Goal: Register for event/course

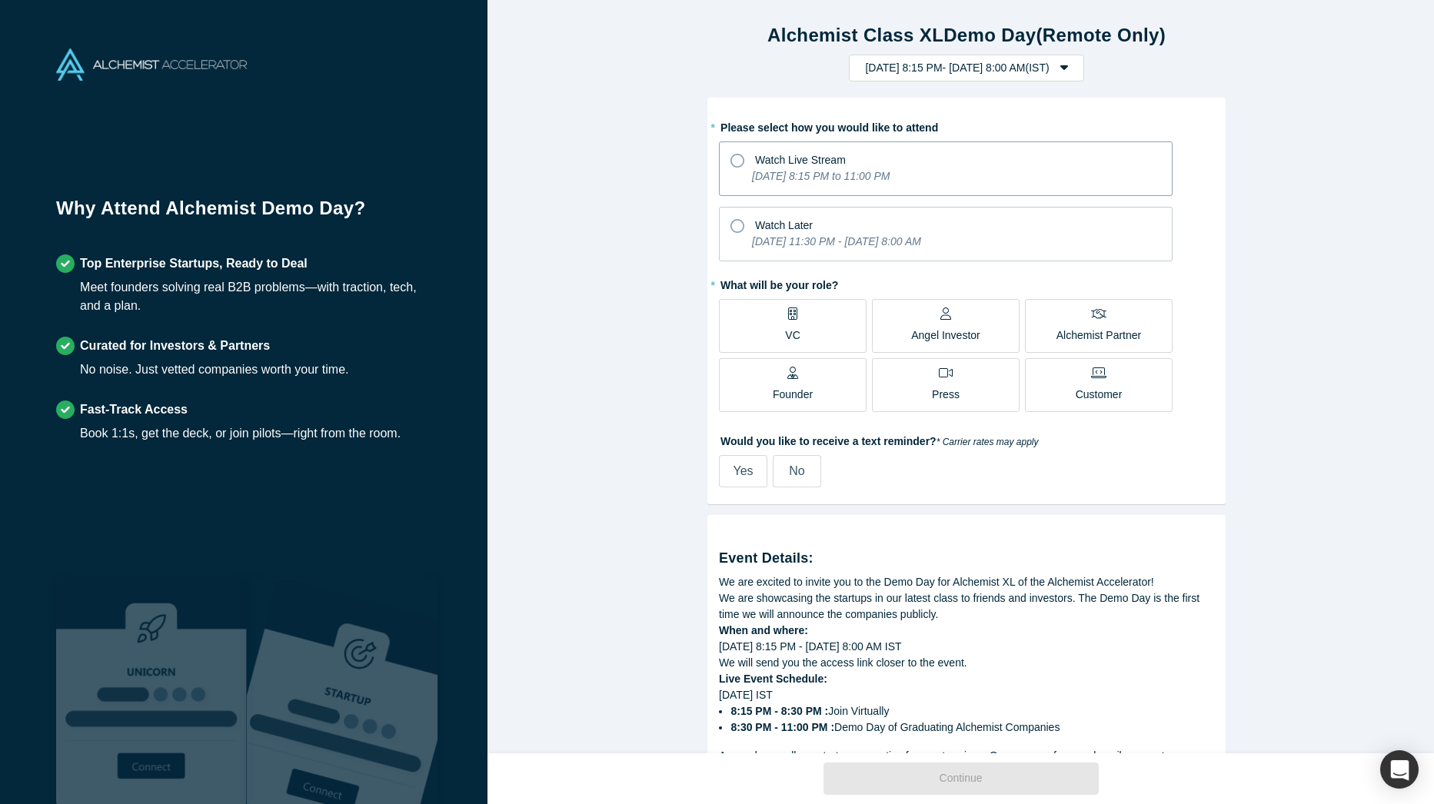
click at [755, 155] on span "Watch Live Stream" at bounding box center [800, 160] width 91 height 12
click at [0, 0] on input "Watch Live Stream [DATE] 8:15 PM to 11:00 PM" at bounding box center [0, 0] width 0 height 0
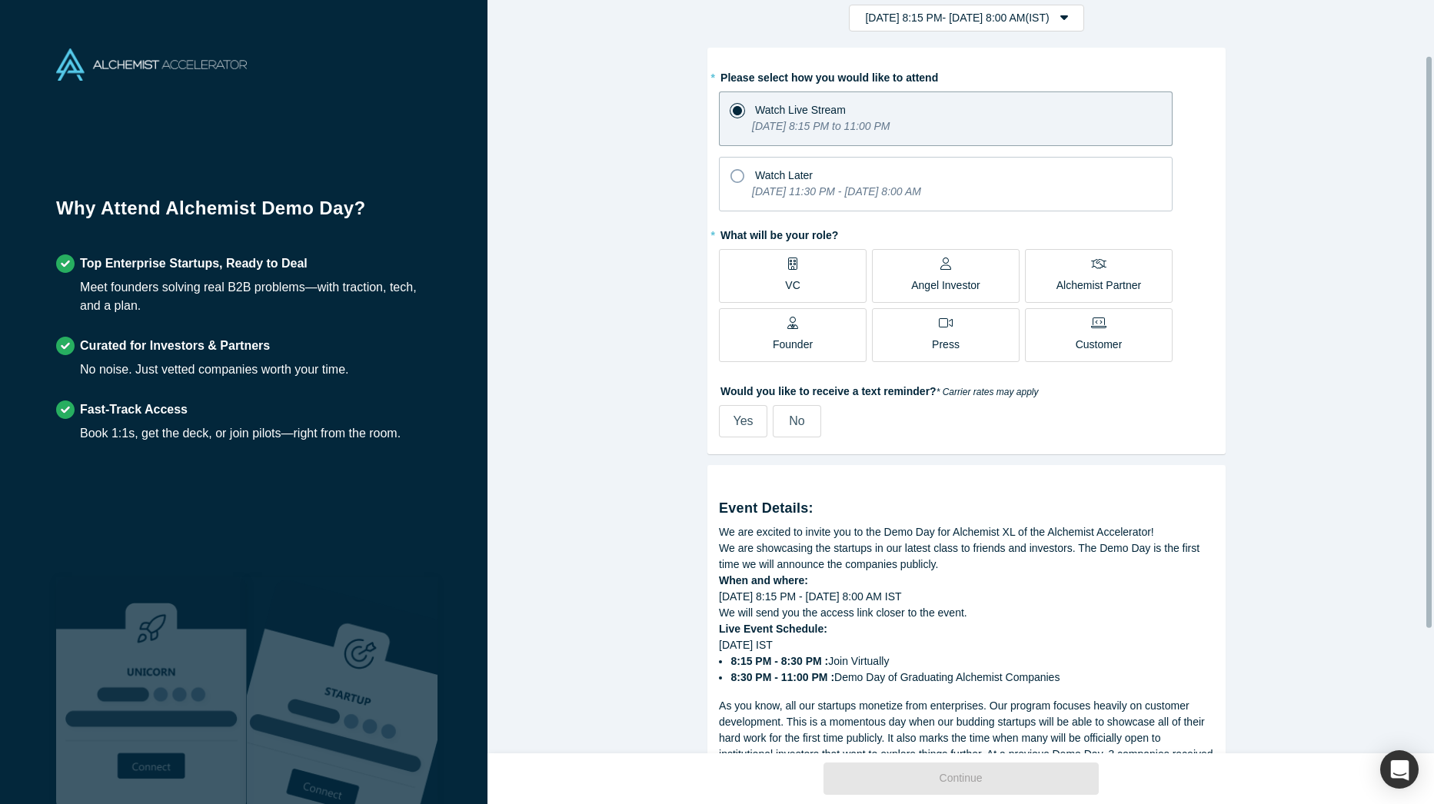
scroll to position [77, 0]
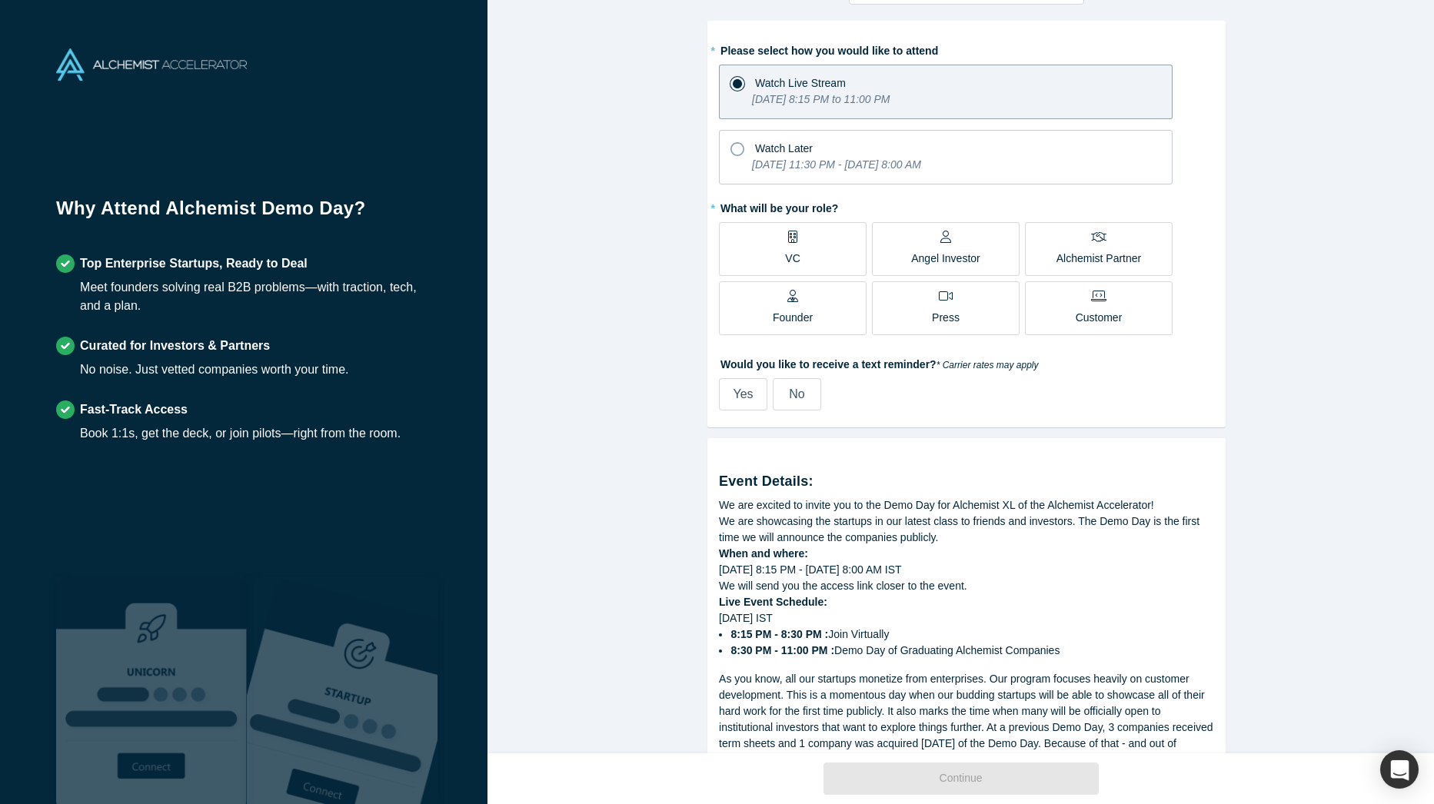
click at [762, 301] on label "Founder" at bounding box center [793, 308] width 148 height 54
click at [0, 0] on input "Founder" at bounding box center [0, 0] width 0 height 0
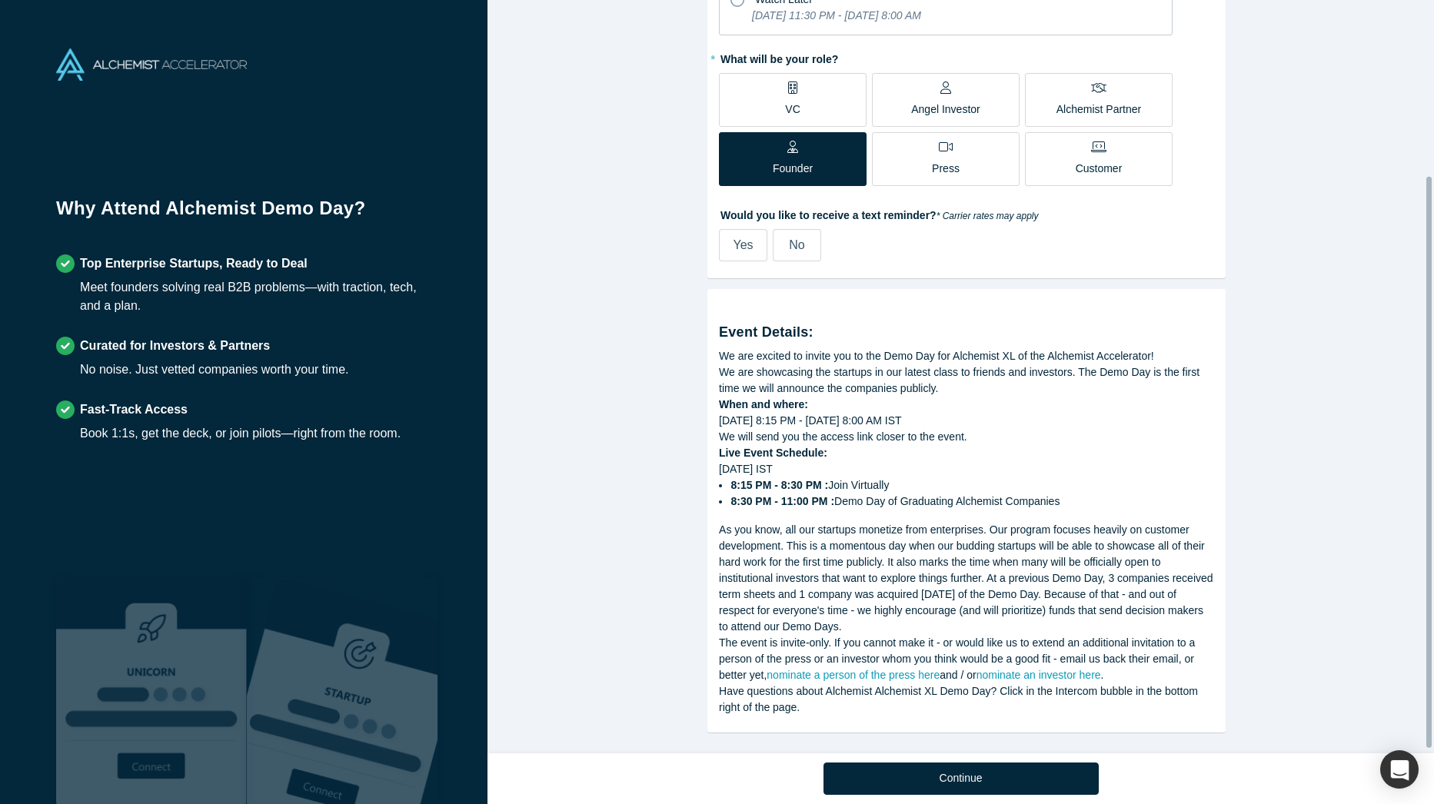
scroll to position [238, 0]
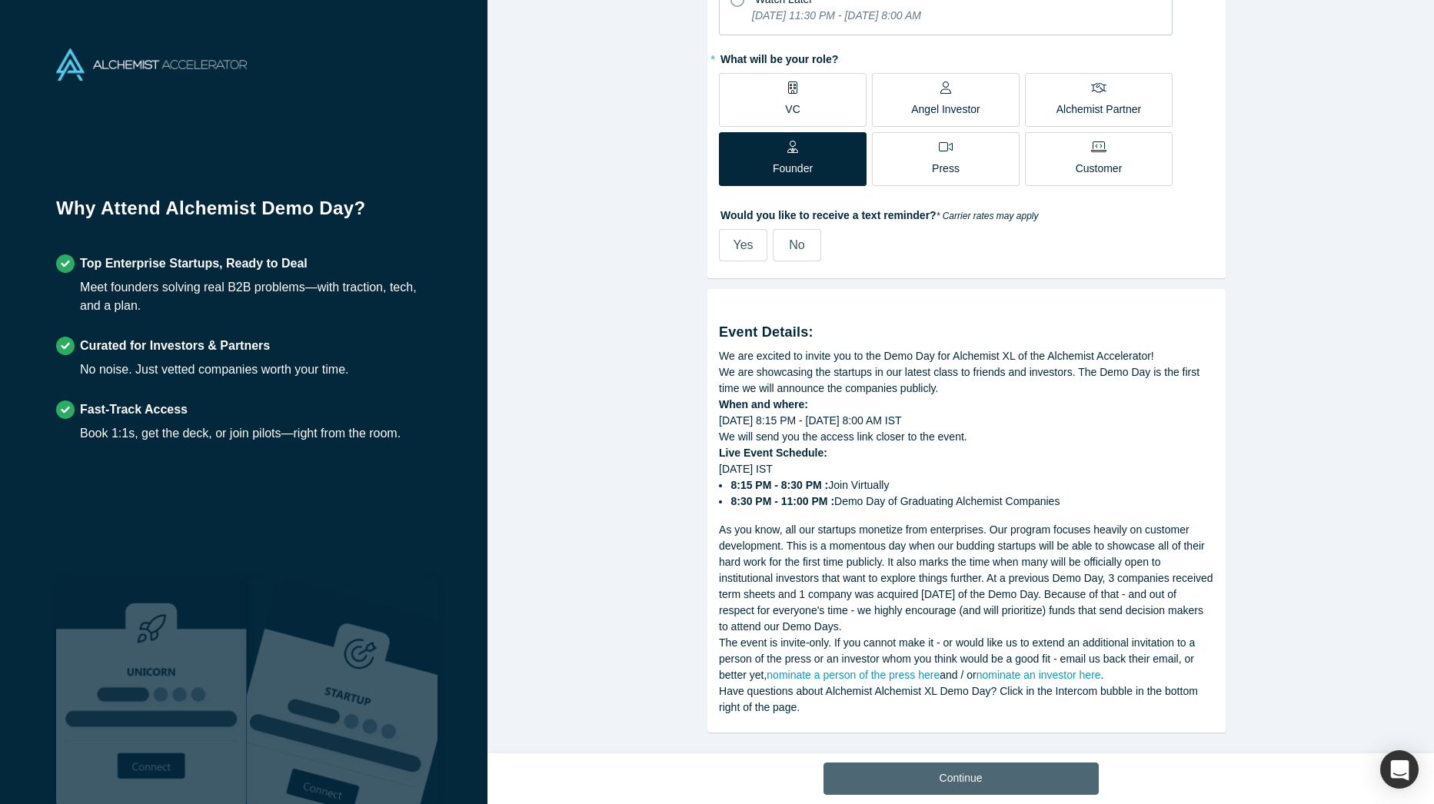
click at [966, 783] on button "Continue" at bounding box center [960, 778] width 275 height 32
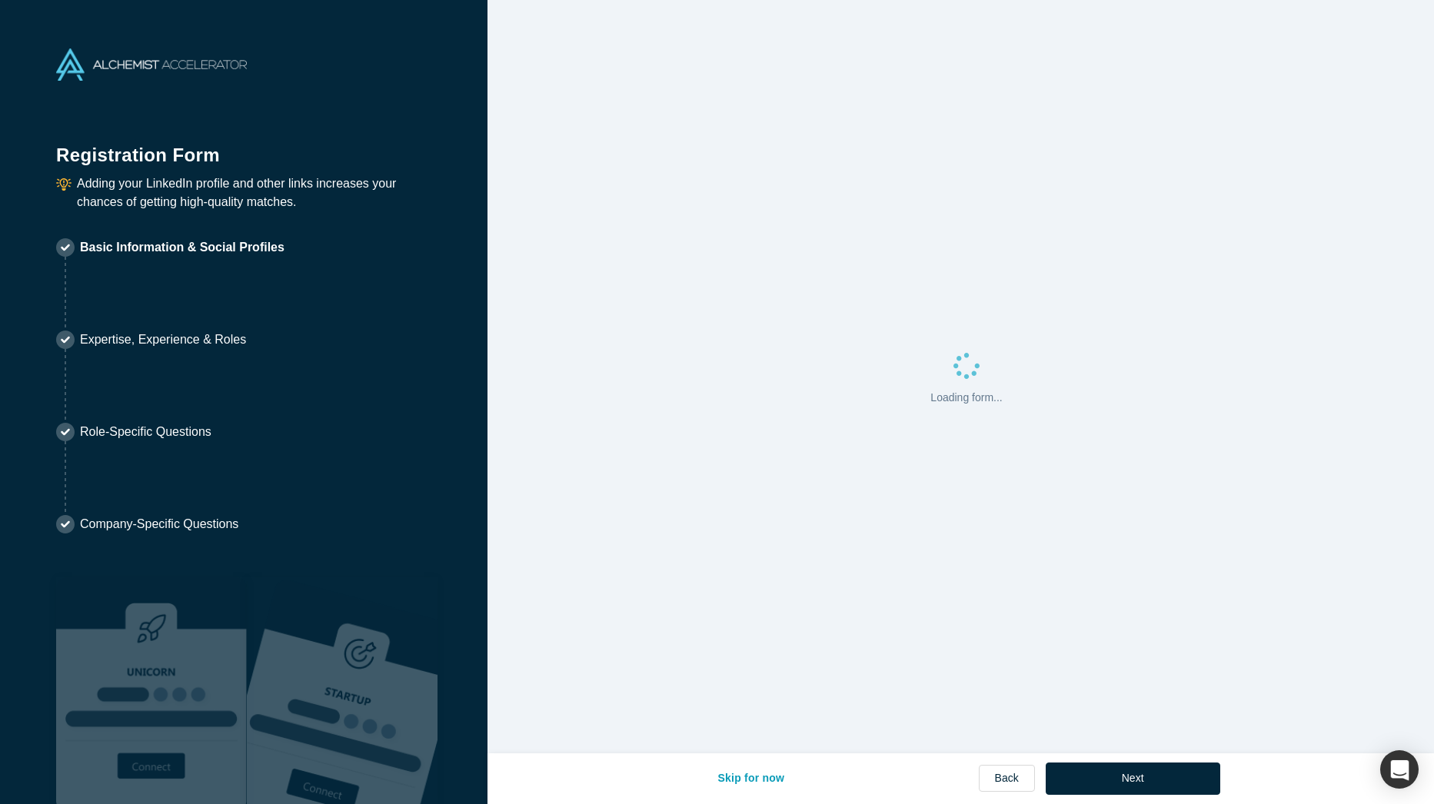
select select "VE"
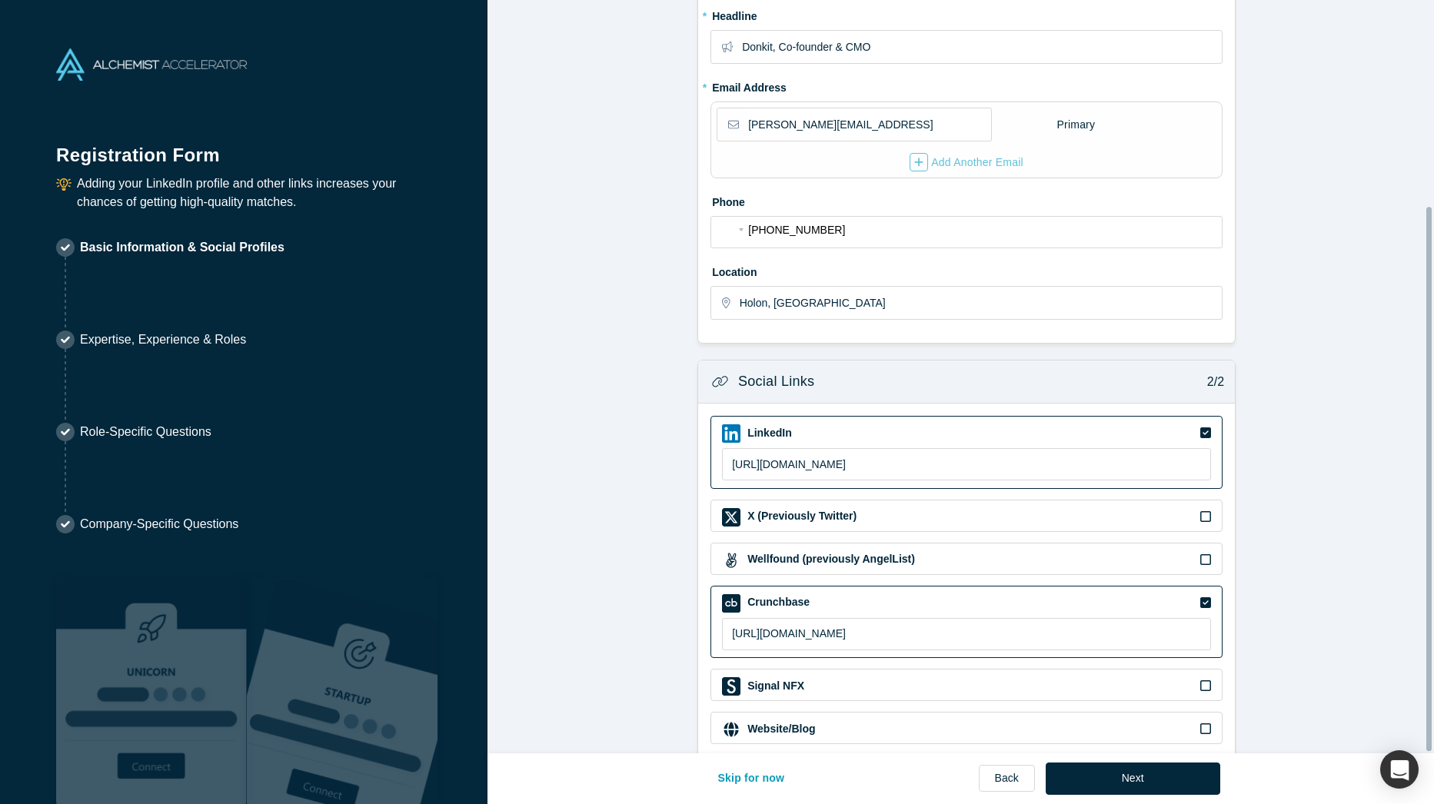
scroll to position [286, 0]
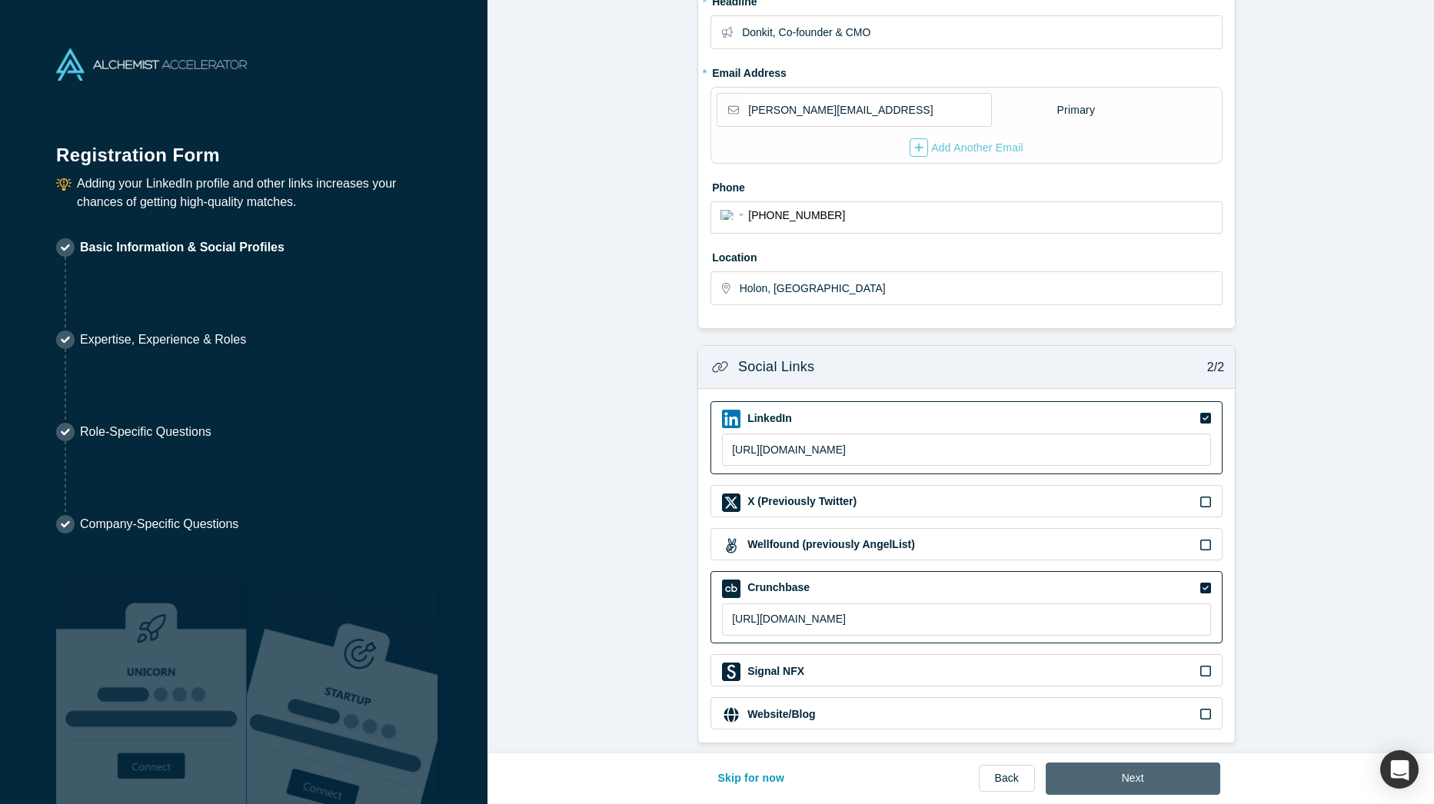
click at [1075, 771] on button "Next" at bounding box center [1132, 778] width 174 height 32
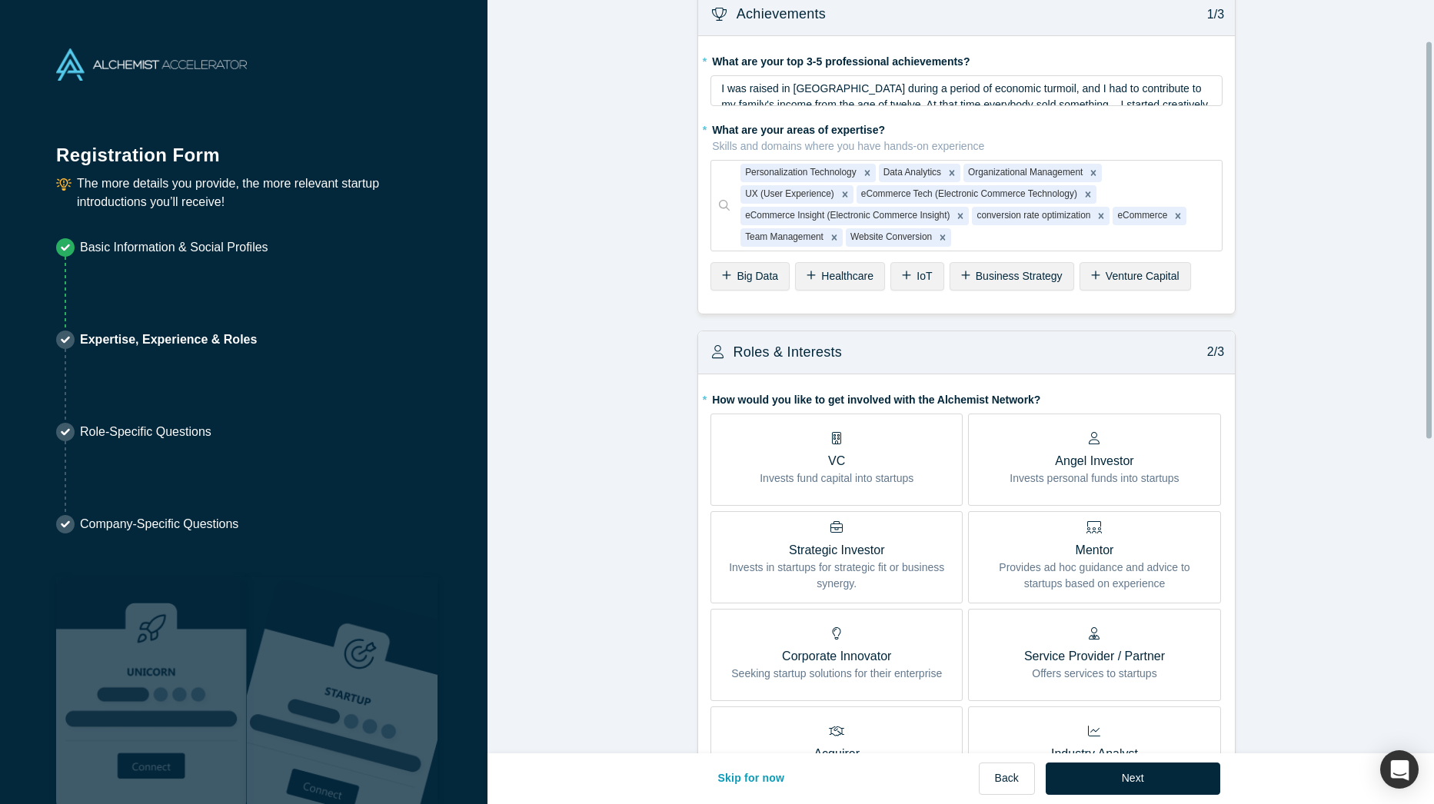
scroll to position [0, 0]
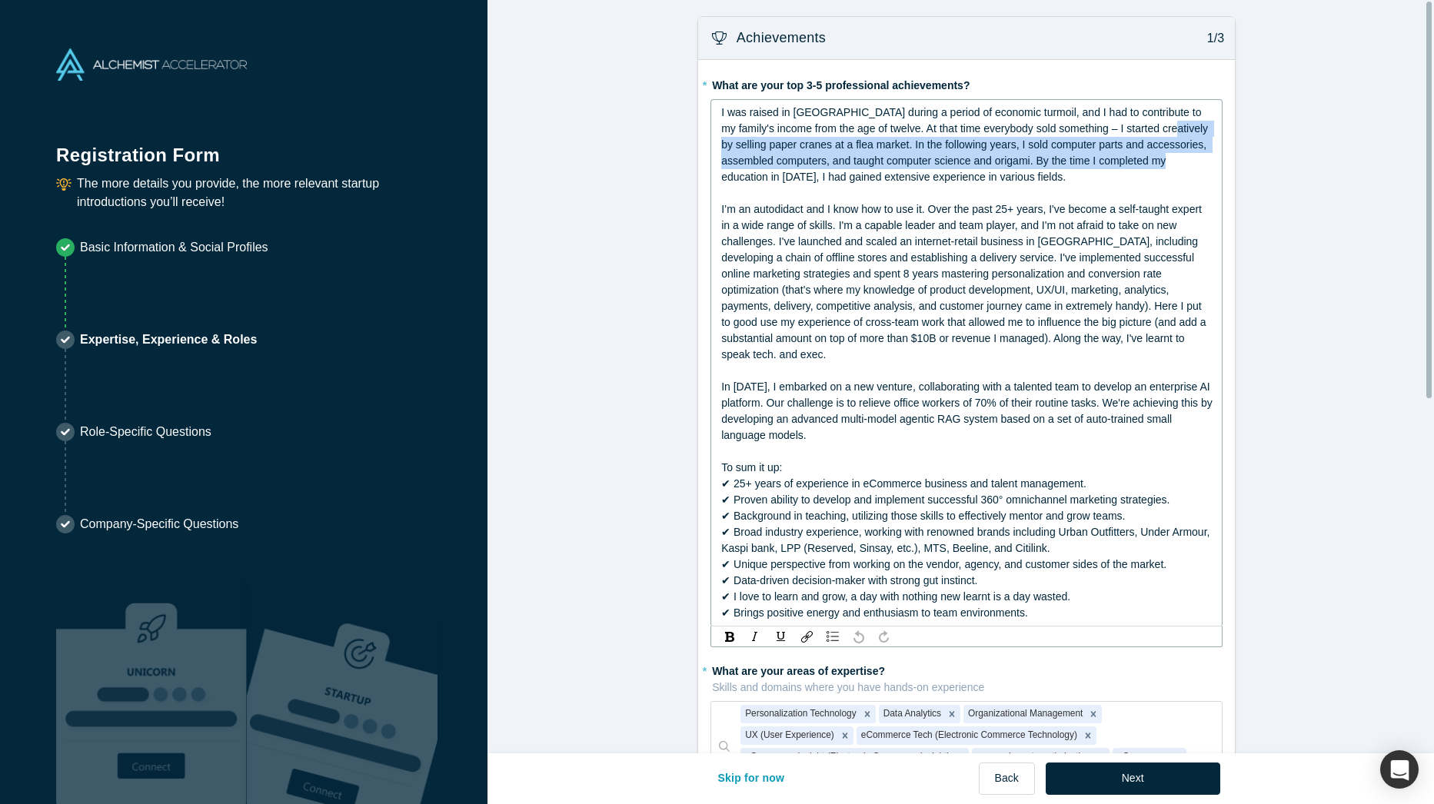
drag, startPoint x: 1166, startPoint y: 128, endPoint x: 1159, endPoint y: 165, distance: 37.5
click at [1159, 165] on span "I was raised in [GEOGRAPHIC_DATA] during a period of economic turmoil, and I ha…" at bounding box center [966, 144] width 490 height 77
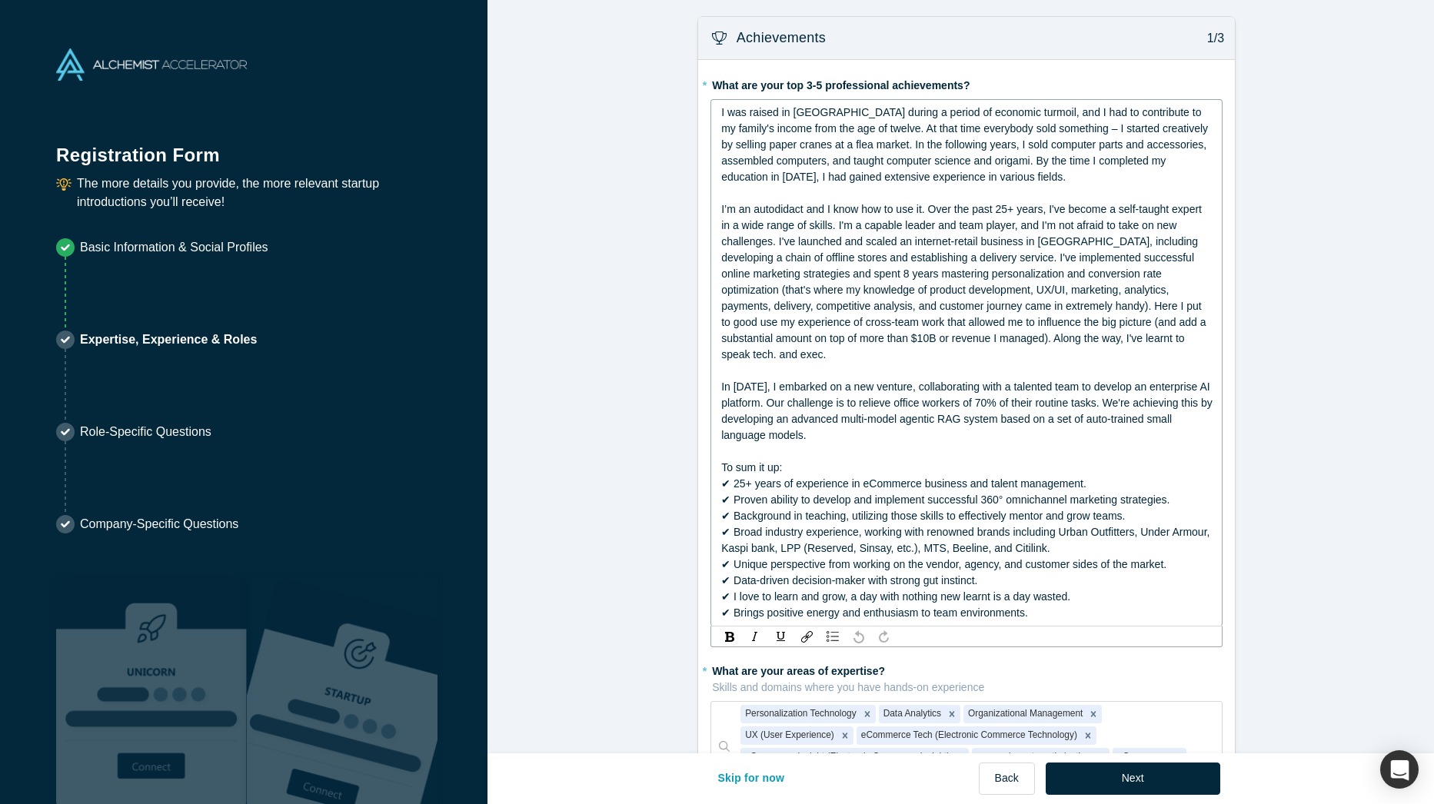
click at [985, 344] on span "I’m an autodidact and I know how to use it. Over the past 25+ years, I've becom…" at bounding box center [964, 282] width 487 height 158
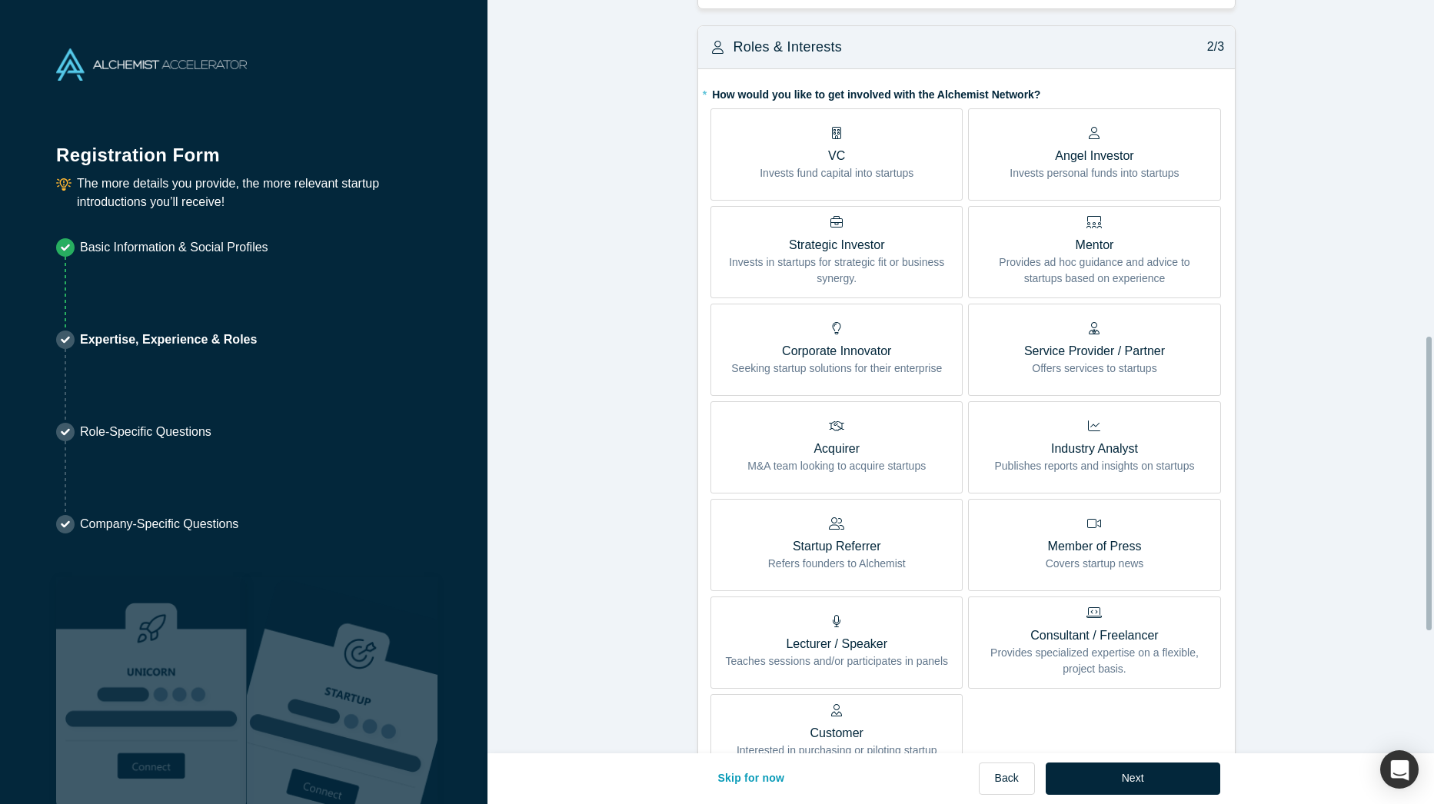
scroll to position [846, 0]
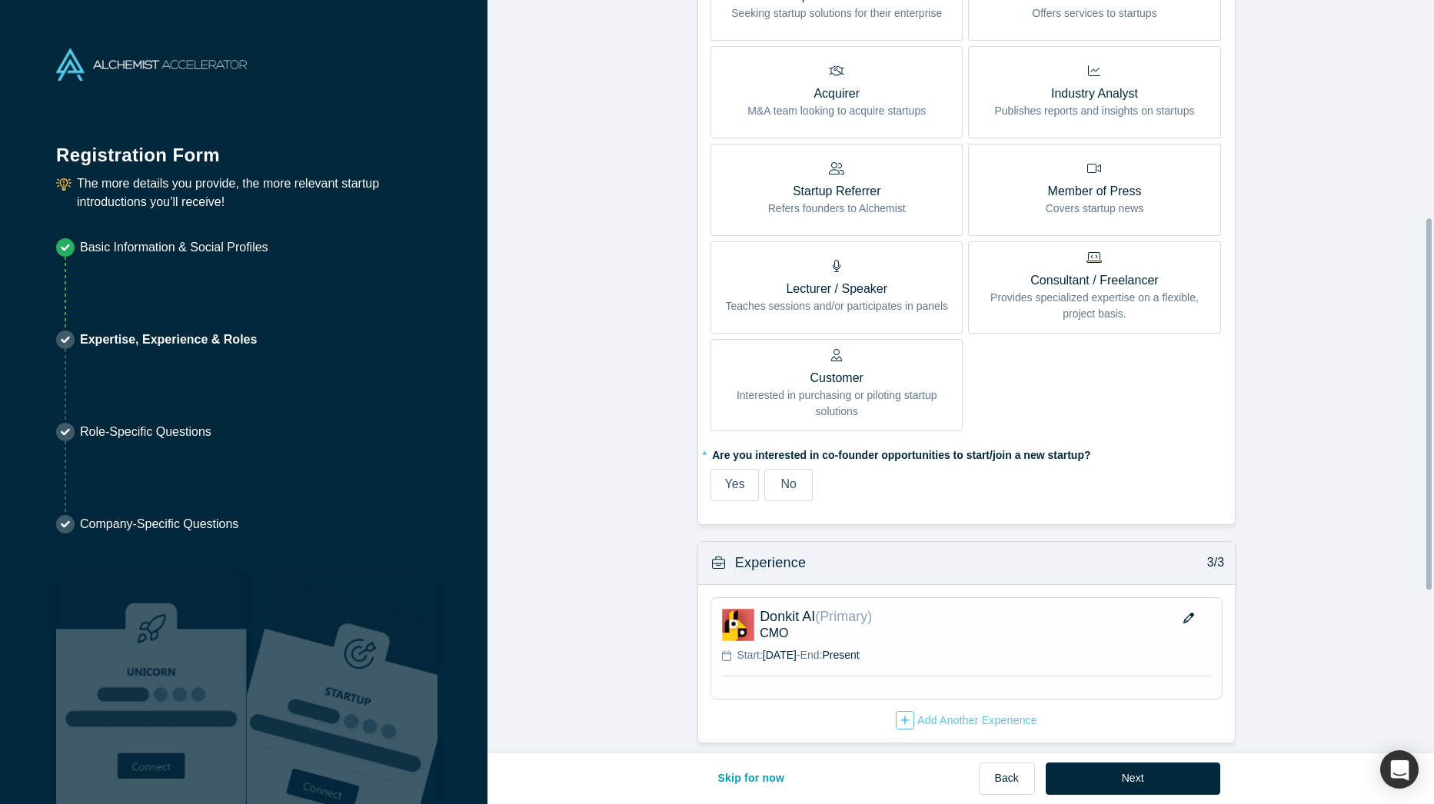
click at [0, 0] on input "Mentor Provides ad hoc guidance and advice to startups based on experience" at bounding box center [0, 0] width 0 height 0
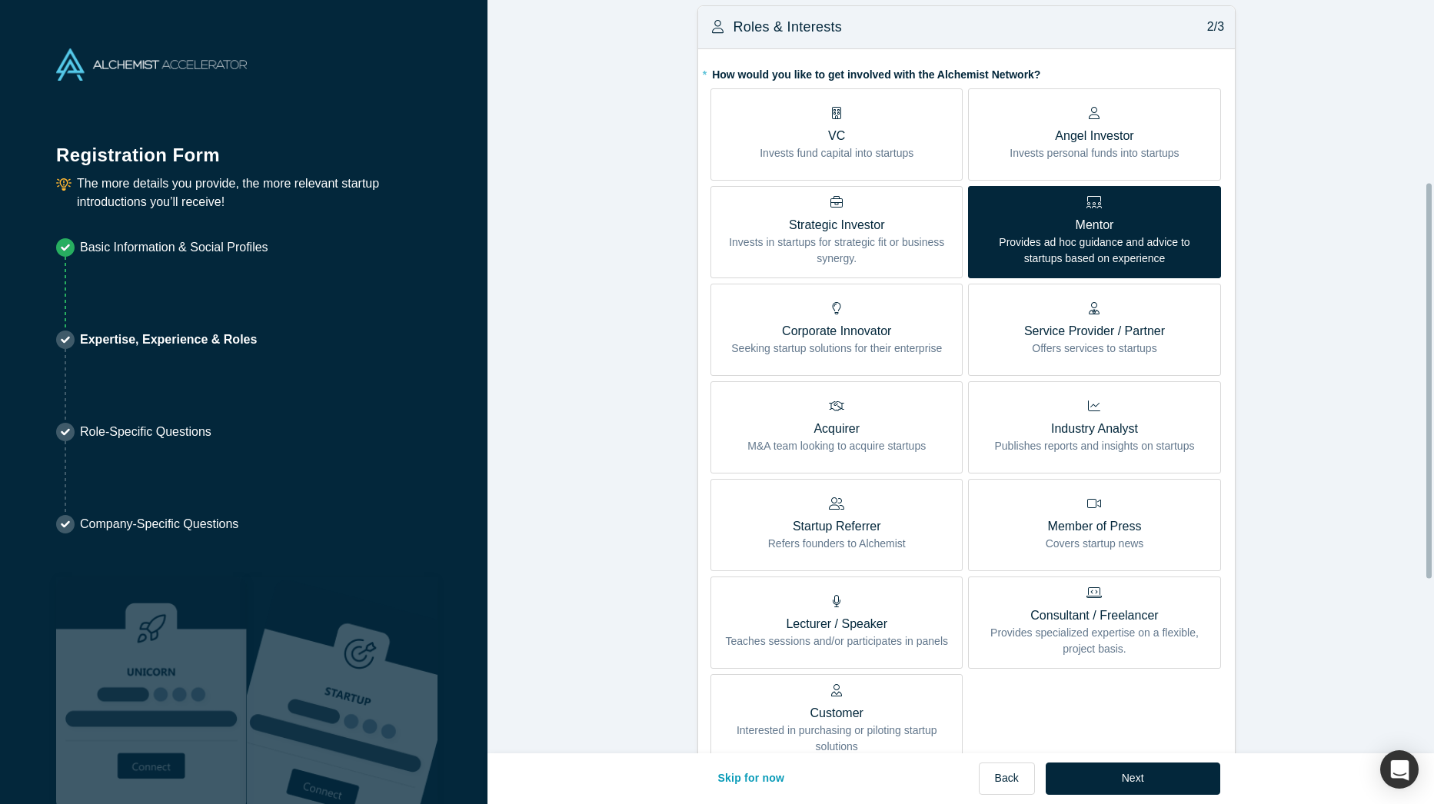
scroll to position [344, 0]
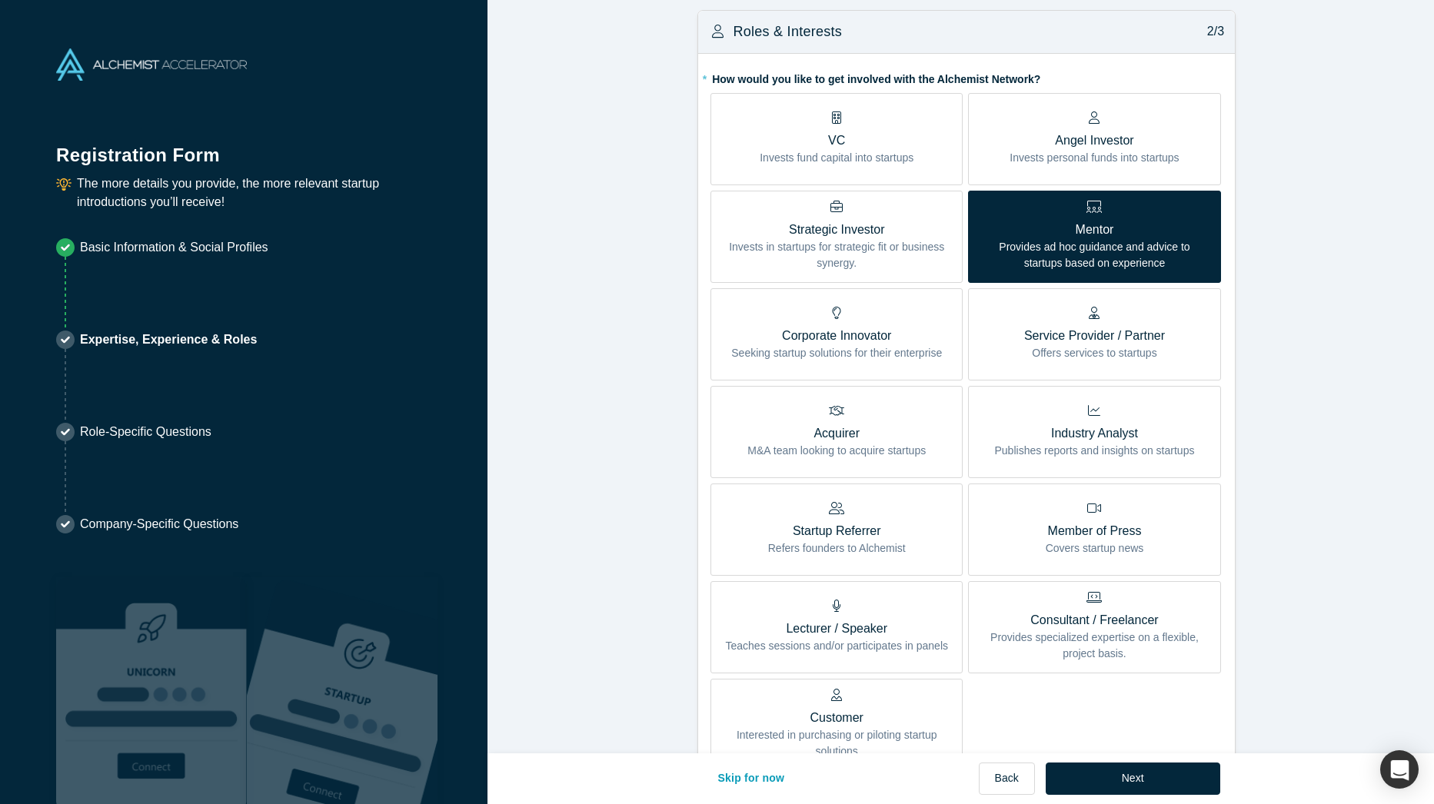
click at [1008, 307] on label "Service Provider / Partner Offers services to startups" at bounding box center [1094, 334] width 252 height 92
click at [0, 0] on input "Service Provider / Partner Offers services to startups" at bounding box center [0, 0] width 0 height 0
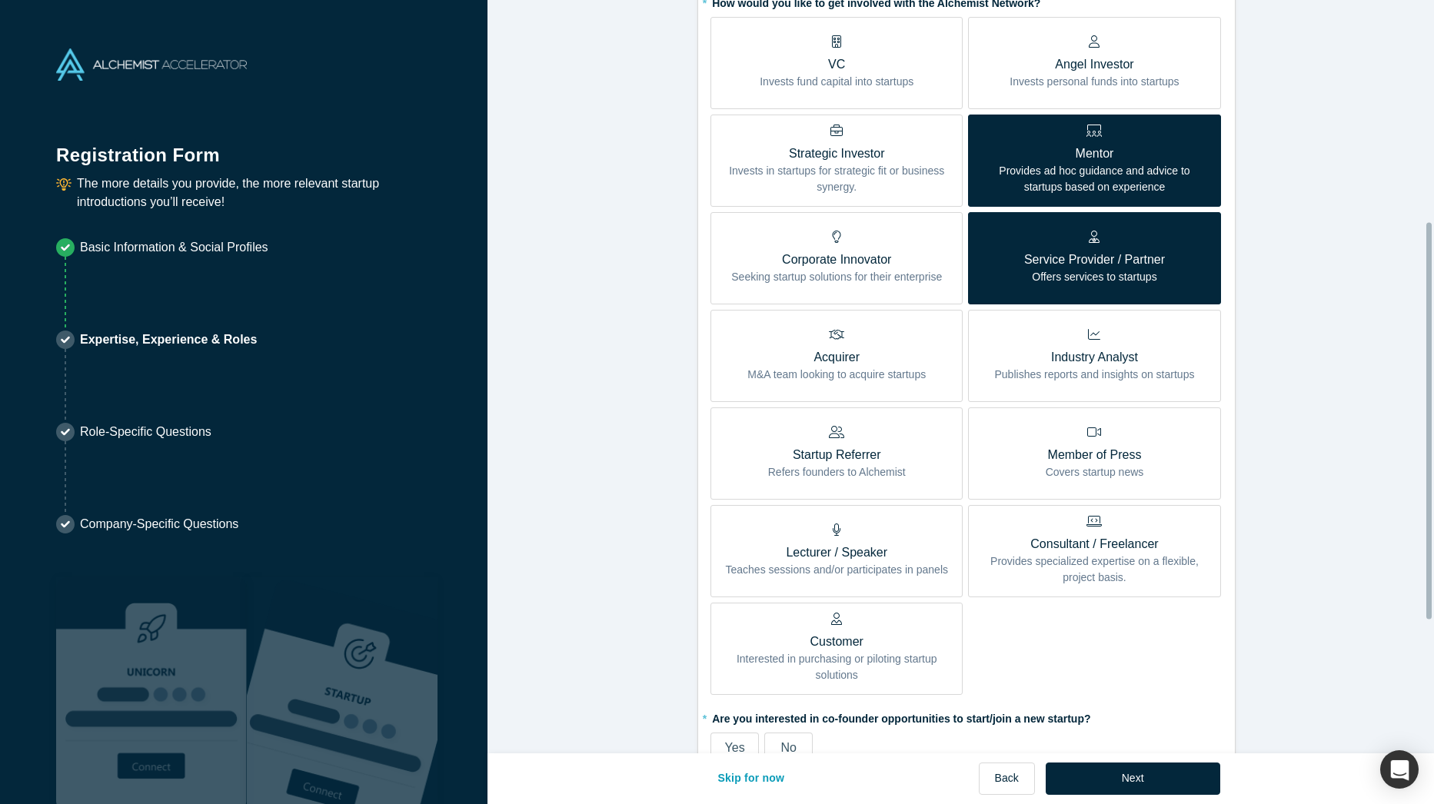
scroll to position [421, 0]
click at [1005, 534] on p "Consultant / Freelancer" at bounding box center [1093, 543] width 229 height 18
click at [0, 0] on input "Consultant / Freelancer Provides specialized expertise on a flexible, project b…" at bounding box center [0, 0] width 0 height 0
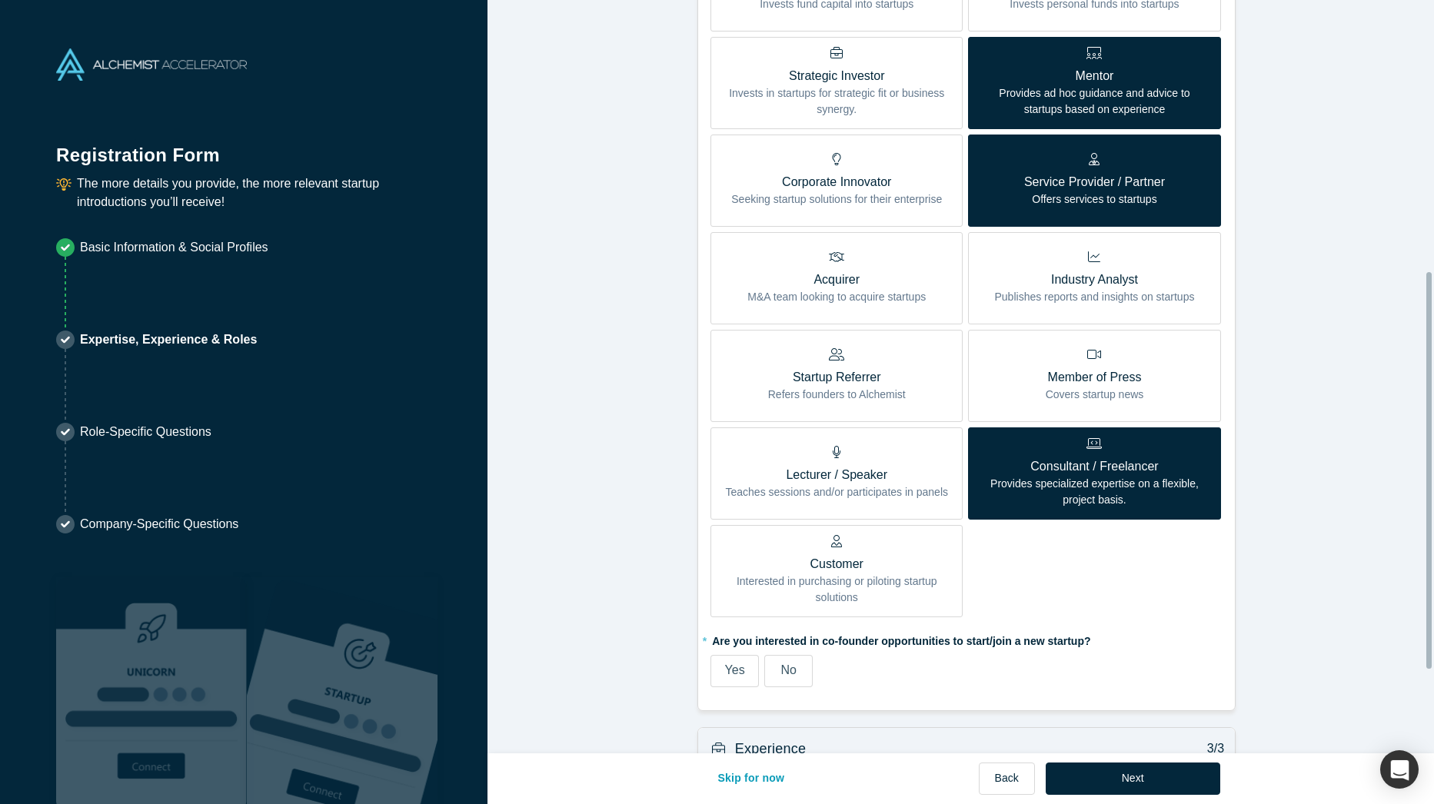
scroll to position [575, 0]
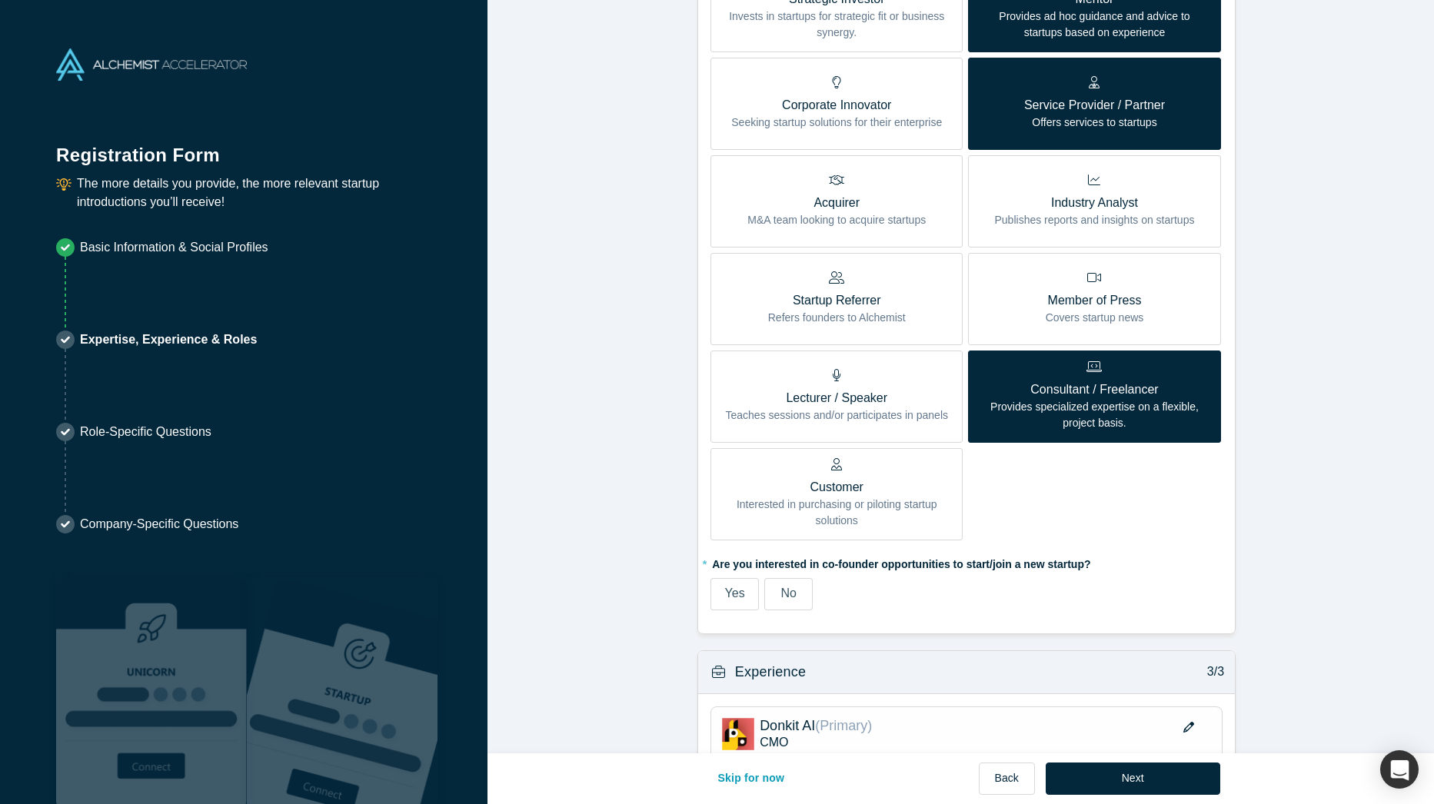
click at [784, 586] on span "No" at bounding box center [787, 592] width 15 height 13
click at [0, 0] on input "No" at bounding box center [0, 0] width 0 height 0
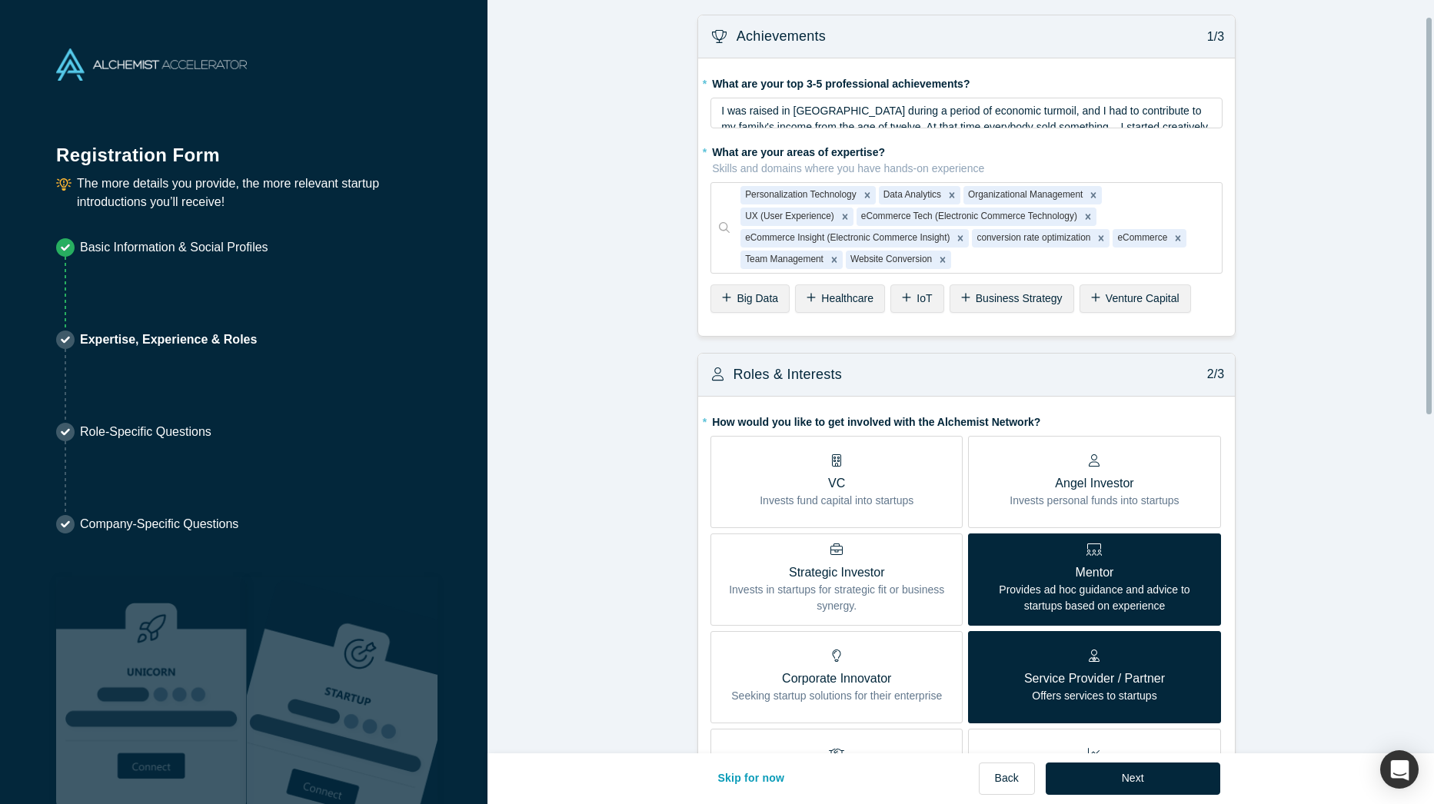
scroll to position [0, 0]
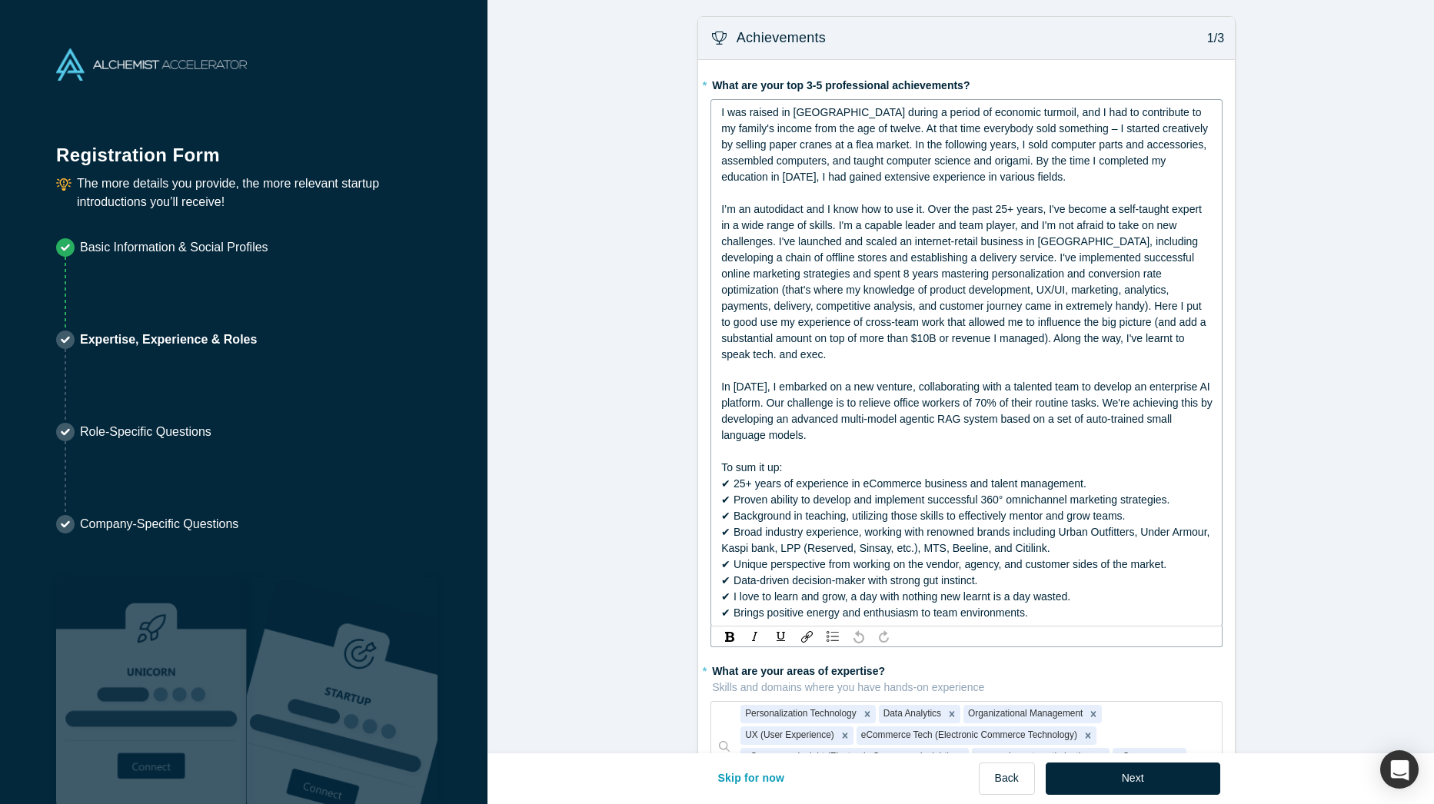
click at [1176, 123] on span "I was raised in [GEOGRAPHIC_DATA] during a period of economic turmoil, and I ha…" at bounding box center [966, 144] width 490 height 77
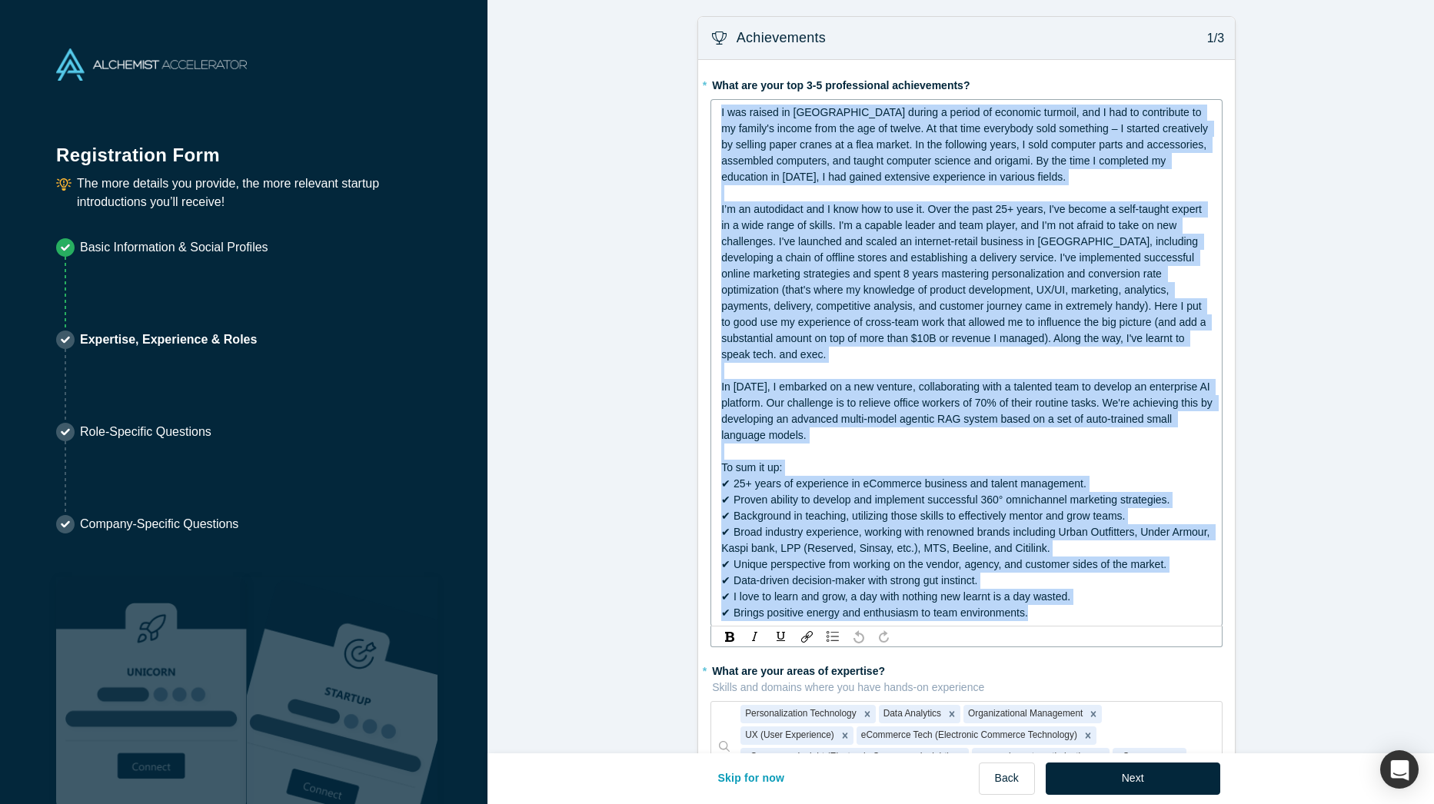
drag, startPoint x: 1037, startPoint y: 600, endPoint x: 620, endPoint y: 81, distance: 665.9
click at [806, 266] on div "I’m an autodidact and I know how to use it. Over the past 25+ years, I've becom…" at bounding box center [966, 281] width 491 height 161
drag, startPoint x: 1045, startPoint y: 599, endPoint x: 592, endPoint y: -30, distance: 775.2
click at [592, 0] on html "Registration Form The more details you provide, the more relevant startup intro…" at bounding box center [717, 402] width 1434 height 804
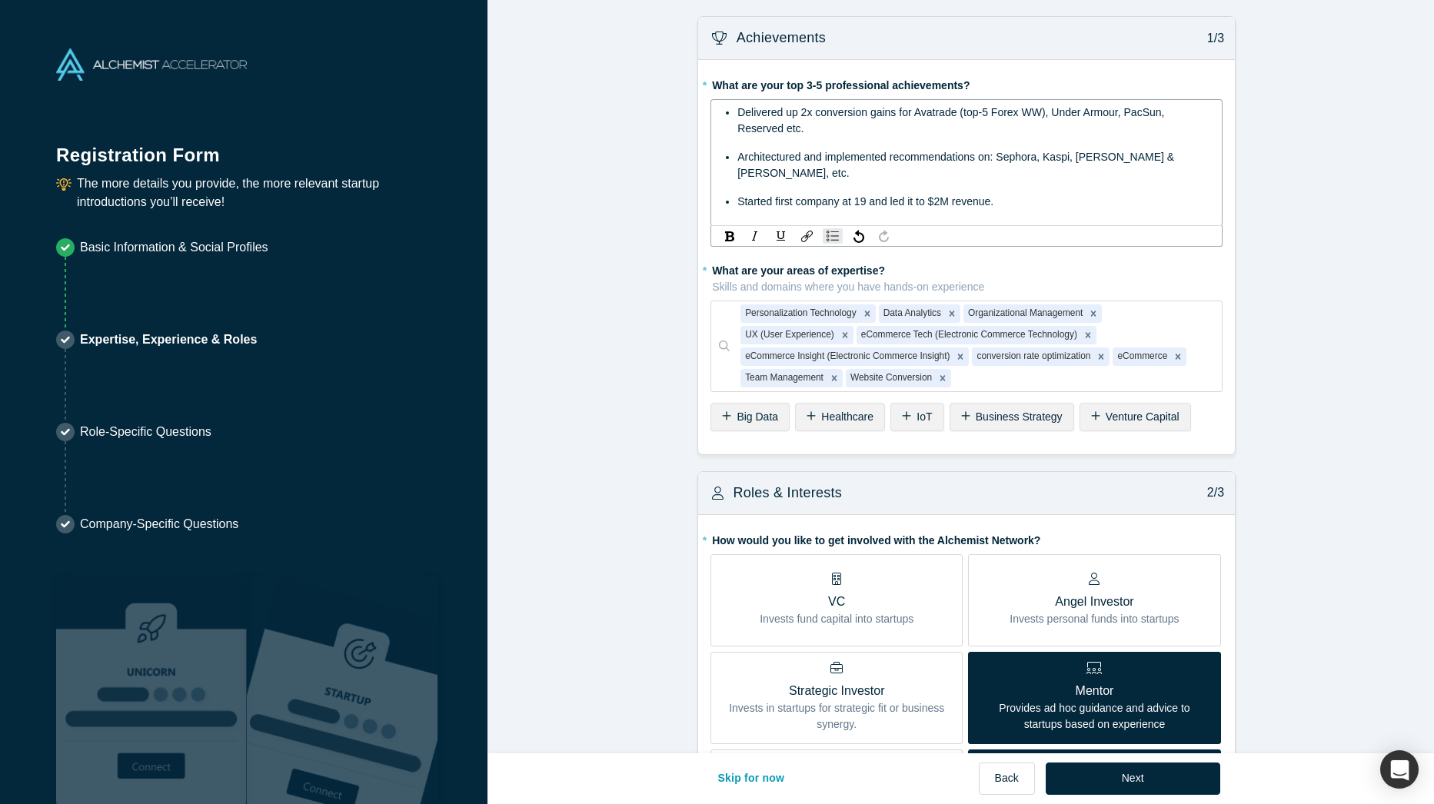
click at [761, 137] on div "Delivered up 2x conversion gains for Avatrade (top-5 Forex WW), Under Armour, P…" at bounding box center [974, 121] width 475 height 32
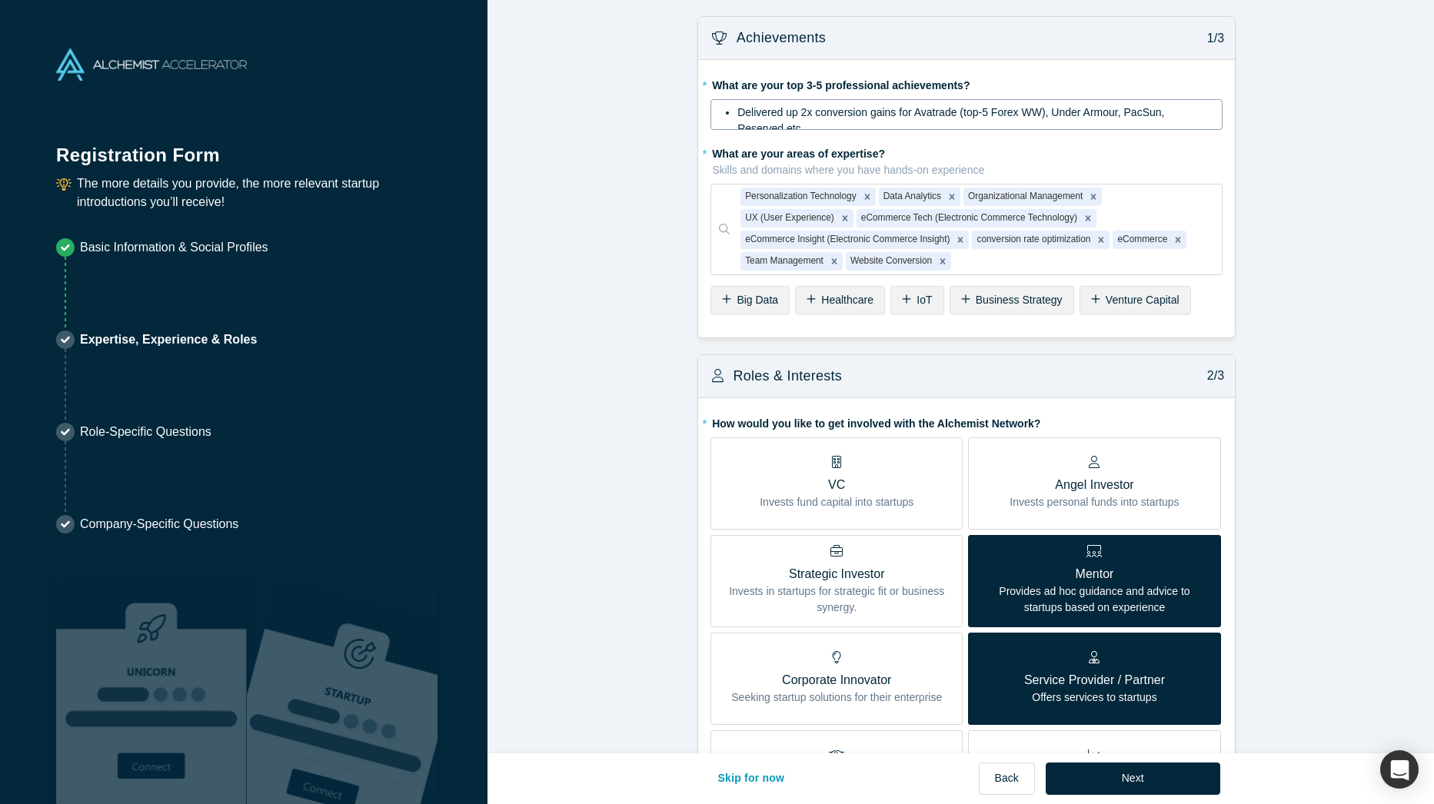
click at [943, 125] on div "Delivered up 2x conversion gains for Avatrade (top-5 Forex WW), Under Armour, P…" at bounding box center [974, 121] width 475 height 32
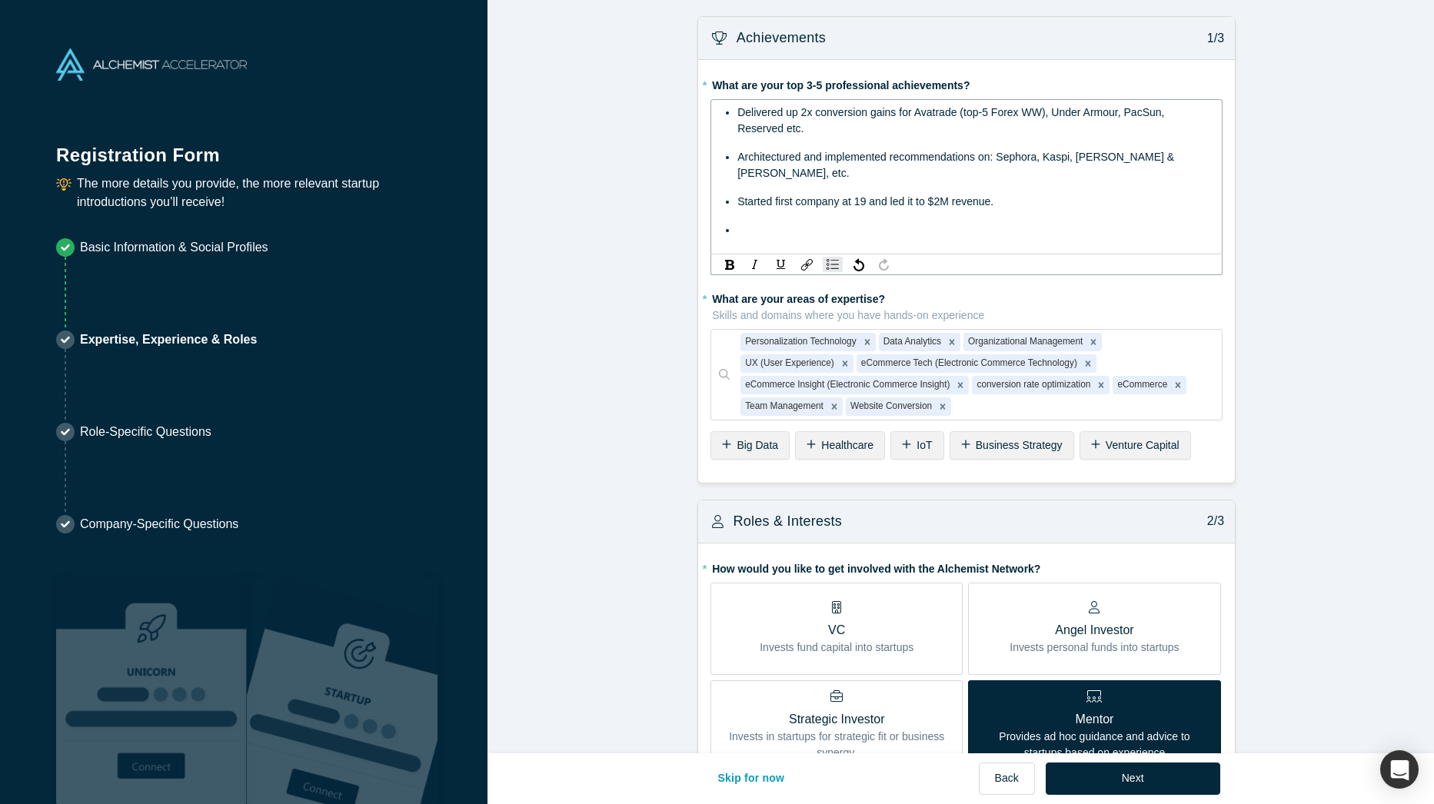
click at [828, 222] on div "rdw-editor" at bounding box center [974, 230] width 475 height 16
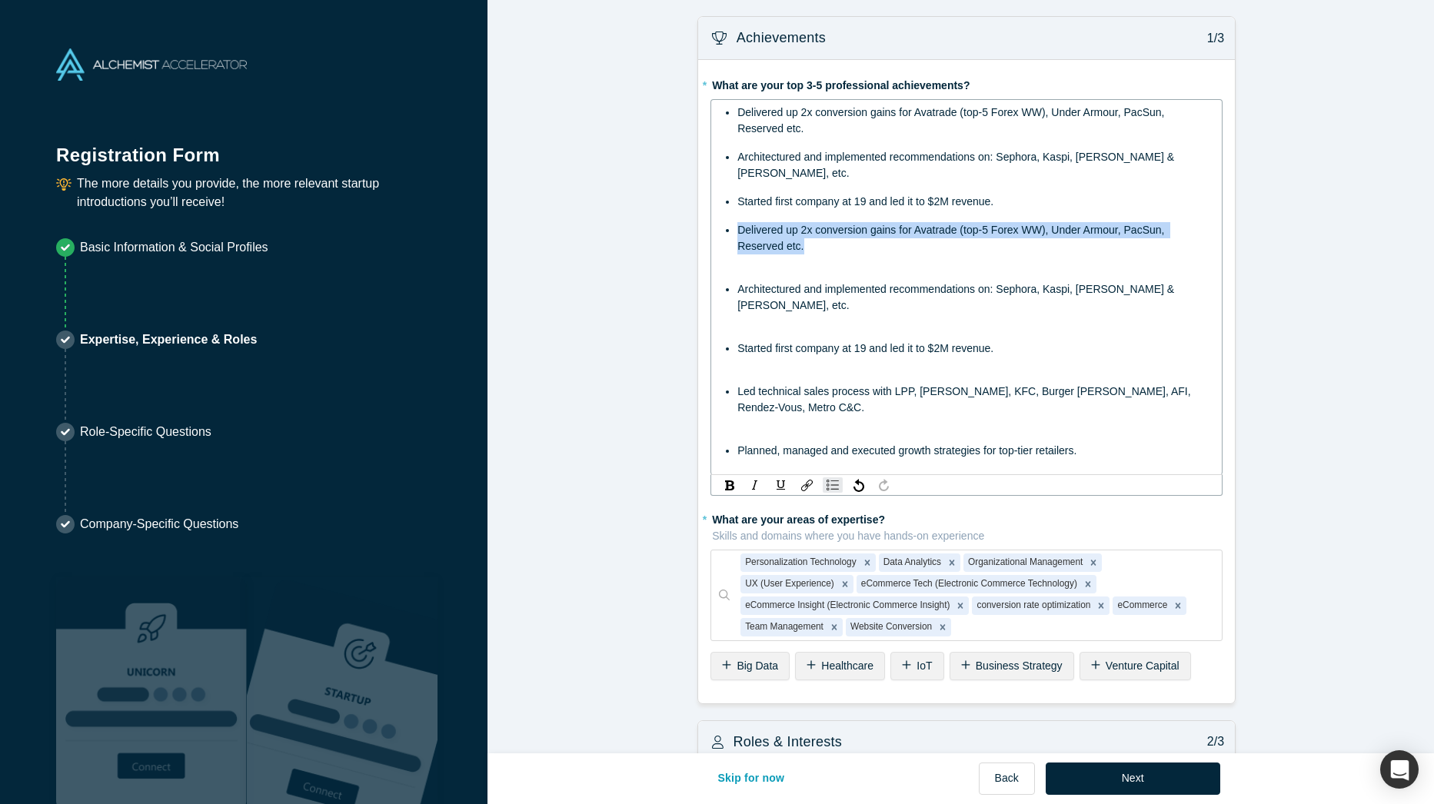
drag, startPoint x: 784, startPoint y: 231, endPoint x: 664, endPoint y: 204, distance: 122.7
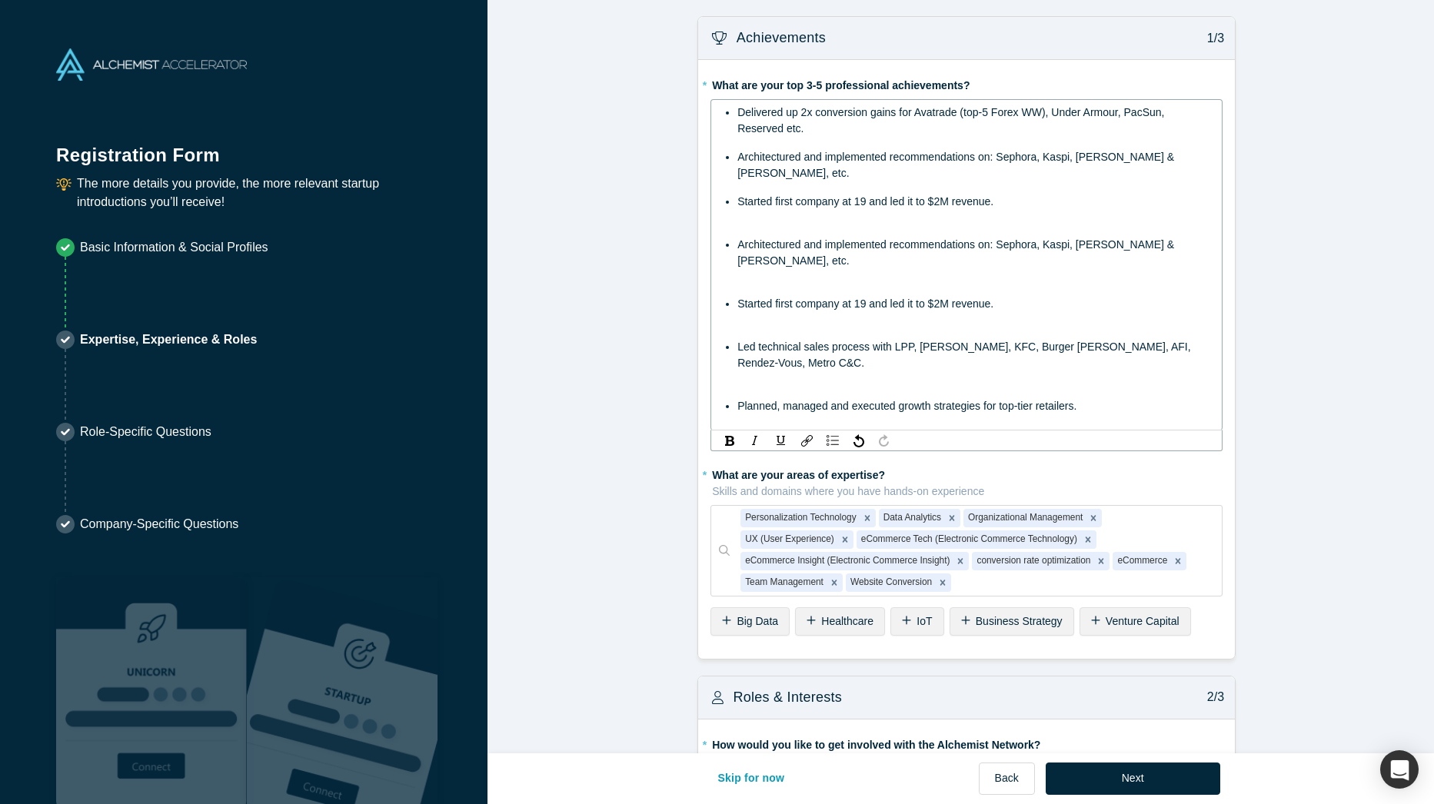
click at [830, 297] on span "Started first company at 19 and led it to $2M revenue." at bounding box center [865, 303] width 256 height 12
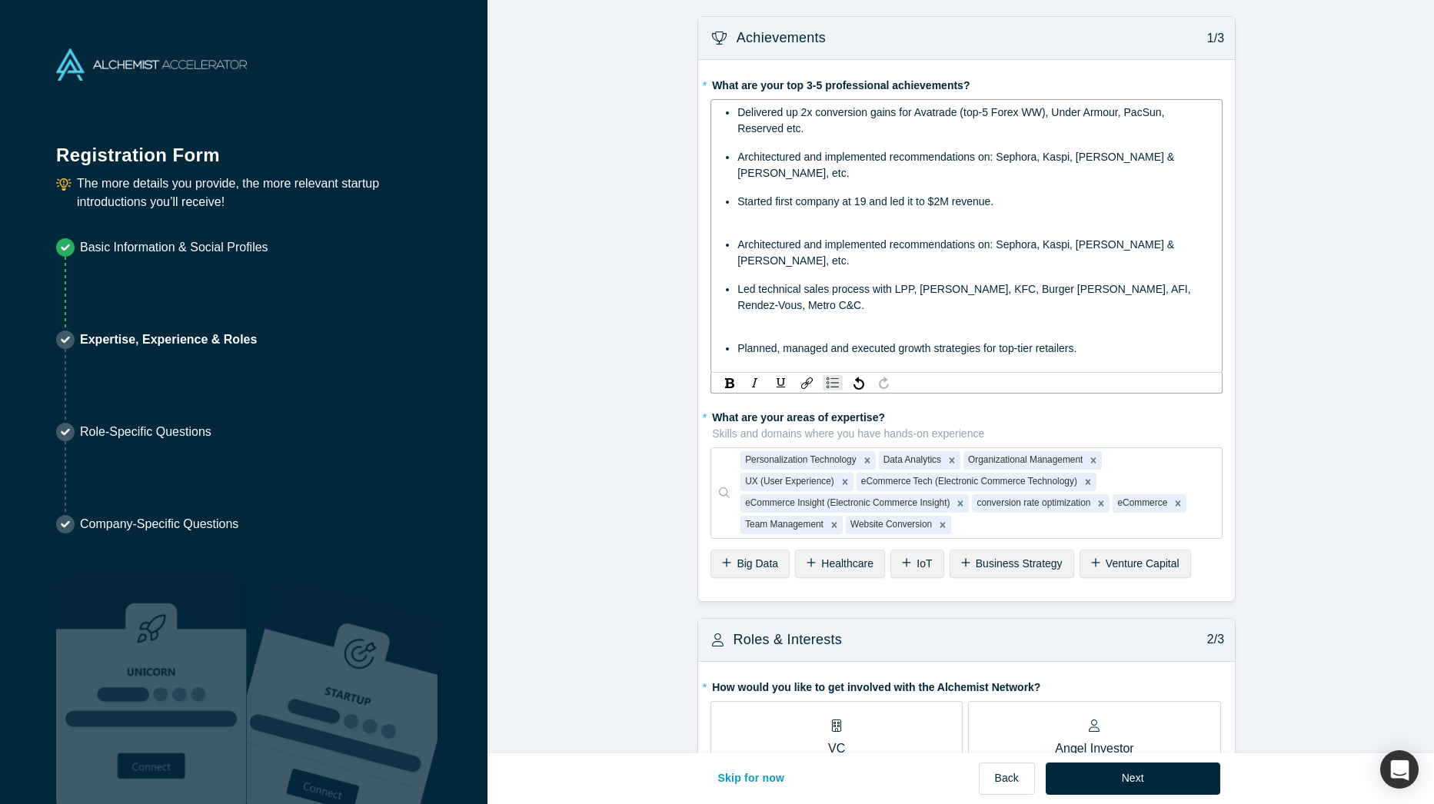
click at [813, 221] on div "rdw-editor" at bounding box center [966, 229] width 491 height 16
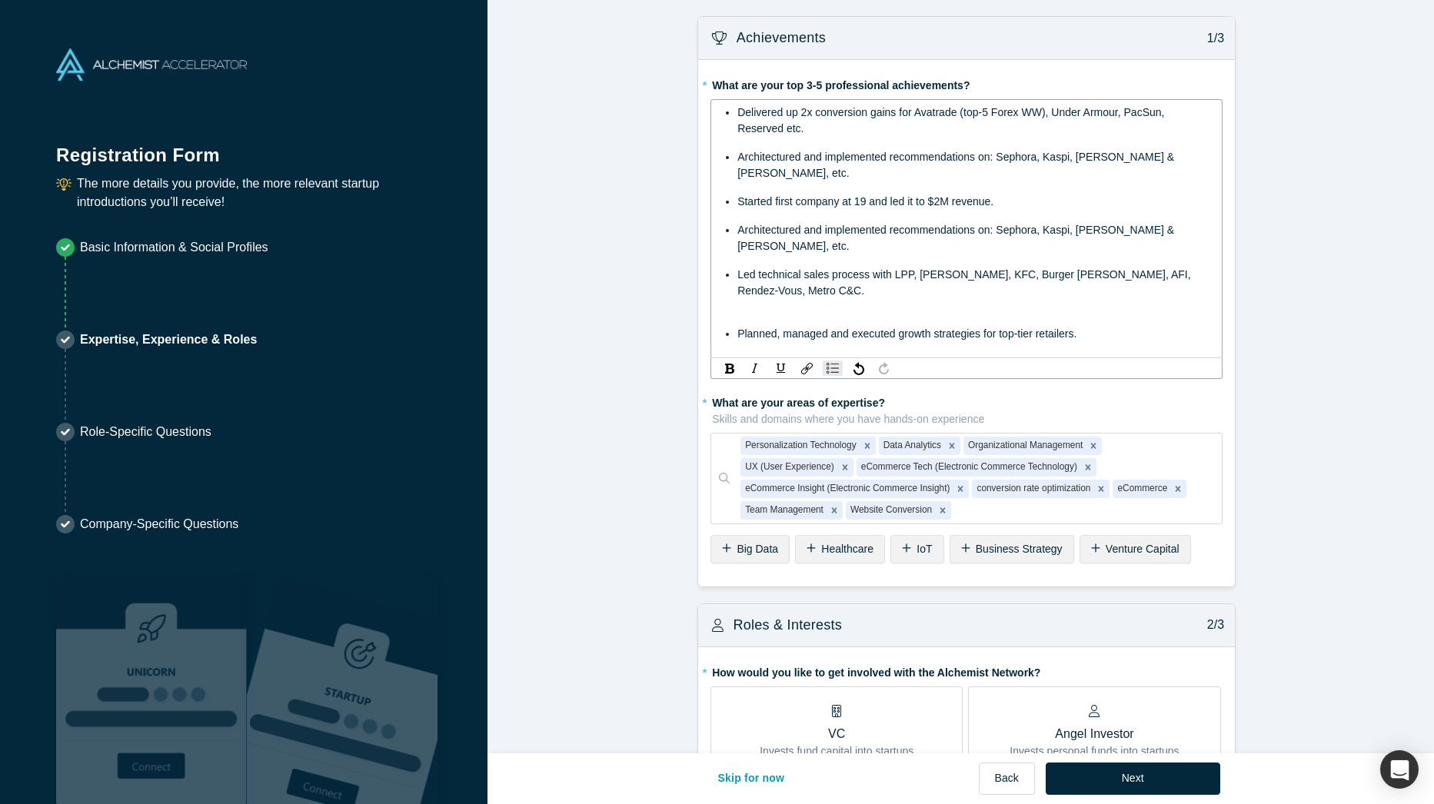
click at [819, 224] on span "Architectured and implemented recommendations on: Sephora, Kaspi, [PERSON_NAME]…" at bounding box center [957, 238] width 440 height 28
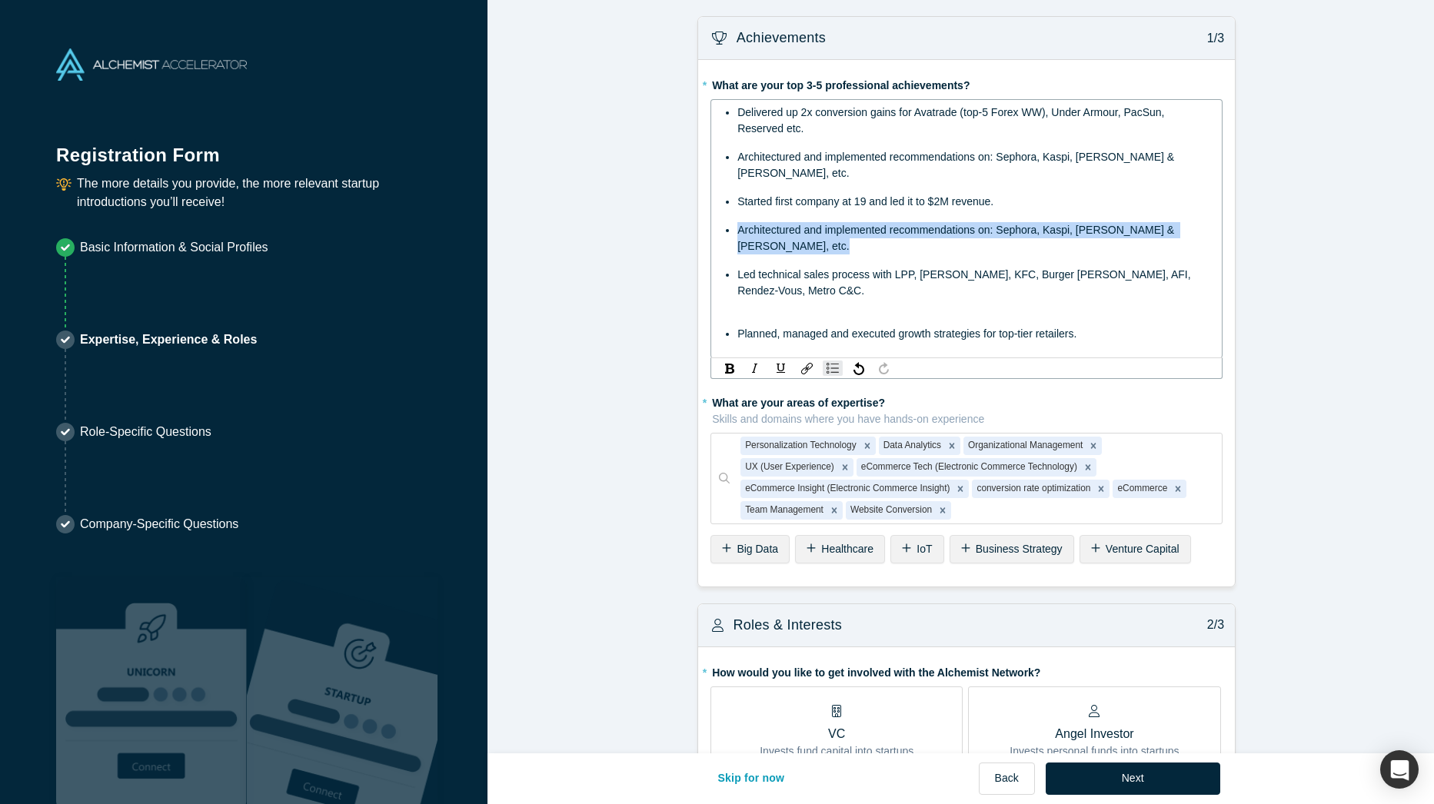
click at [819, 224] on span "Architectured and implemented recommendations on: Sephora, Kaspi, [PERSON_NAME]…" at bounding box center [957, 238] width 440 height 28
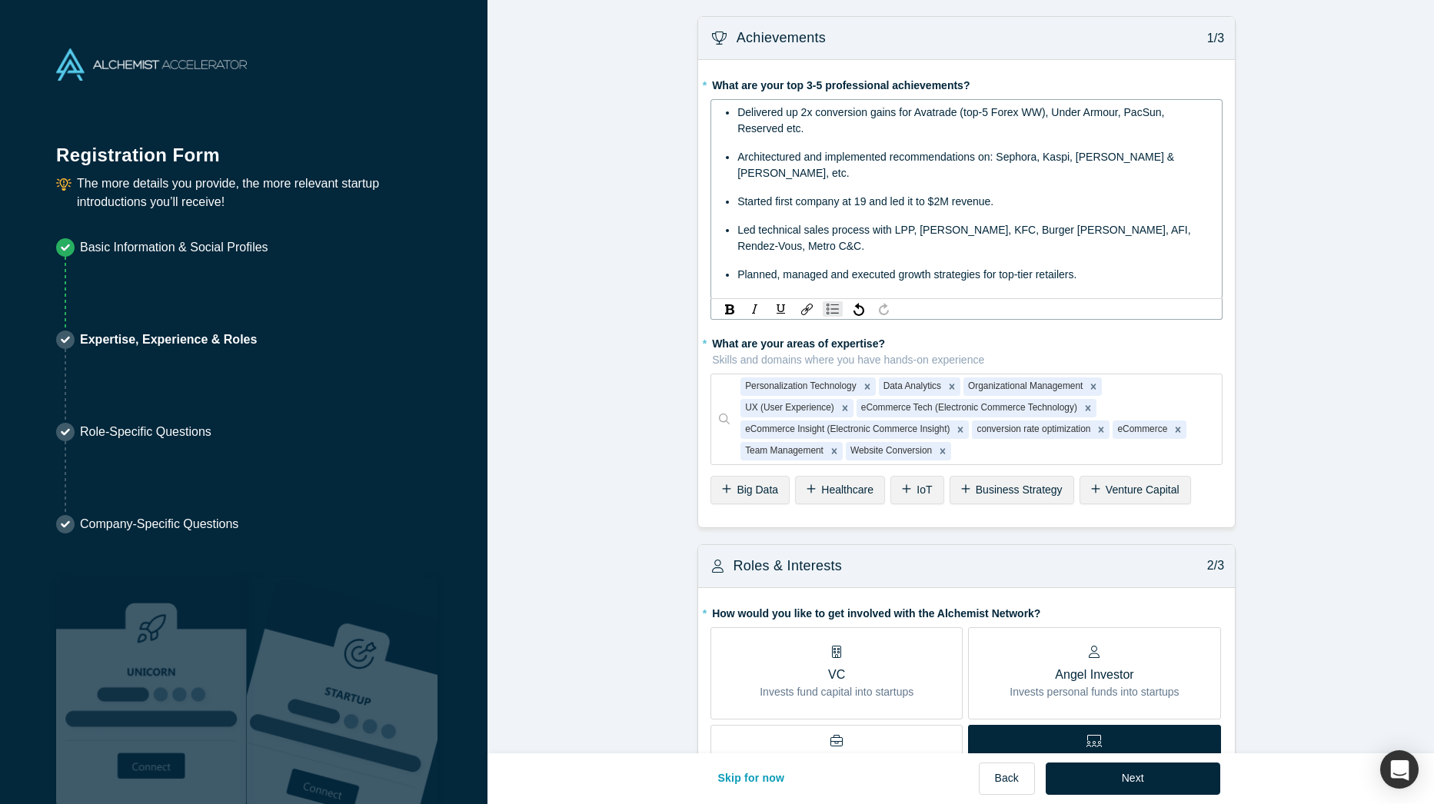
click at [875, 268] on span "Planned, managed and executed growth strategies for top-tier retailers." at bounding box center [906, 274] width 339 height 12
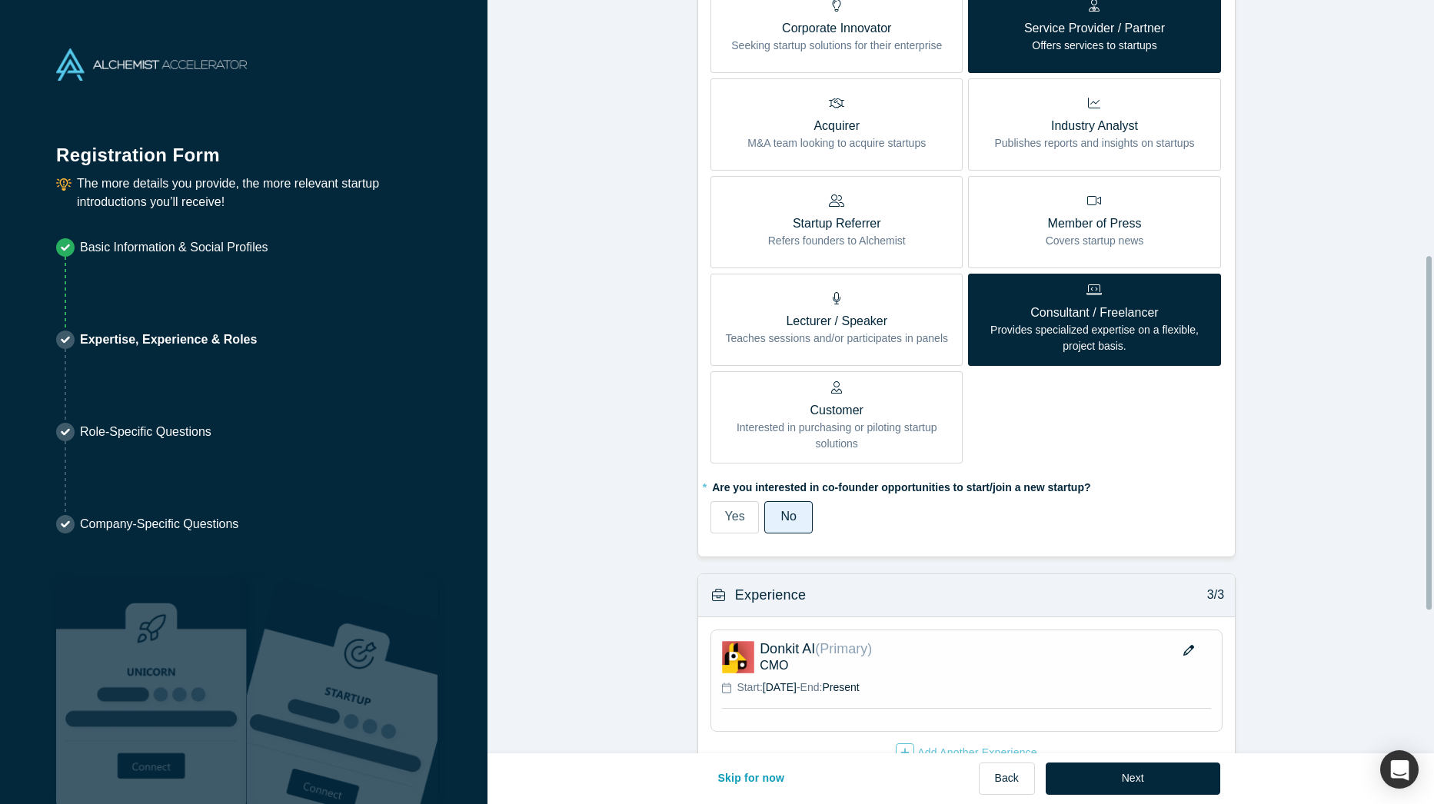
scroll to position [848, 0]
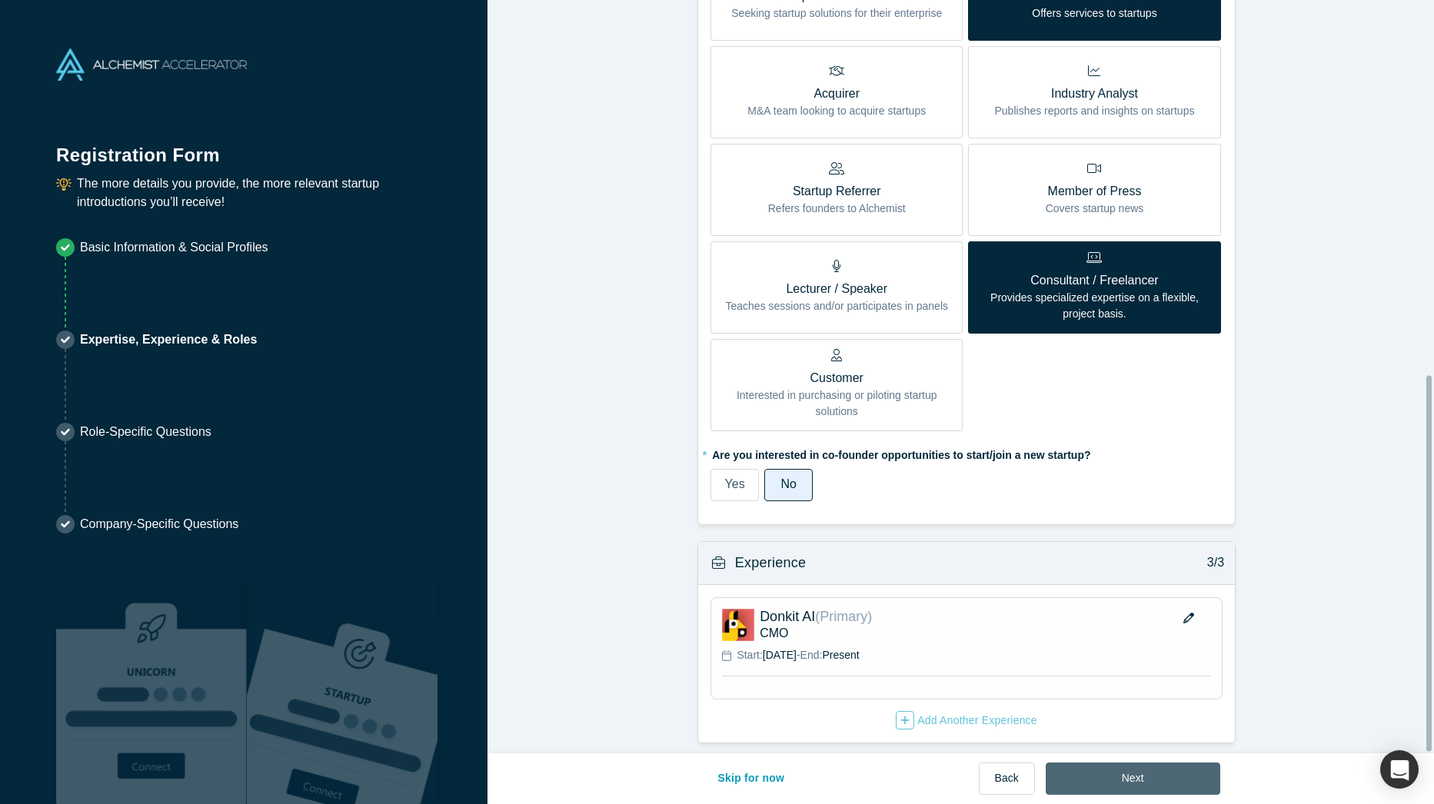
click at [1102, 774] on button "Next" at bounding box center [1132, 778] width 174 height 32
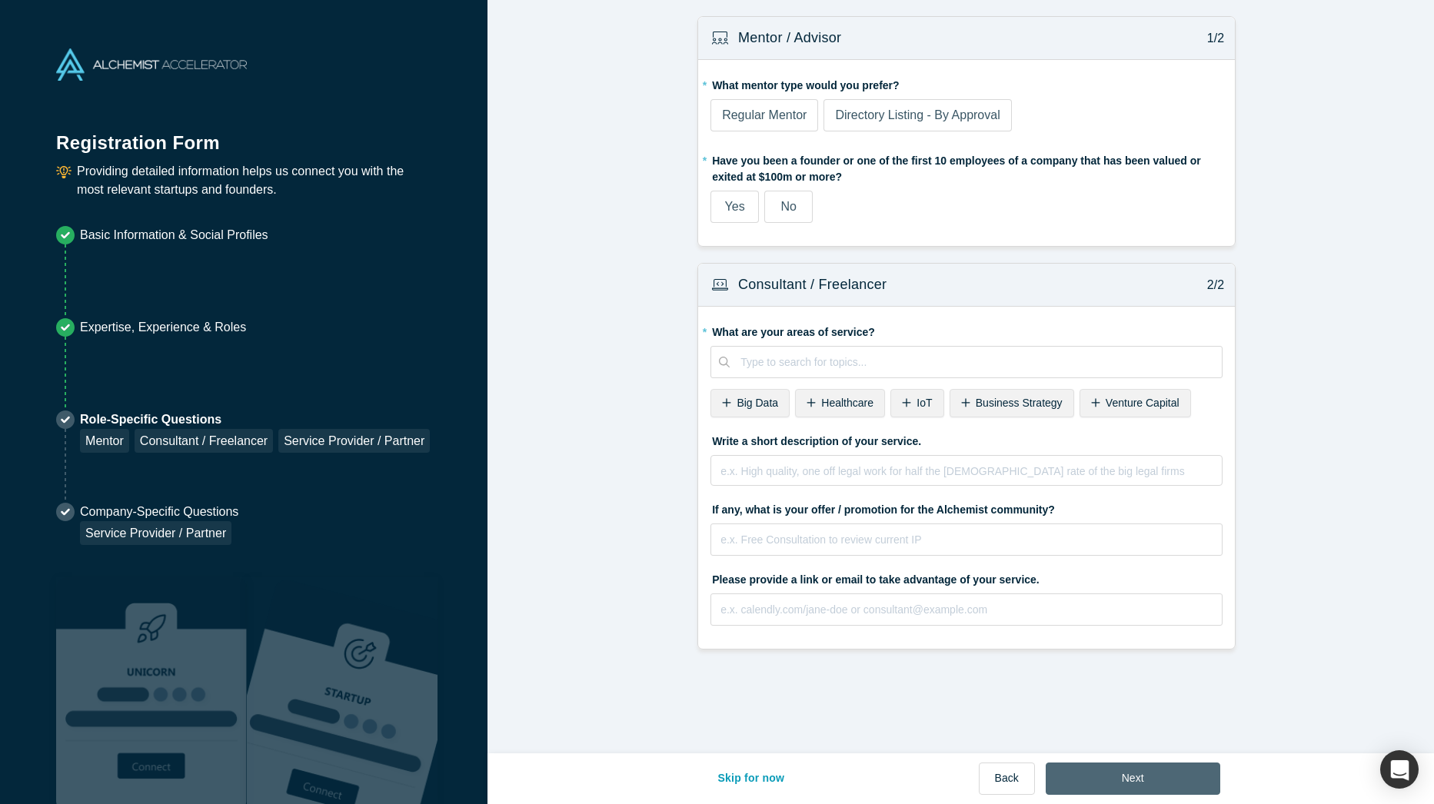
scroll to position [0, 0]
click at [768, 120] on span "Regular Mentor" at bounding box center [764, 114] width 85 height 13
click at [0, 0] on input "Regular Mentor" at bounding box center [0, 0] width 0 height 0
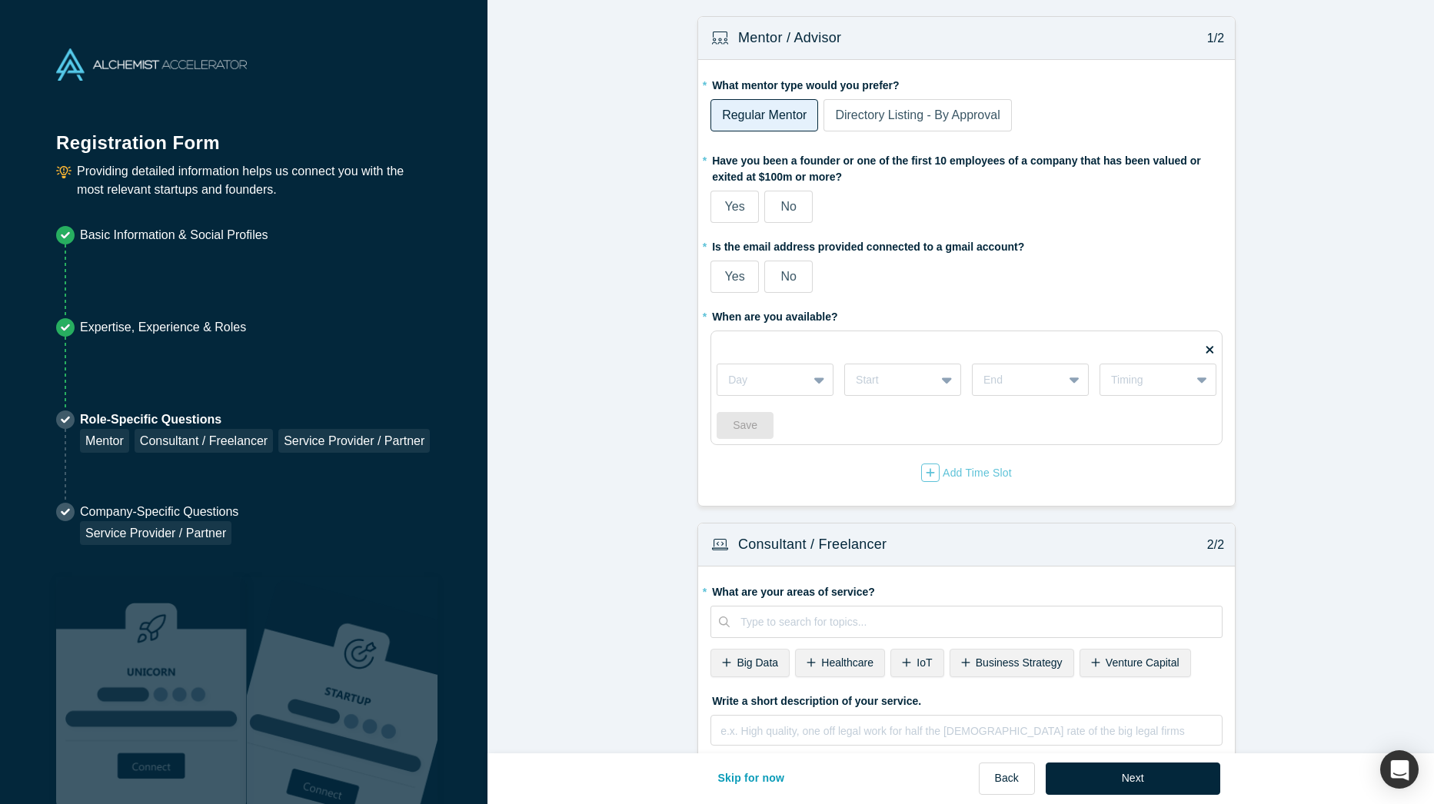
click at [795, 211] on label "No" at bounding box center [788, 207] width 48 height 32
click at [0, 0] on input "No" at bounding box center [0, 0] width 0 height 0
click at [726, 273] on span "Yes" at bounding box center [735, 276] width 20 height 13
click at [0, 0] on input "Yes" at bounding box center [0, 0] width 0 height 0
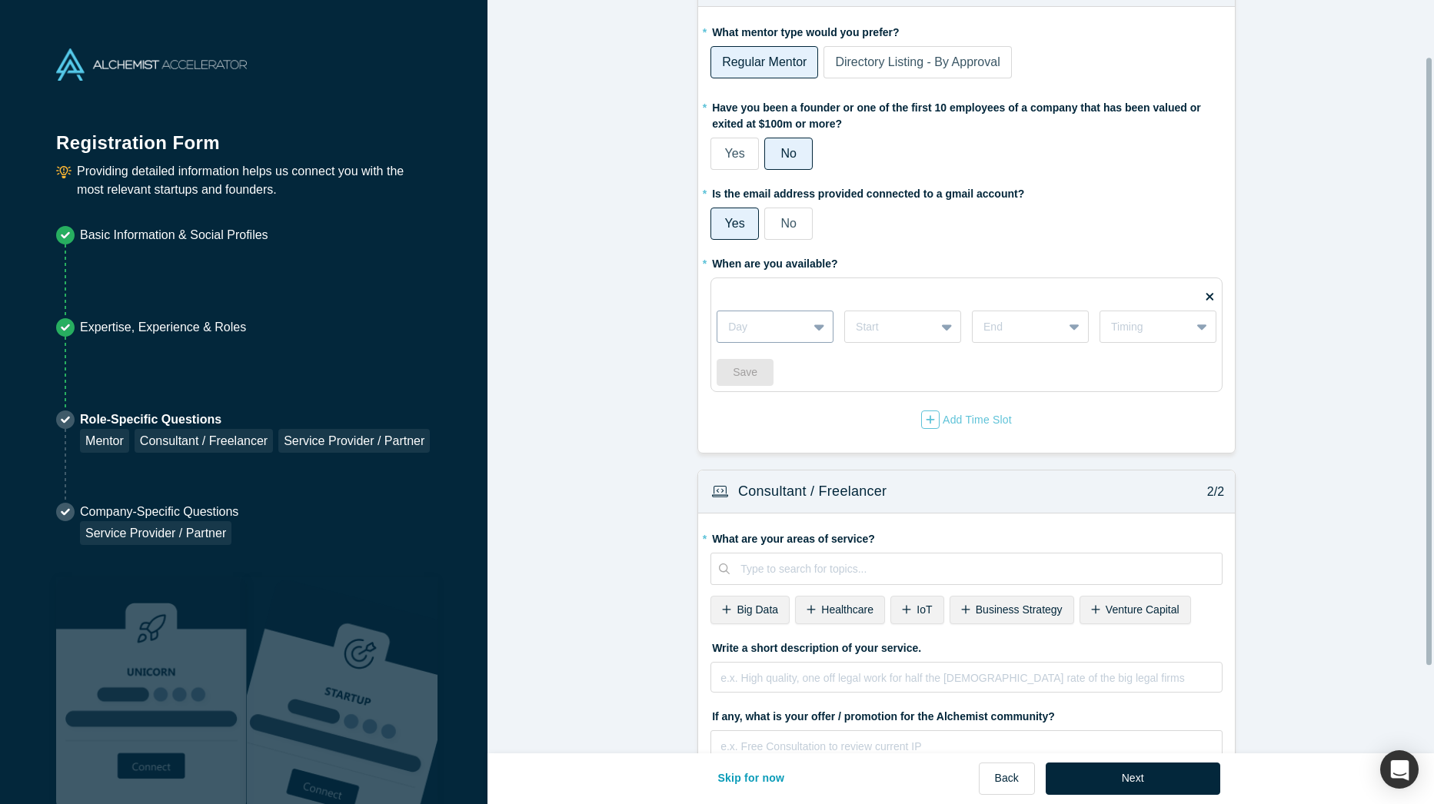
scroll to position [77, 0]
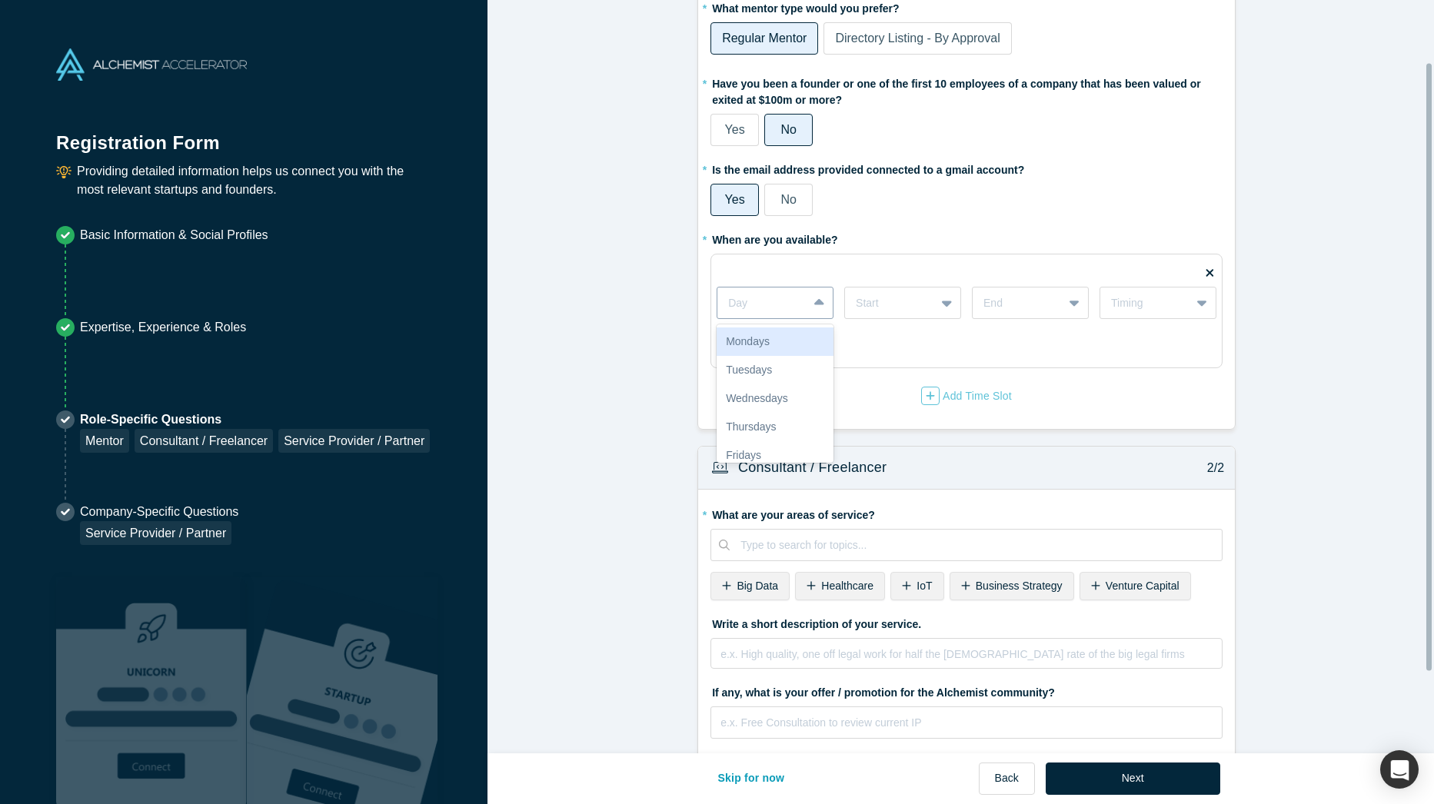
click at [763, 304] on div at bounding box center [762, 303] width 68 height 19
click at [766, 347] on div "Mondays" at bounding box center [774, 341] width 117 height 28
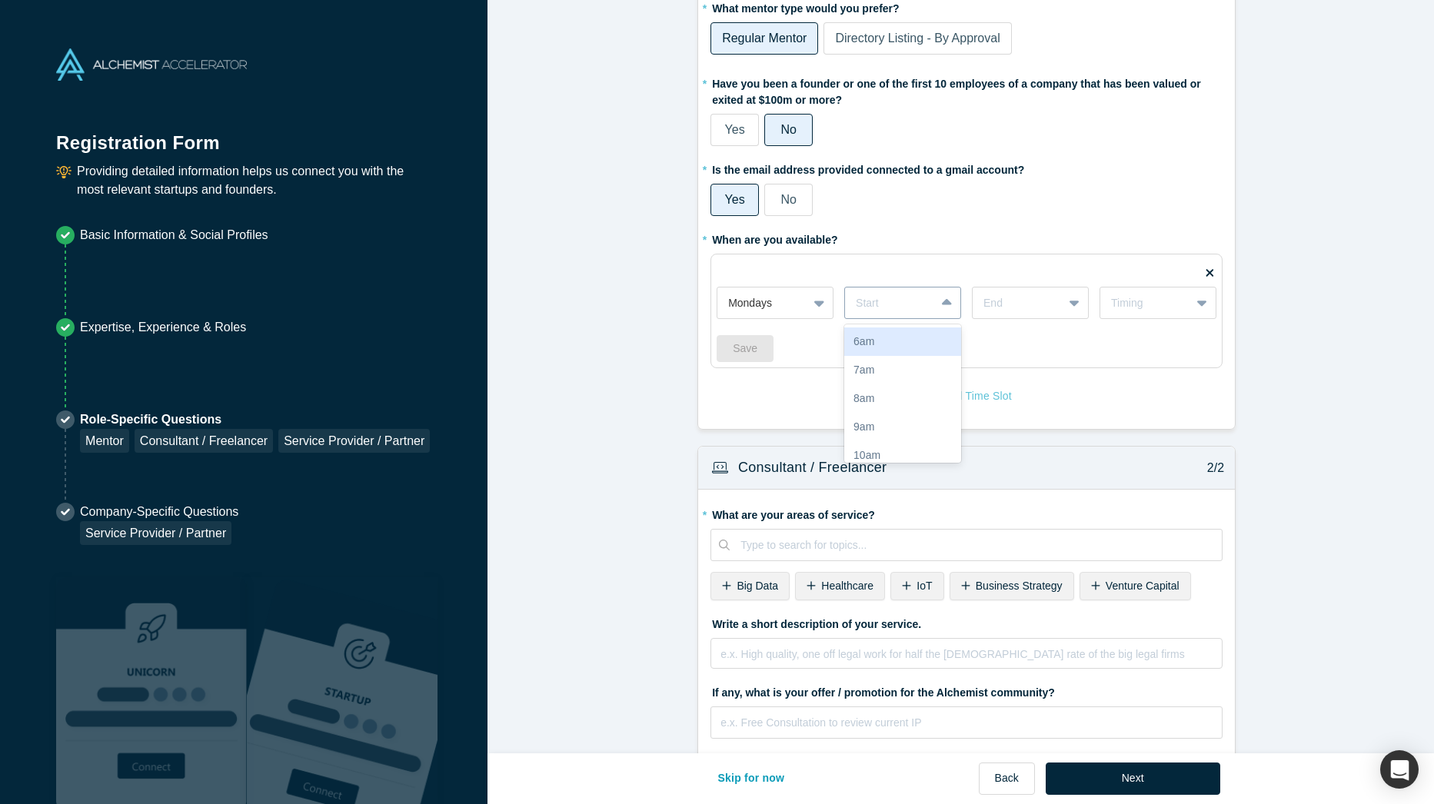
click at [935, 307] on div at bounding box center [947, 303] width 25 height 28
click at [902, 350] on div "9am" at bounding box center [902, 350] width 117 height 28
click at [1069, 302] on icon at bounding box center [1074, 302] width 10 height 15
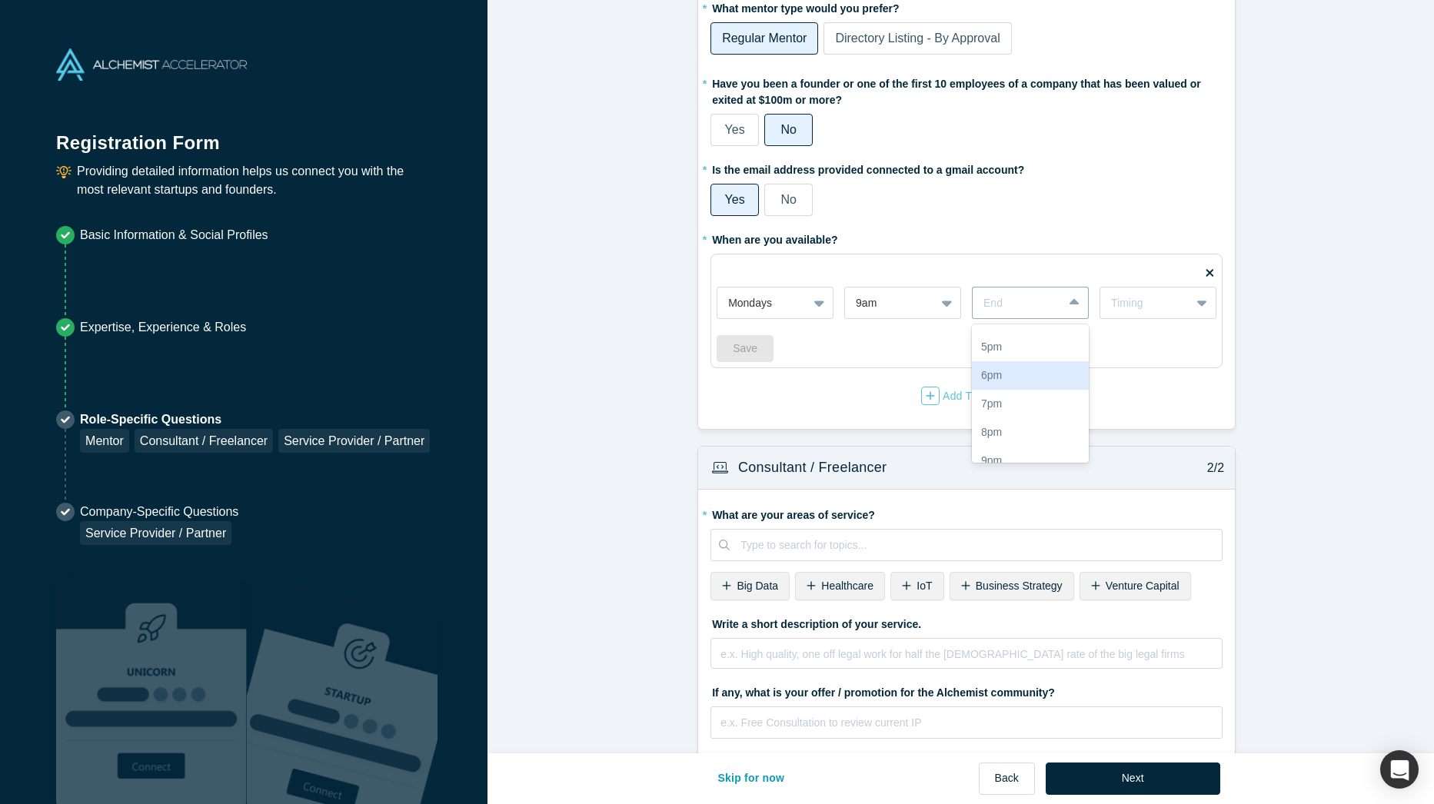
scroll to position [351, 0]
click at [1025, 407] on div "9pm" at bounding box center [1030, 417] width 117 height 28
click at [1161, 295] on div "Timing" at bounding box center [1145, 303] width 68 height 16
click at [1150, 341] on div "Weekly" at bounding box center [1157, 341] width 117 height 28
click at [962, 390] on div "Add Time Slot" at bounding box center [966, 396] width 91 height 18
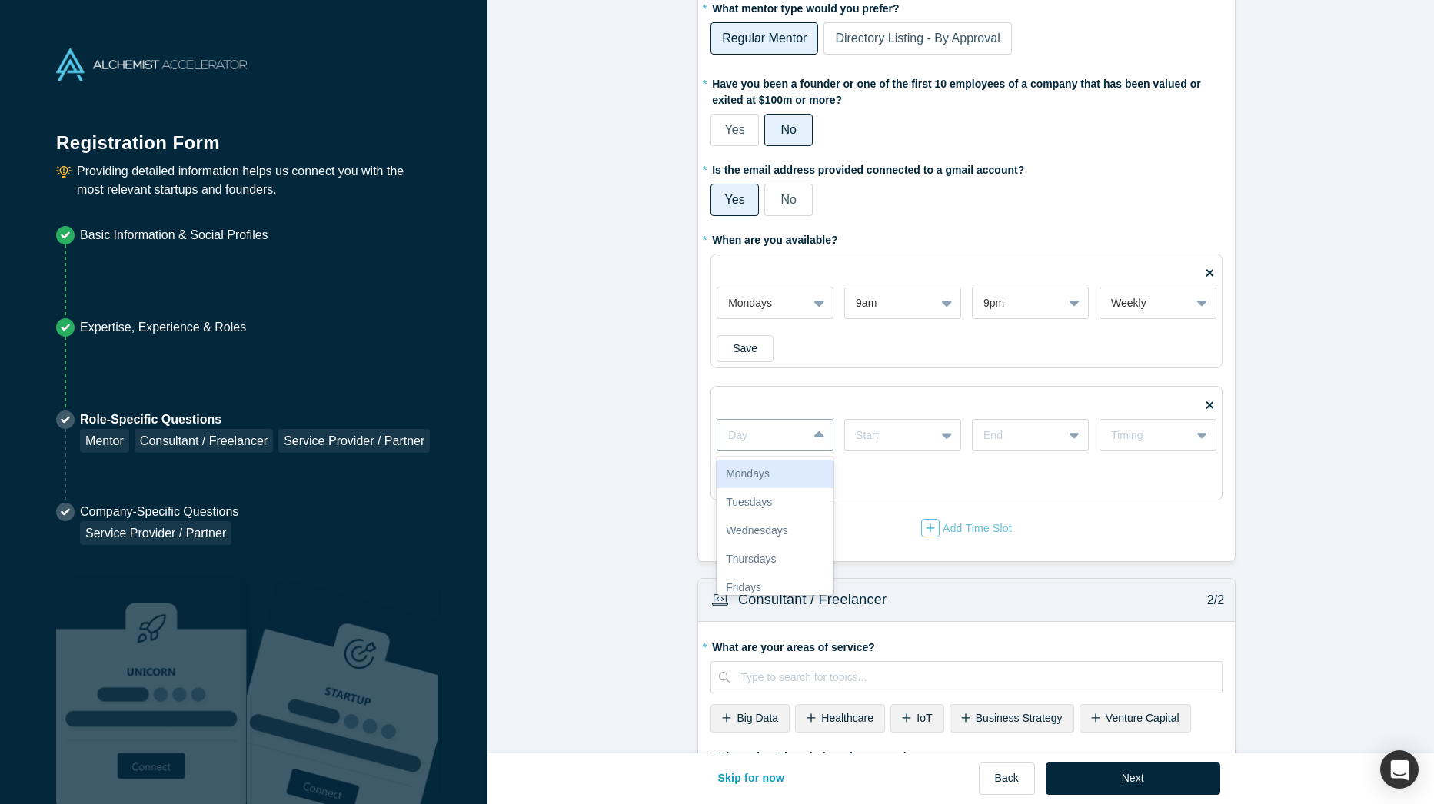
click at [816, 432] on icon at bounding box center [819, 434] width 10 height 15
click at [776, 527] on div "Wednesdays" at bounding box center [774, 531] width 117 height 28
click at [926, 437] on div "Start" at bounding box center [890, 435] width 90 height 25
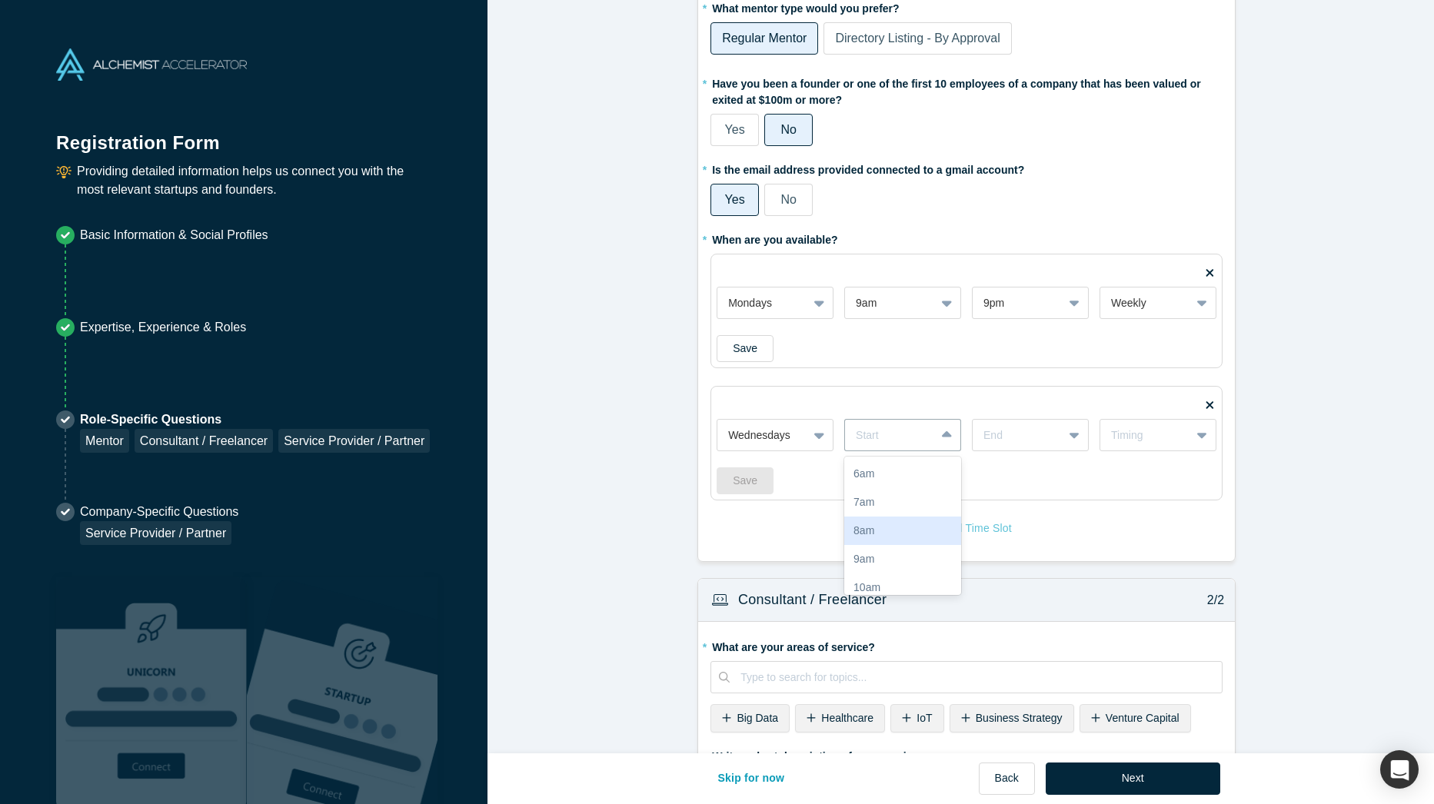
scroll to position [77, 0]
click at [882, 490] on div "9am" at bounding box center [902, 482] width 117 height 28
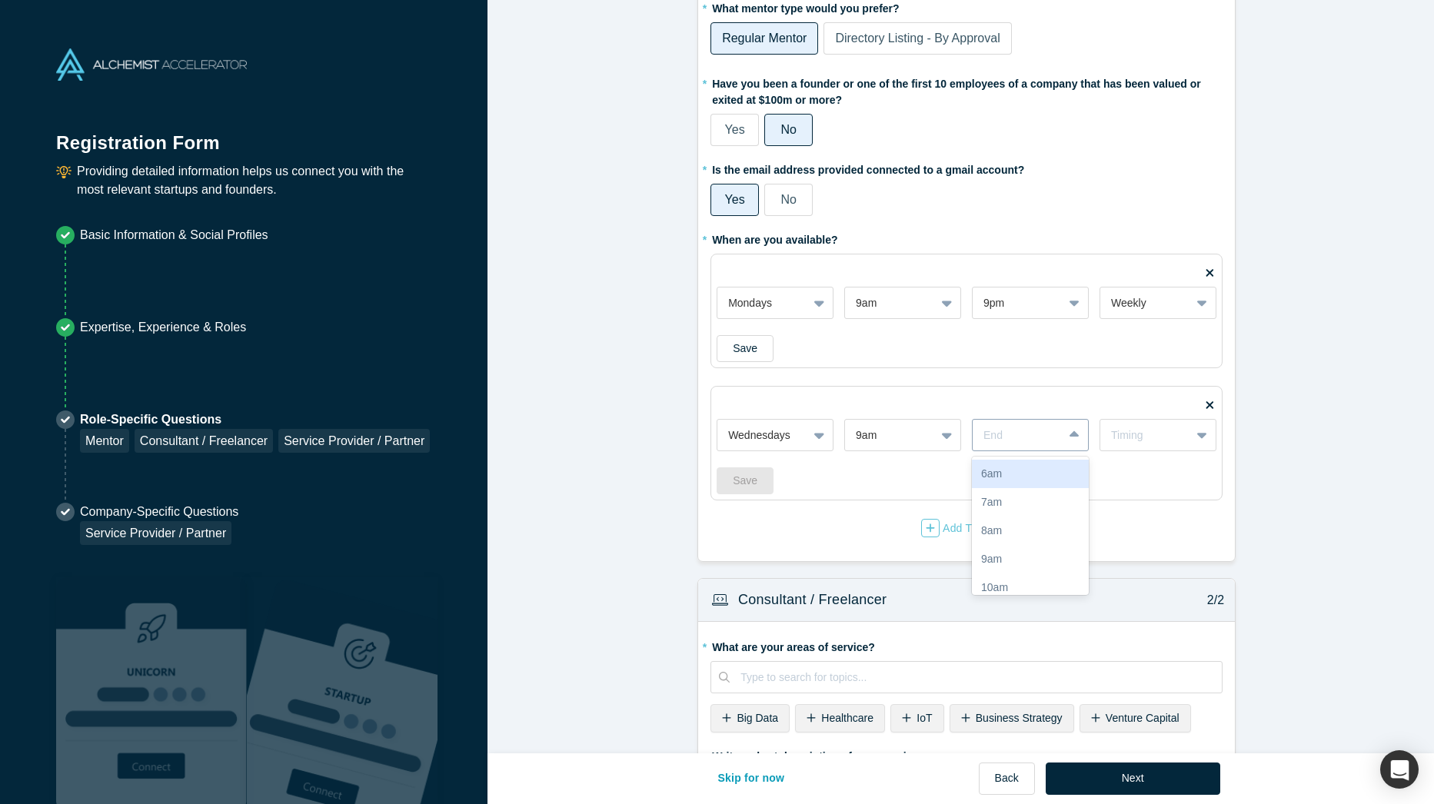
click at [1072, 443] on icon at bounding box center [1074, 434] width 10 height 15
click at [1006, 550] on div "9pm" at bounding box center [1030, 549] width 117 height 28
click at [1184, 437] on div "Timing" at bounding box center [1145, 435] width 90 height 19
click at [1153, 478] on div "Weekly" at bounding box center [1157, 474] width 117 height 28
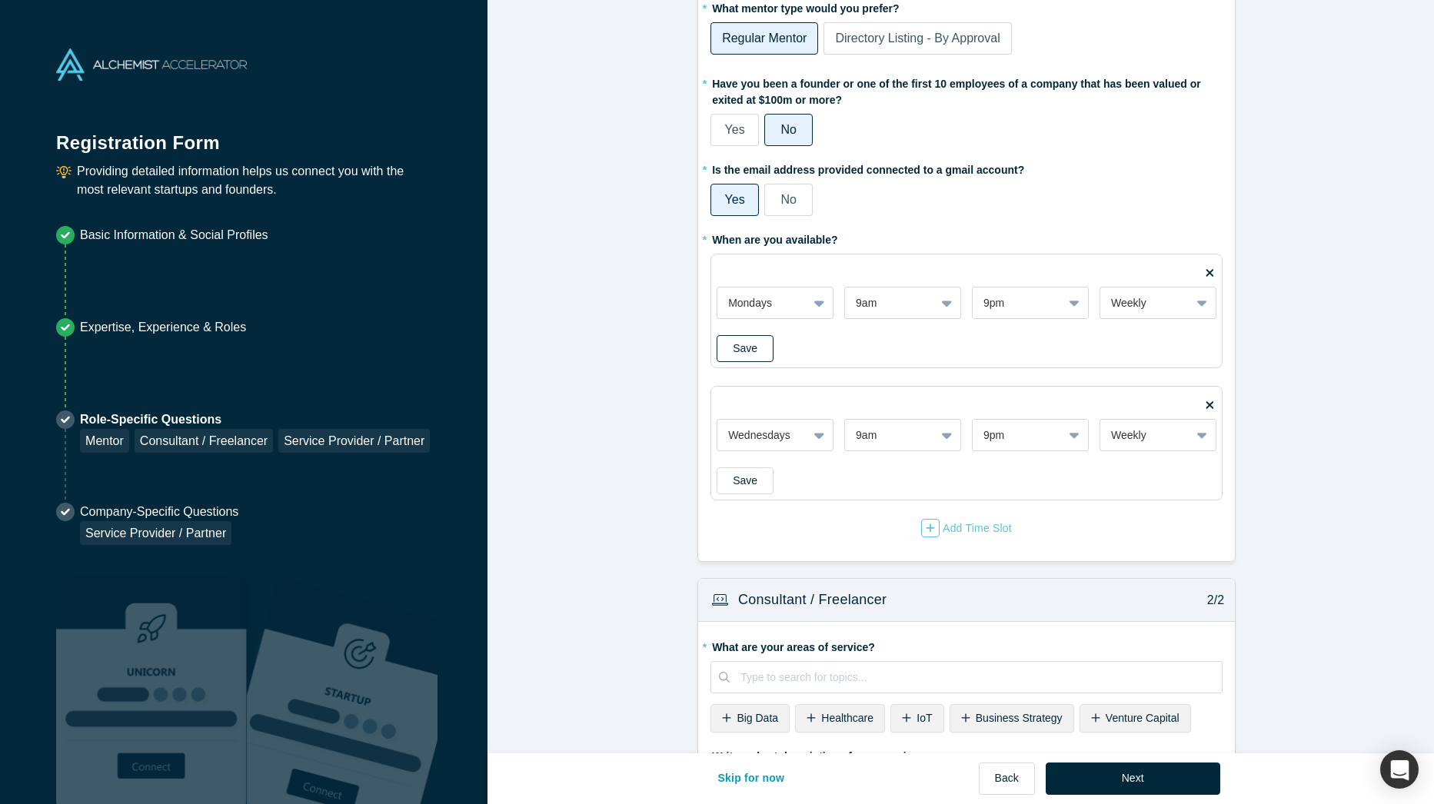
click at [759, 341] on button "Save" at bounding box center [744, 348] width 57 height 27
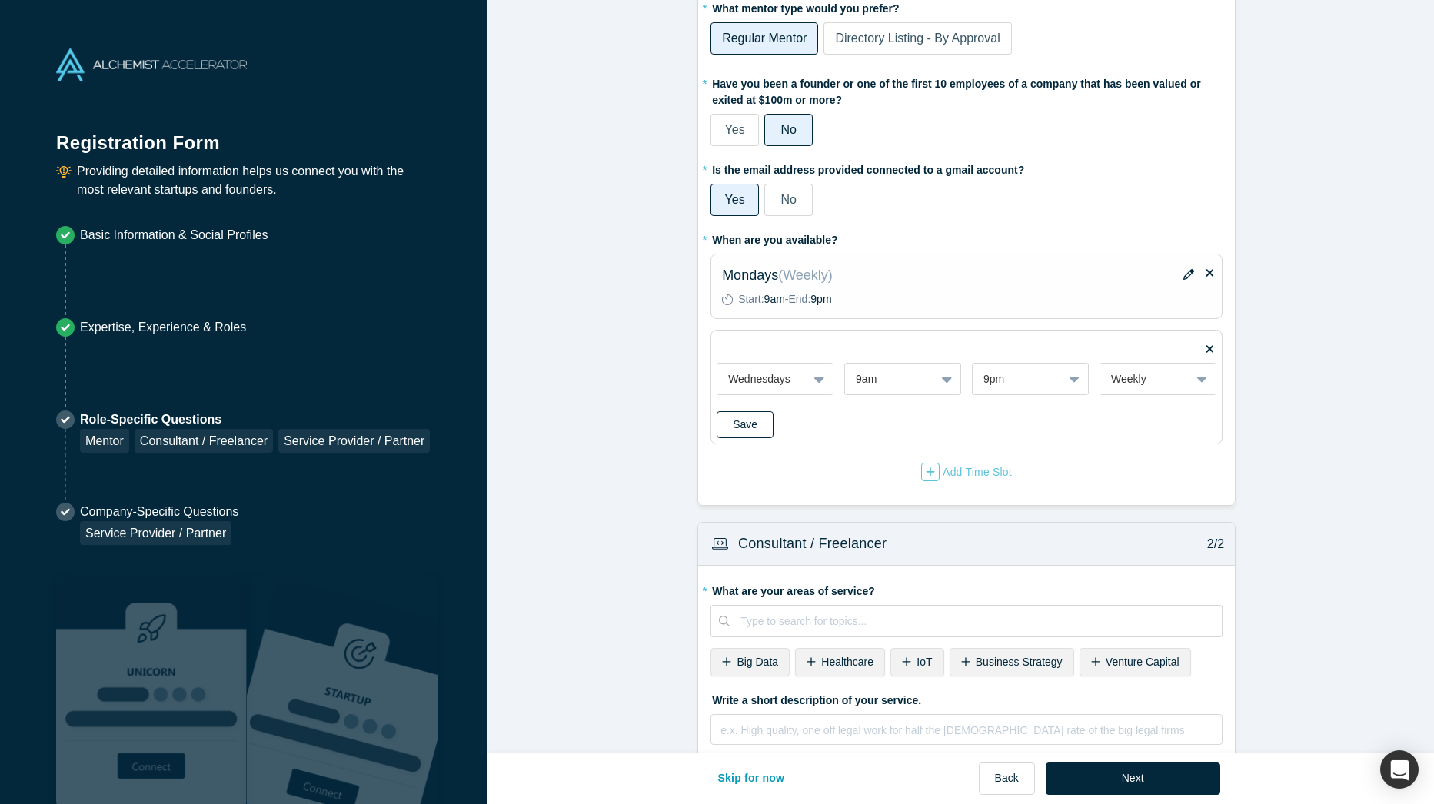
click at [746, 427] on button "Save" at bounding box center [744, 424] width 57 height 27
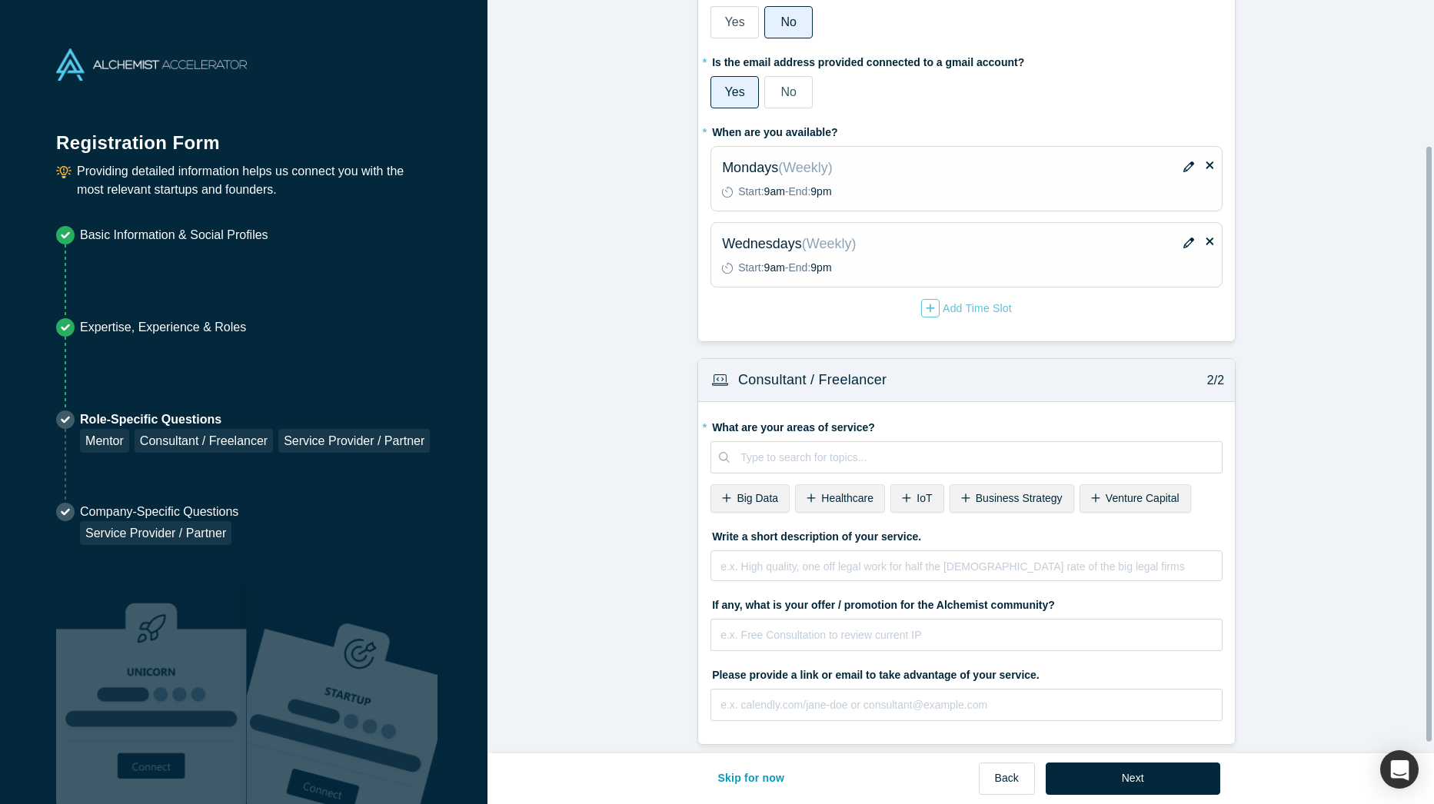
scroll to position [198, 0]
click at [872, 447] on div at bounding box center [975, 456] width 470 height 19
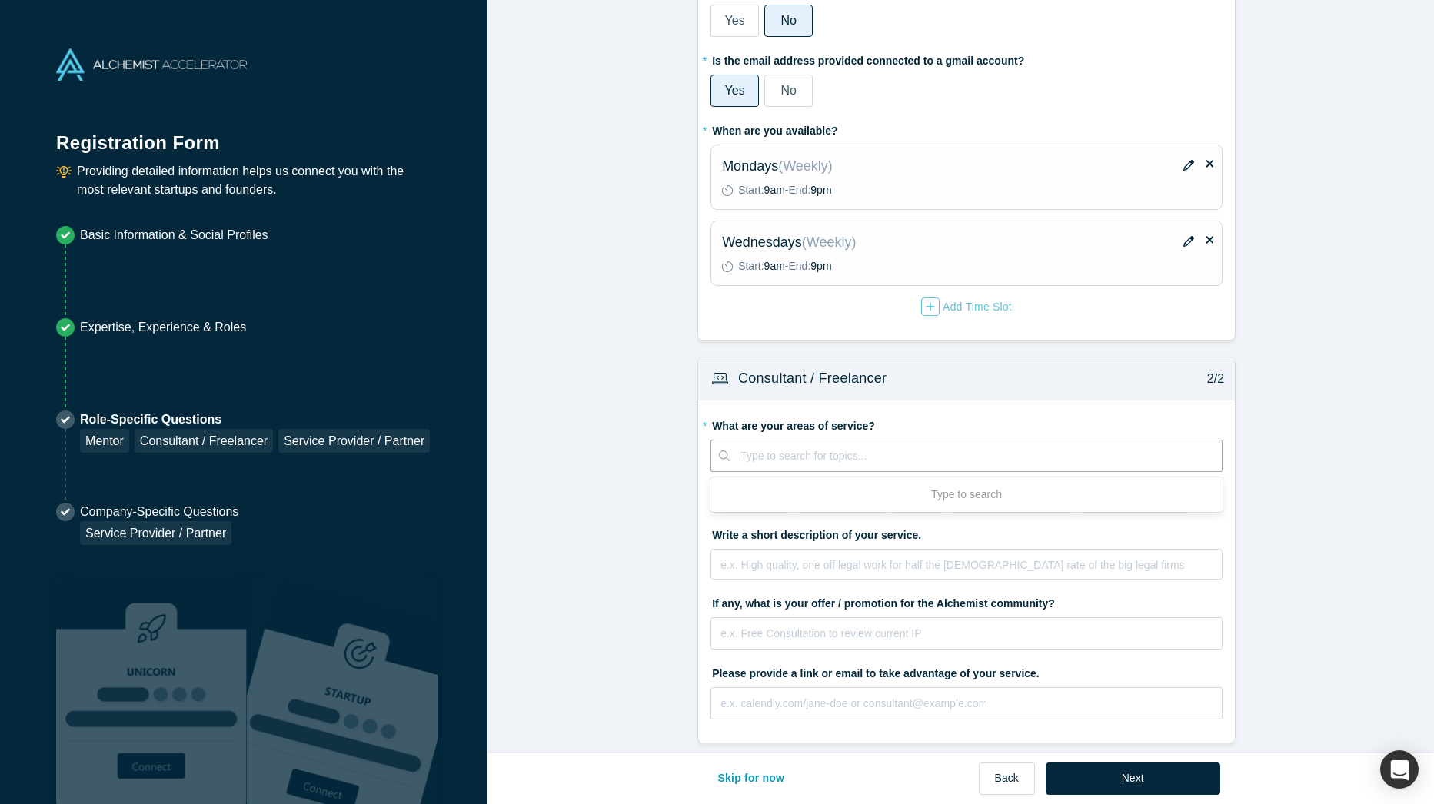
click at [579, 414] on form "Mentor / Advisor 1/2 * What mentor type would you prefer? Regular Mentor Direct…" at bounding box center [966, 286] width 958 height 913
click at [986, 490] on span "Business Strategy" at bounding box center [1018, 496] width 87 height 12
click at [877, 447] on div at bounding box center [1026, 456] width 370 height 19
type input "personaliz"
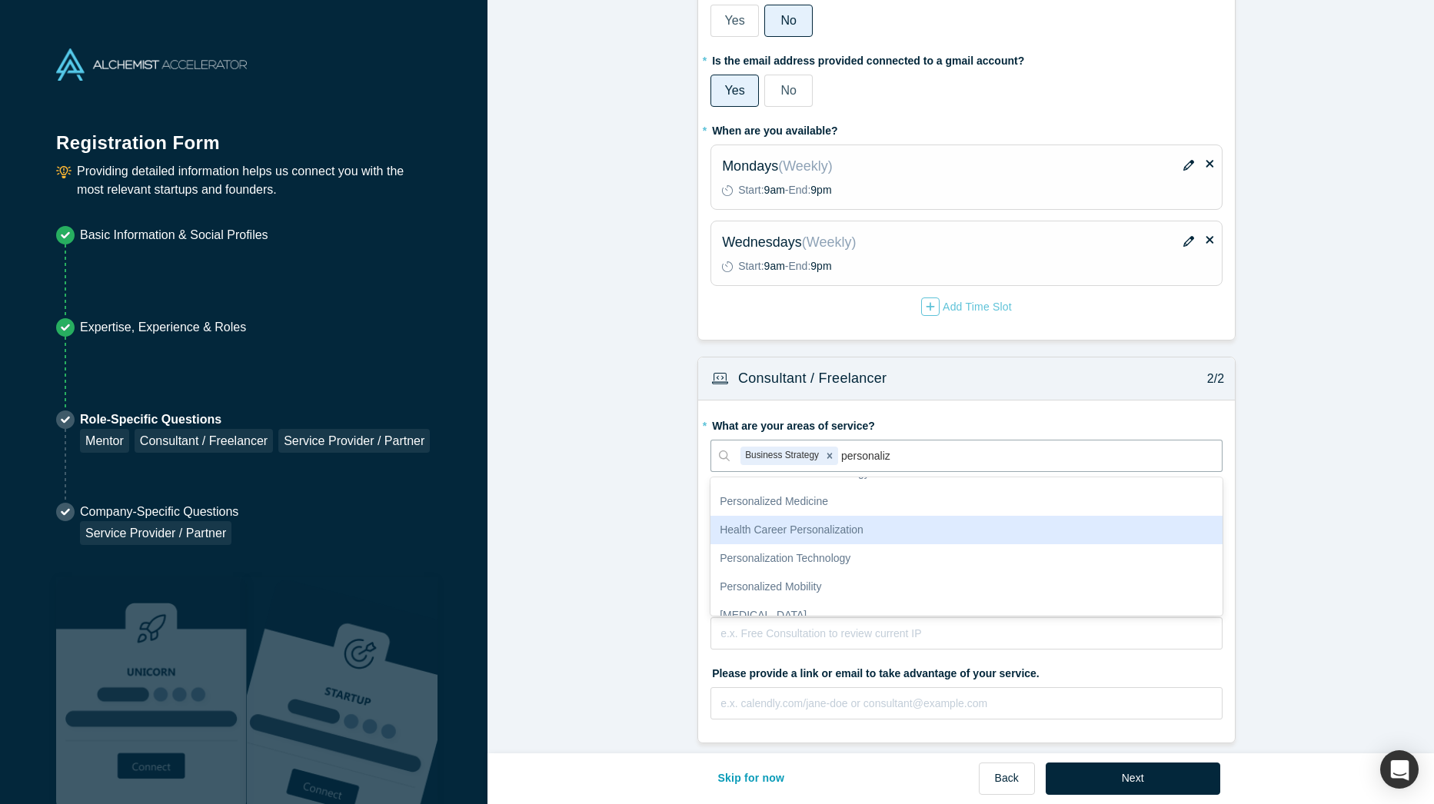
scroll to position [77, 0]
click at [858, 532] on div "Personalization Technology" at bounding box center [966, 531] width 512 height 28
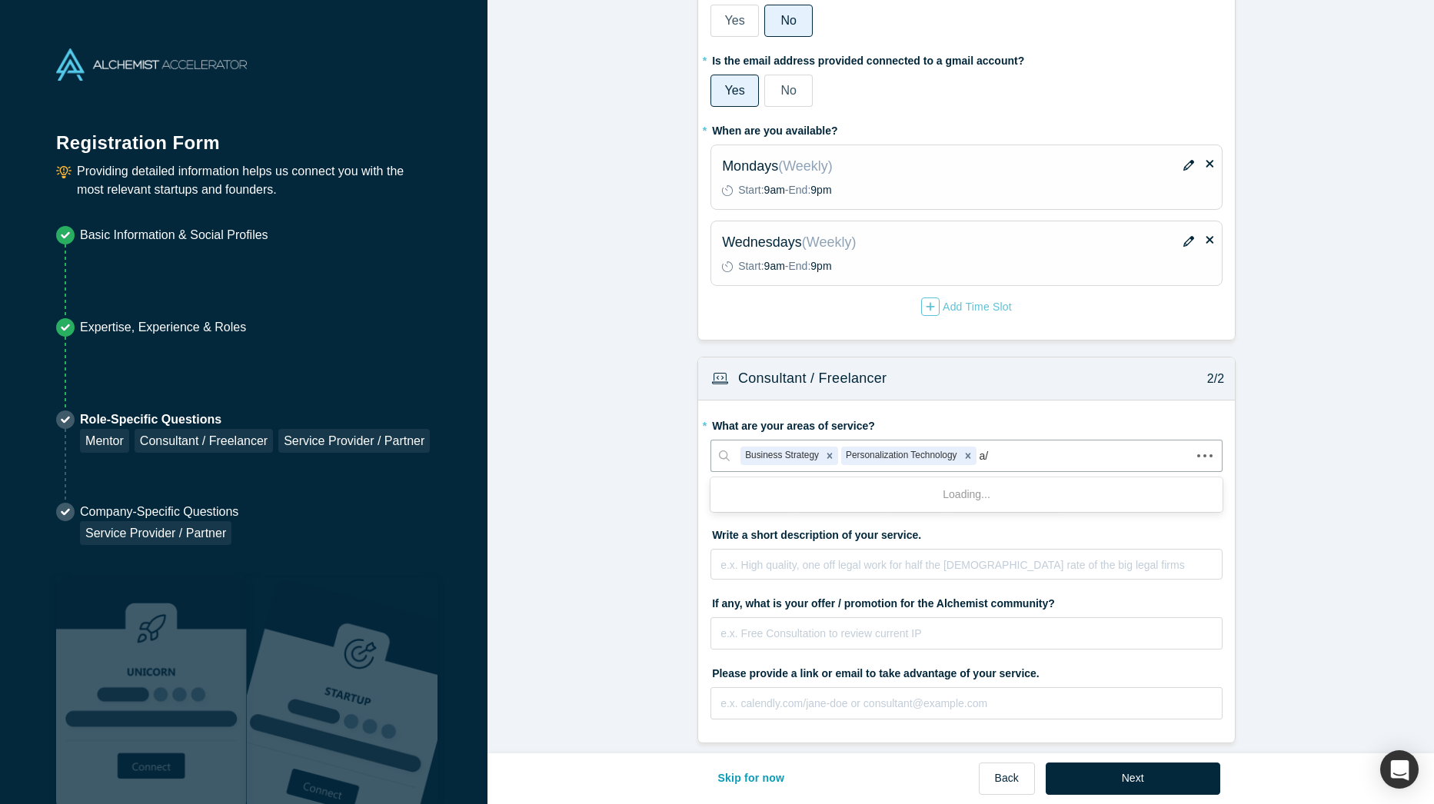
type input "a/b"
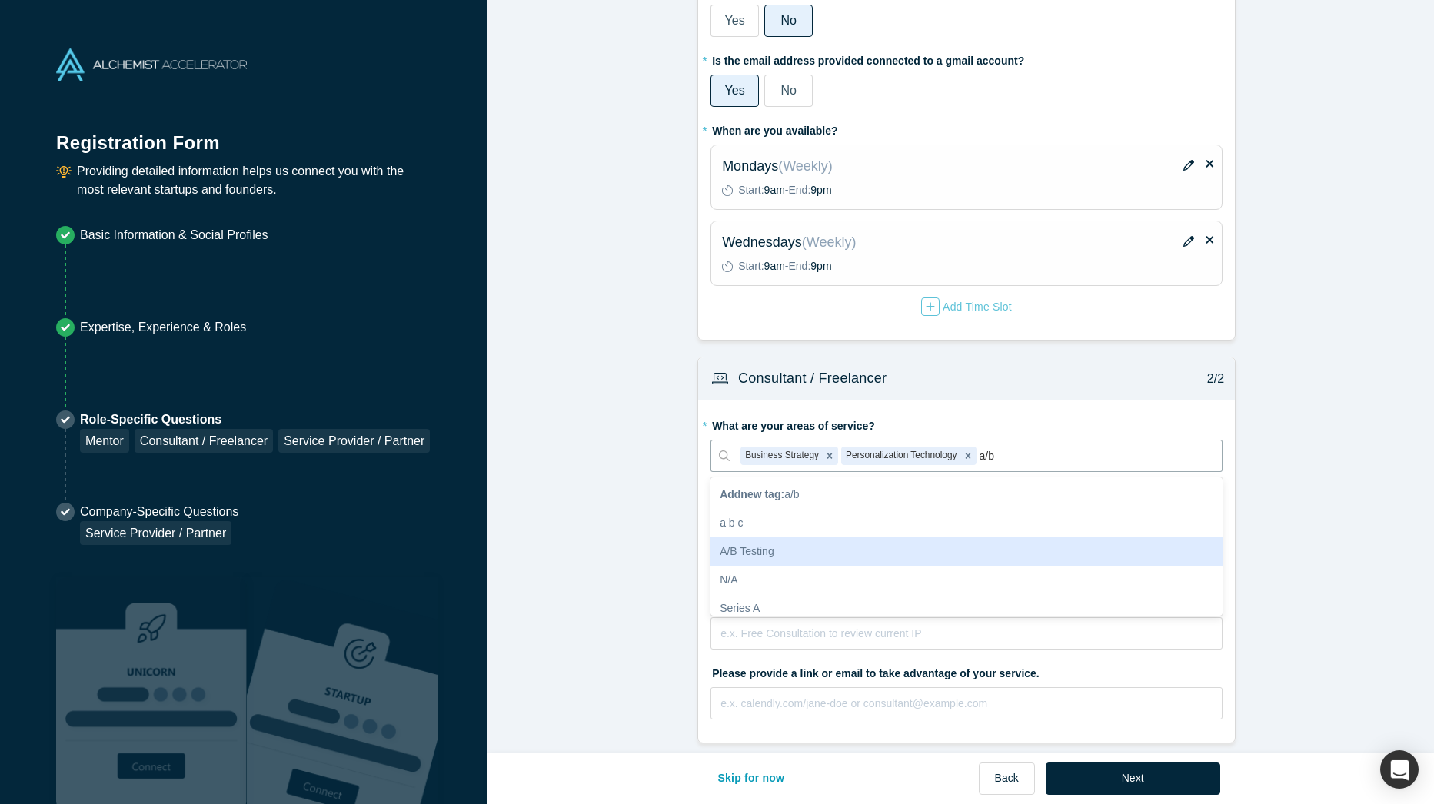
click at [766, 539] on div "A/B Testing" at bounding box center [966, 551] width 512 height 28
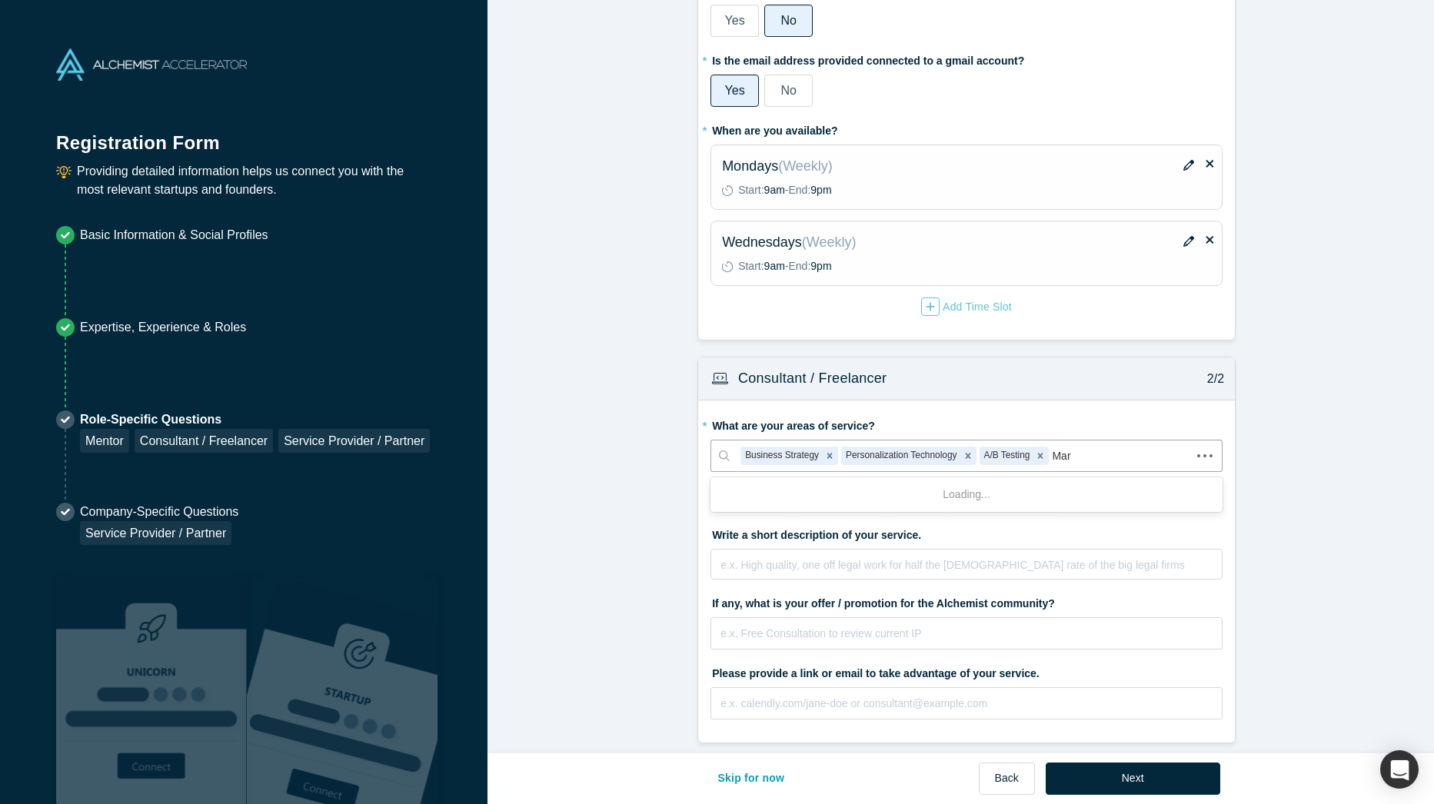
type input "Mark"
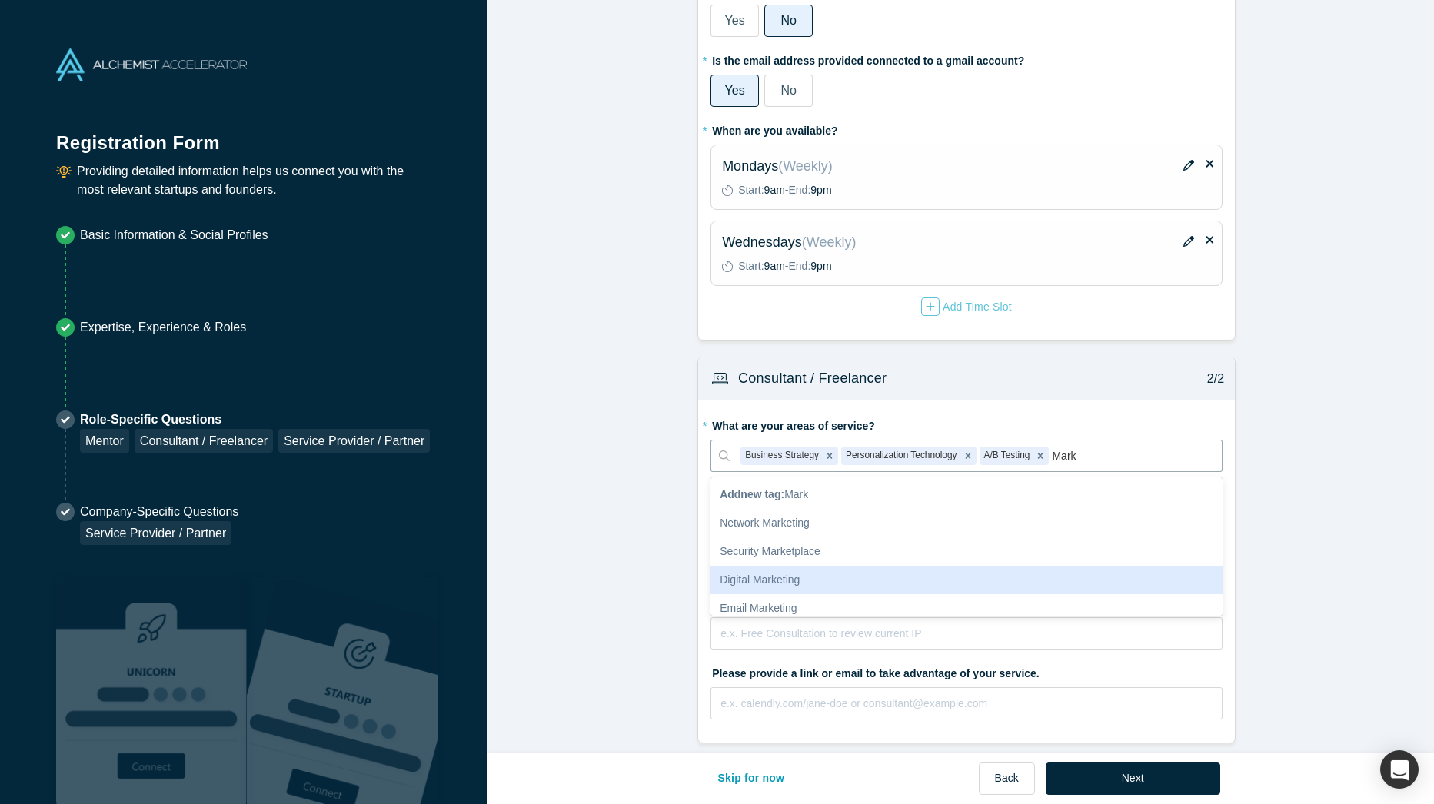
click at [910, 566] on div "Digital Marketing" at bounding box center [966, 580] width 512 height 28
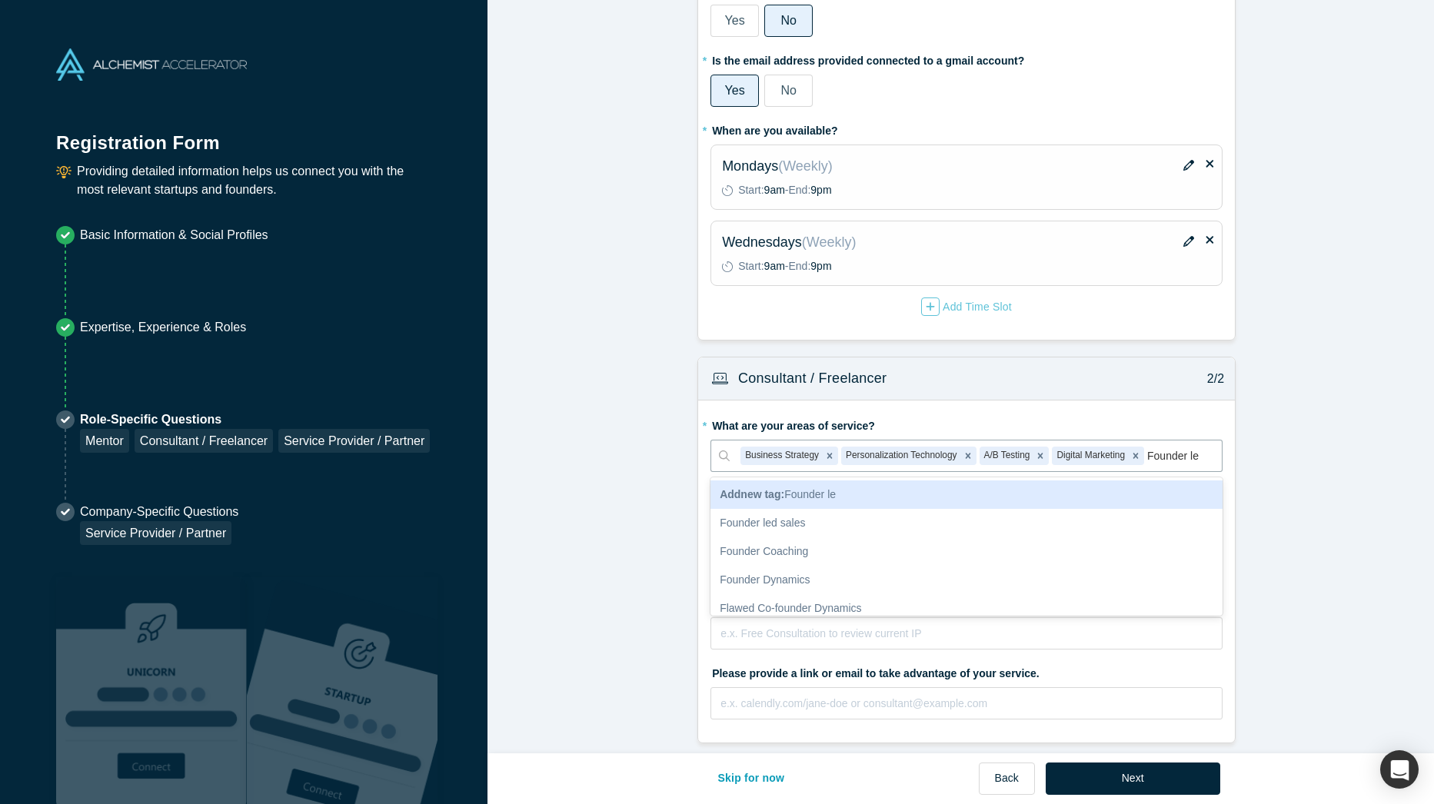
type input "Founder led"
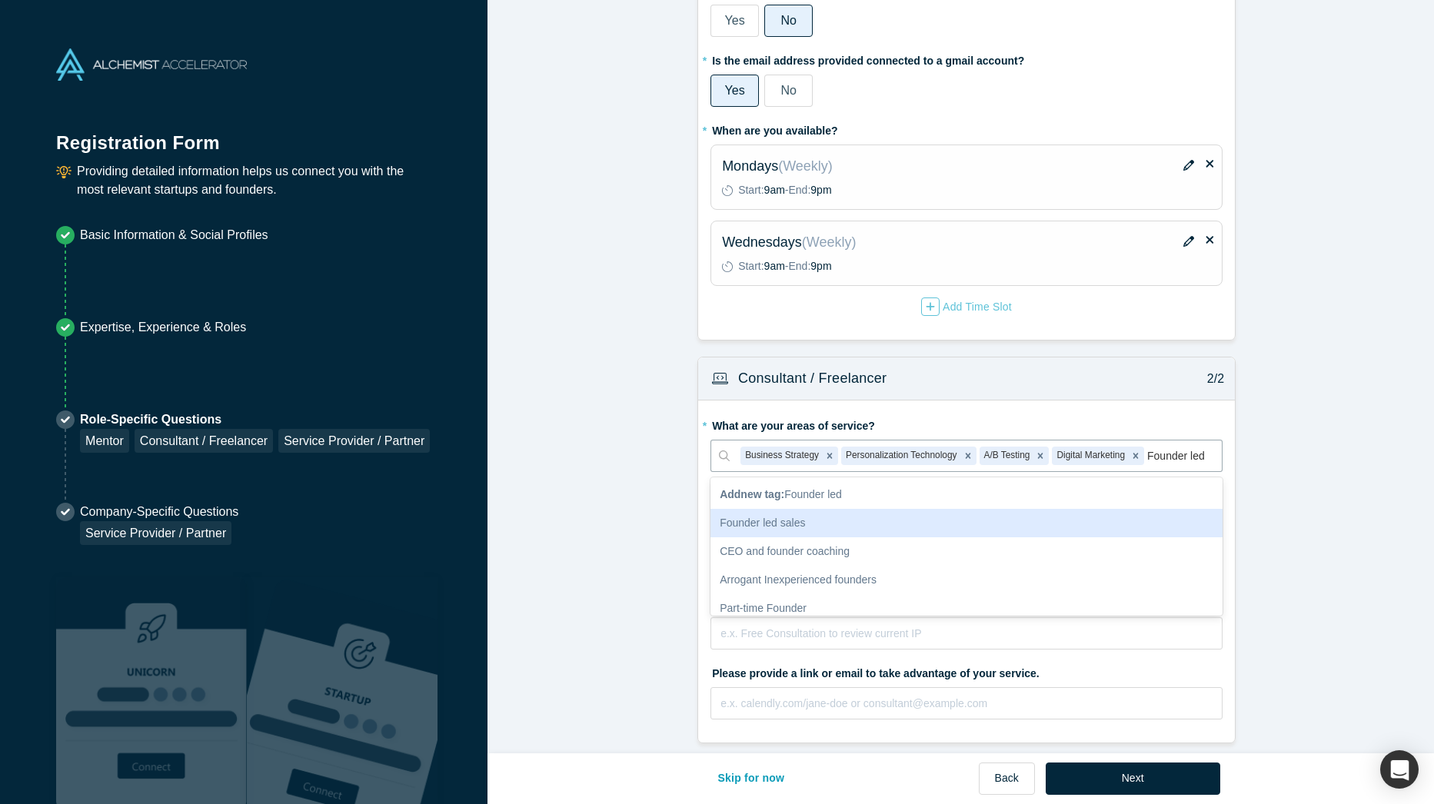
click at [725, 513] on div "Founder led sales" at bounding box center [966, 523] width 512 height 28
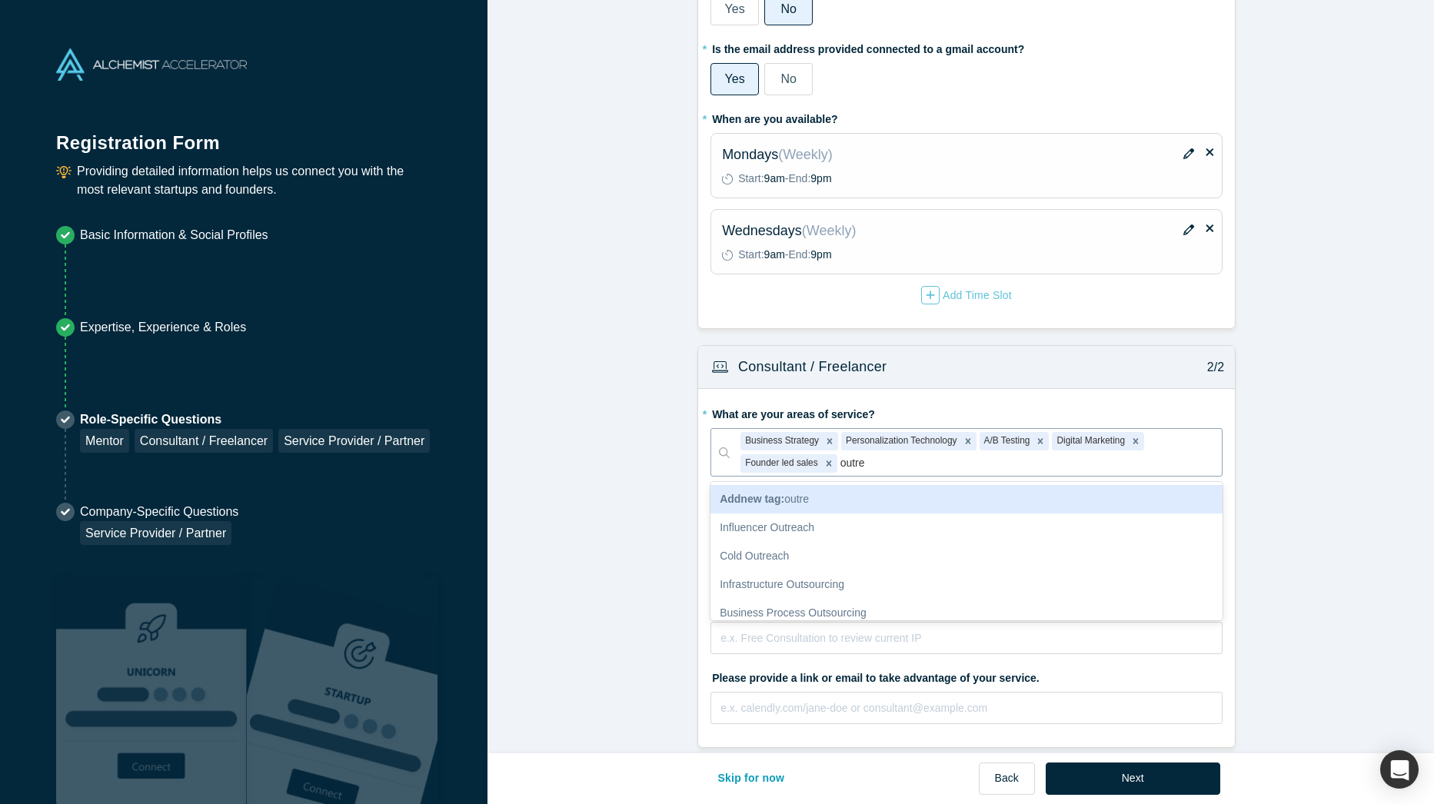
type input "outrea"
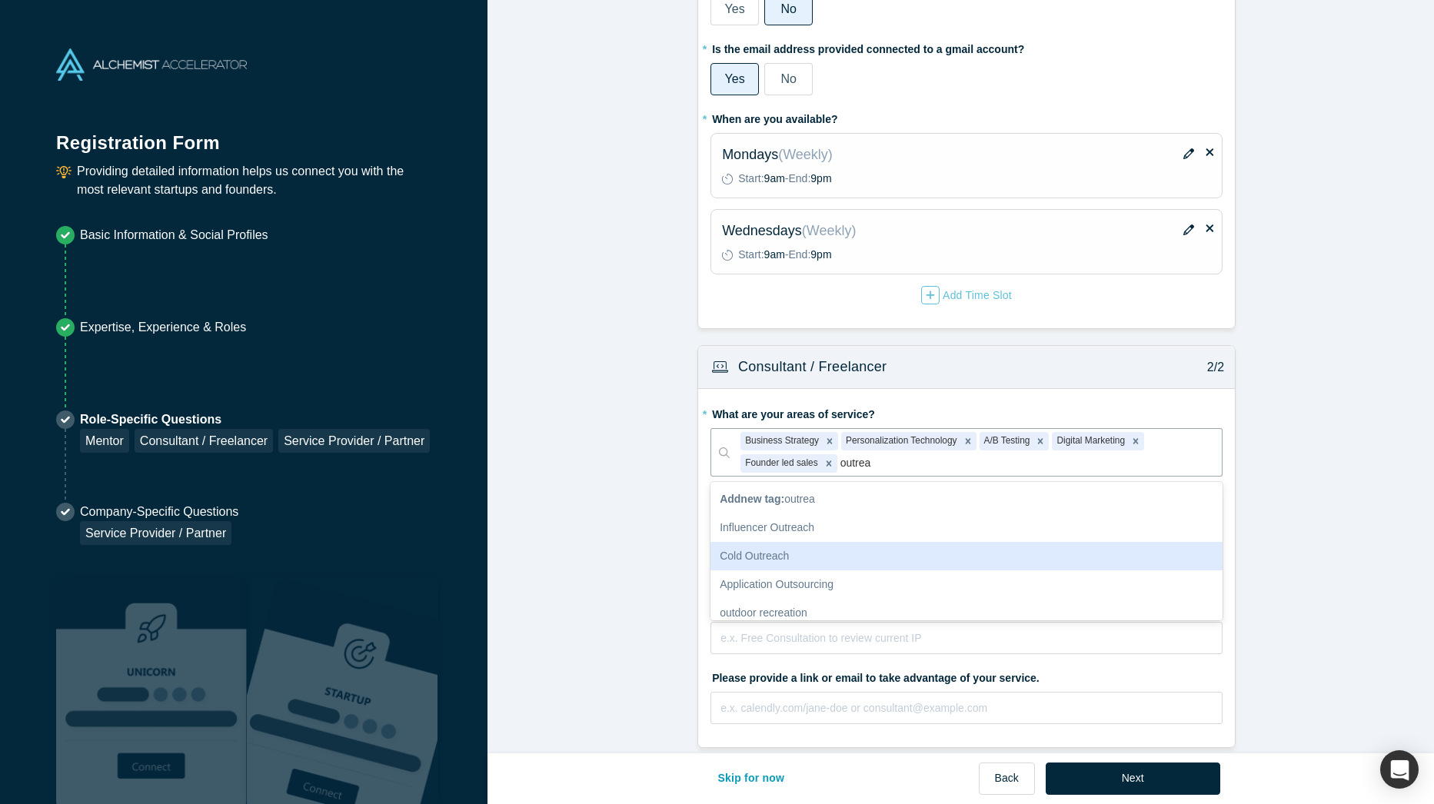
click at [834, 546] on div "Cold Outreach" at bounding box center [966, 556] width 512 height 28
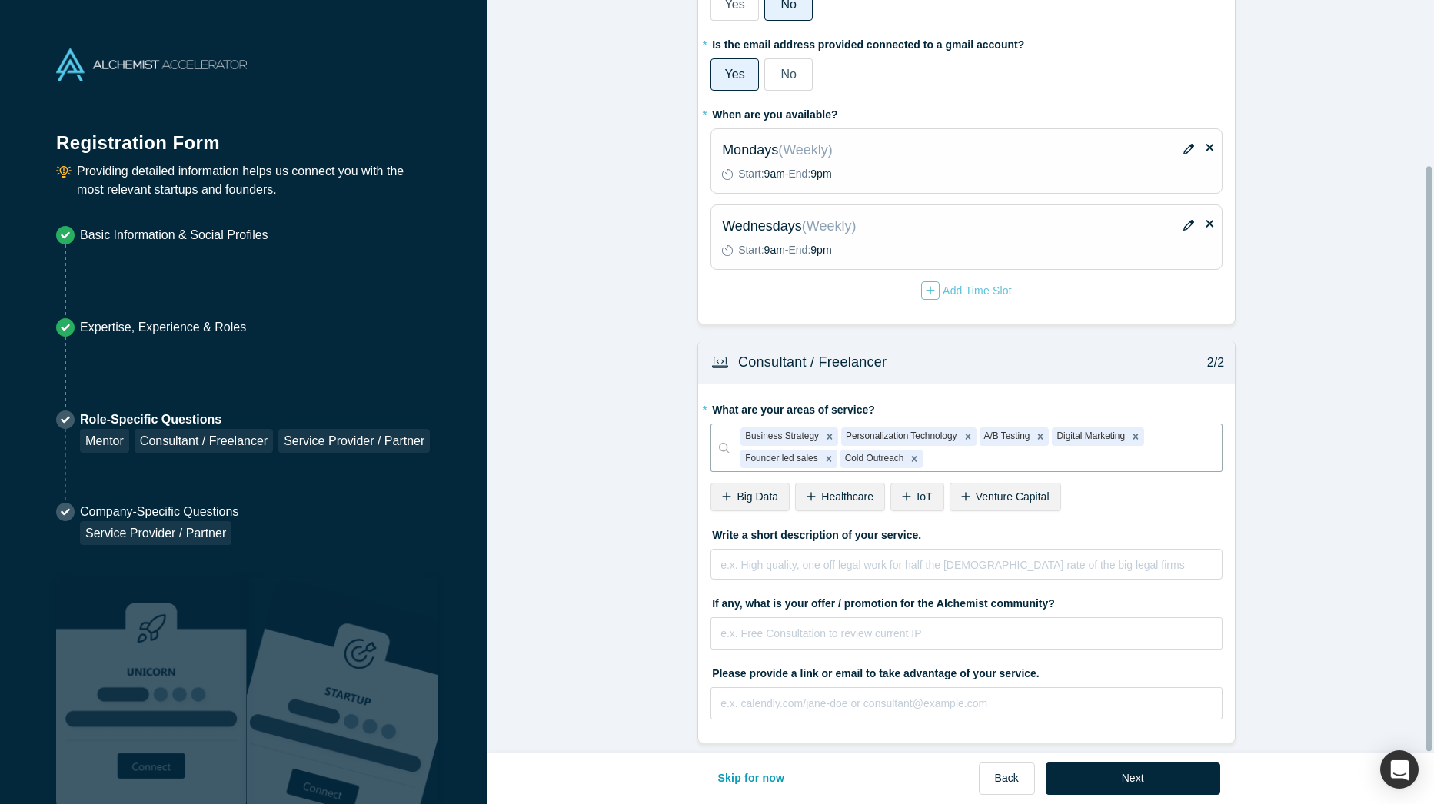
scroll to position [214, 0]
click at [829, 554] on div "rdw-editor" at bounding box center [966, 562] width 491 height 16
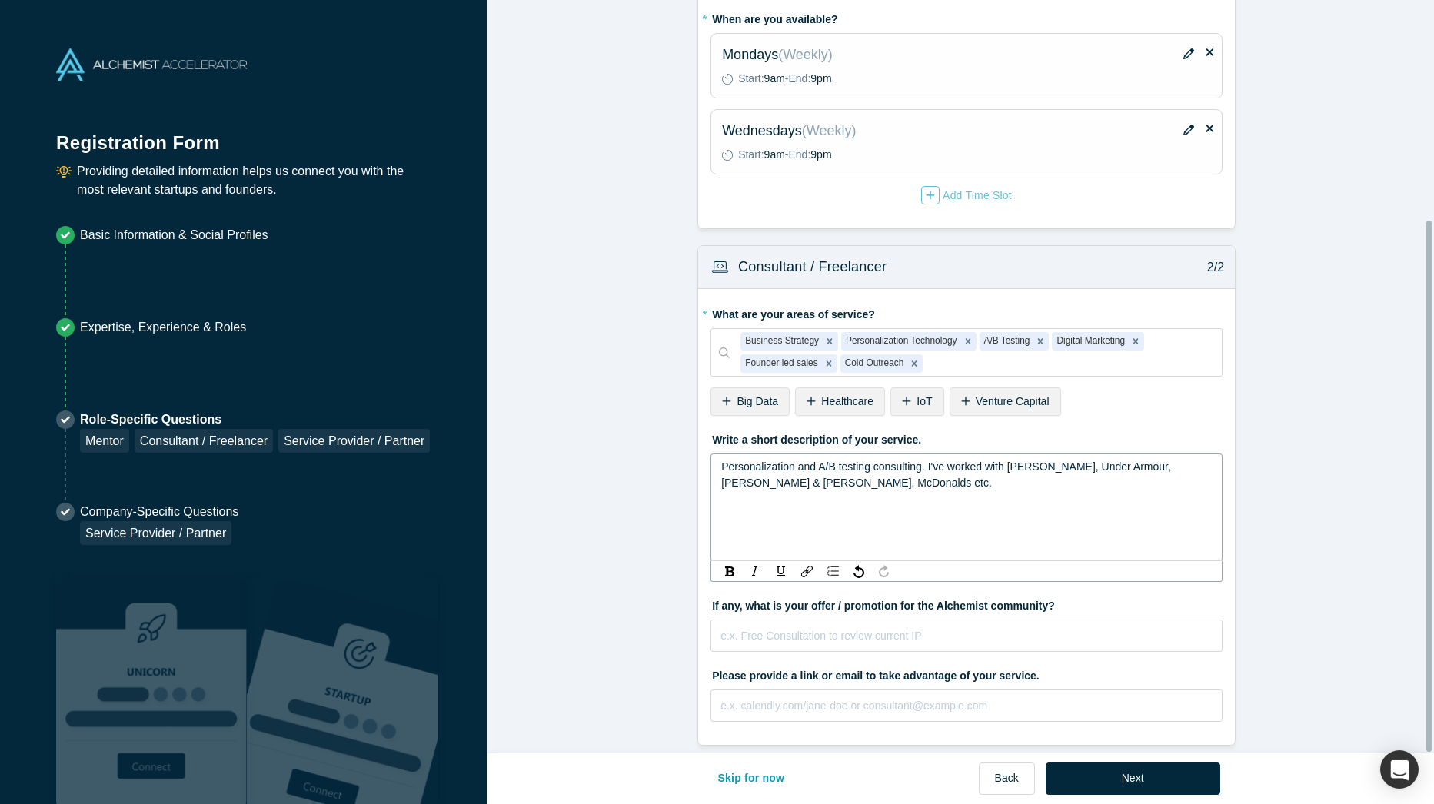
scroll to position [311, 0]
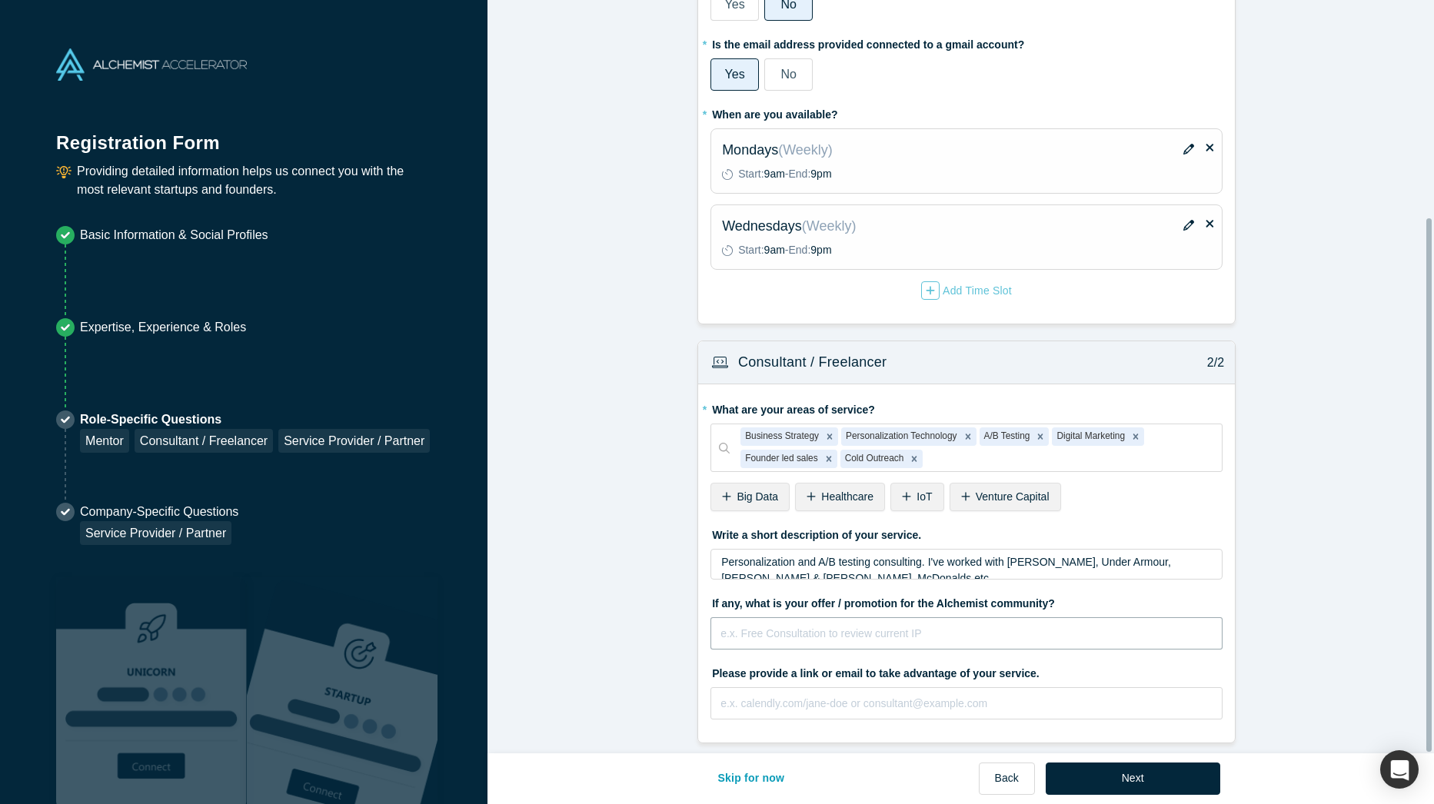
click at [871, 630] on input "text" at bounding box center [966, 633] width 512 height 32
type input "Discounted rates"
click at [991, 690] on input "text" at bounding box center [966, 703] width 512 height 32
click at [701, 666] on div "* What are your areas of service? Business Strategy Personalization Technology …" at bounding box center [966, 563] width 537 height 358
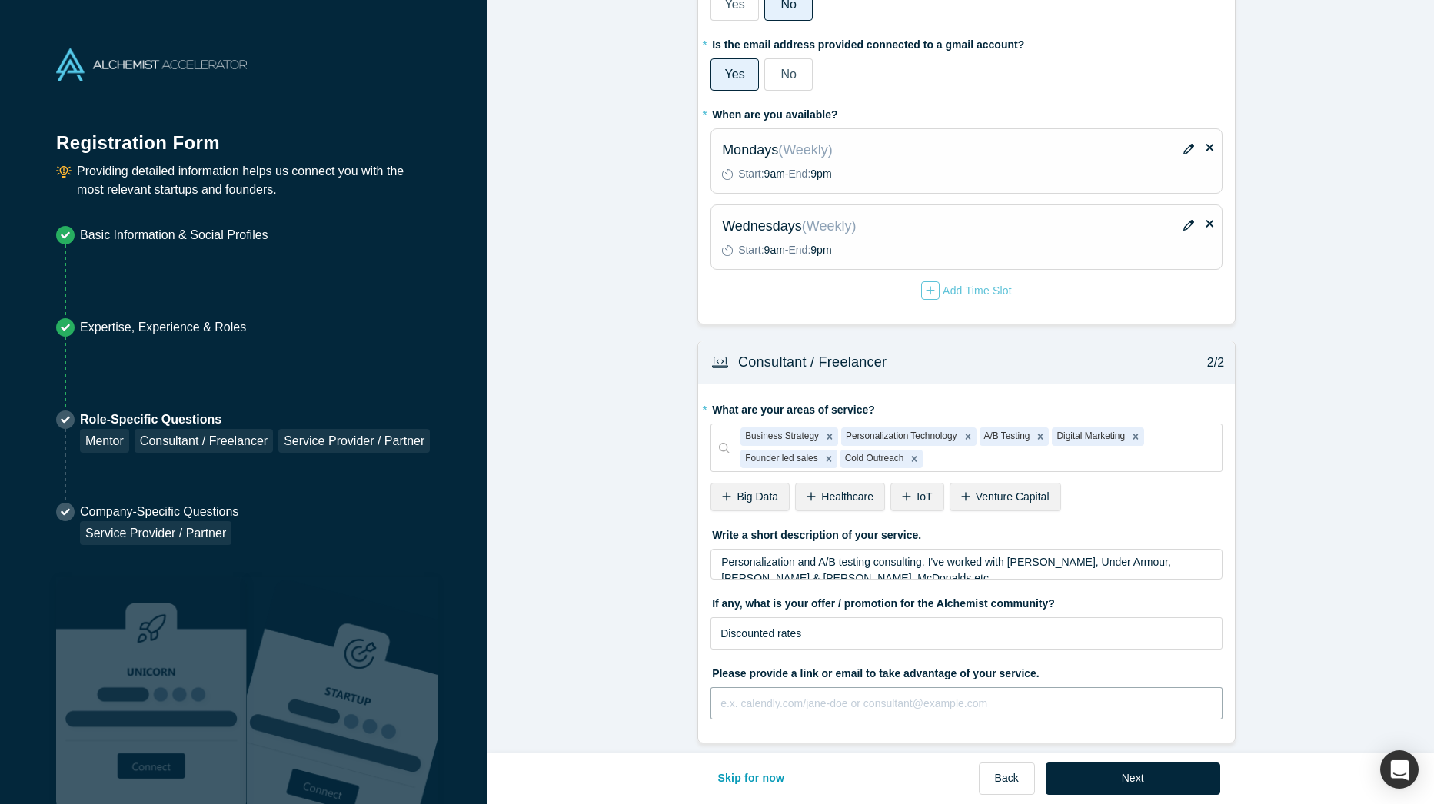
click at [729, 696] on input "text" at bounding box center [966, 703] width 512 height 32
click at [668, 693] on form "Mentor / Advisor 1/2 * What mentor type would you prefer? Regular Mentor Direct…" at bounding box center [966, 278] width 958 height 929
click at [806, 693] on input "text" at bounding box center [966, 703] width 512 height 32
type input "a@[DOMAIN_NAME]"
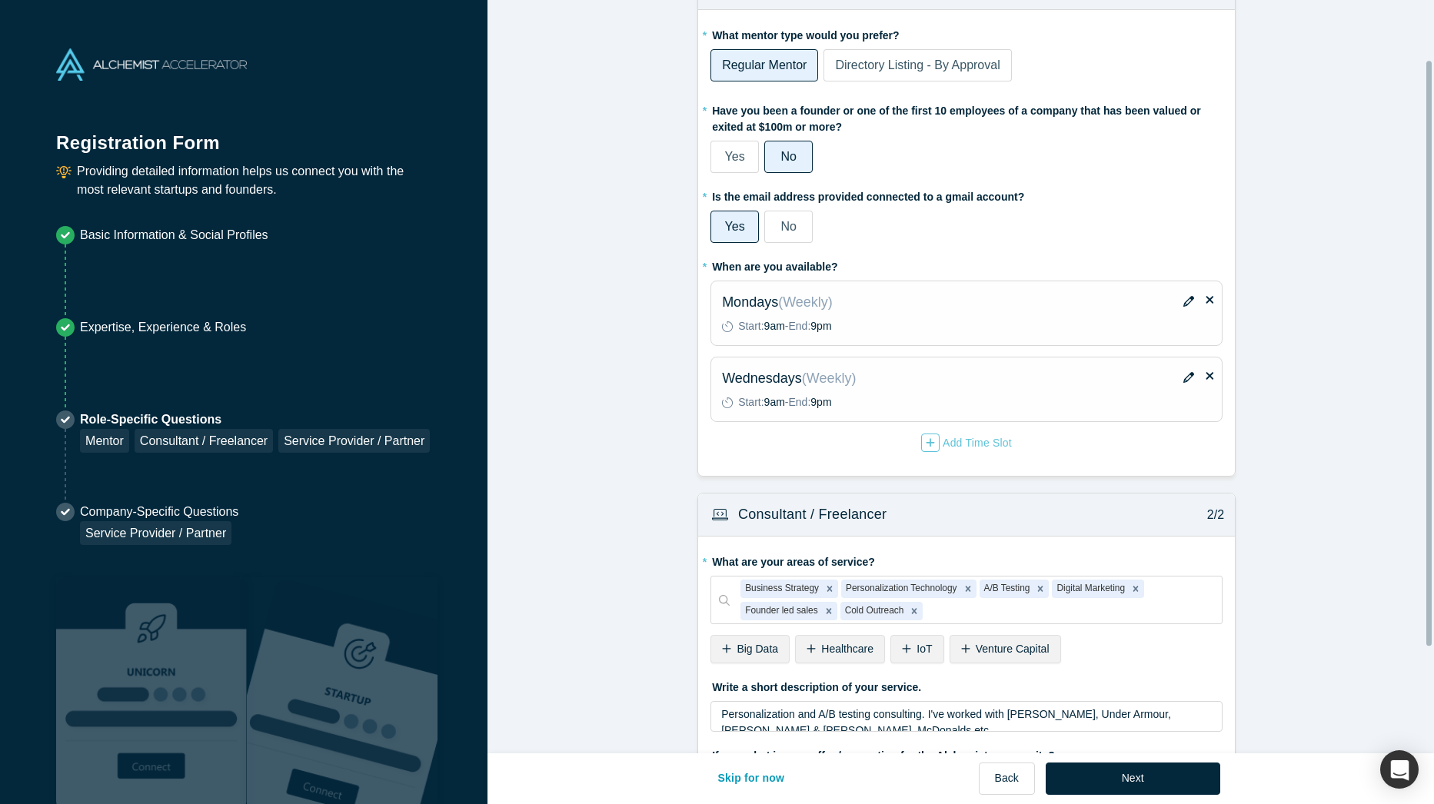
scroll to position [77, 0]
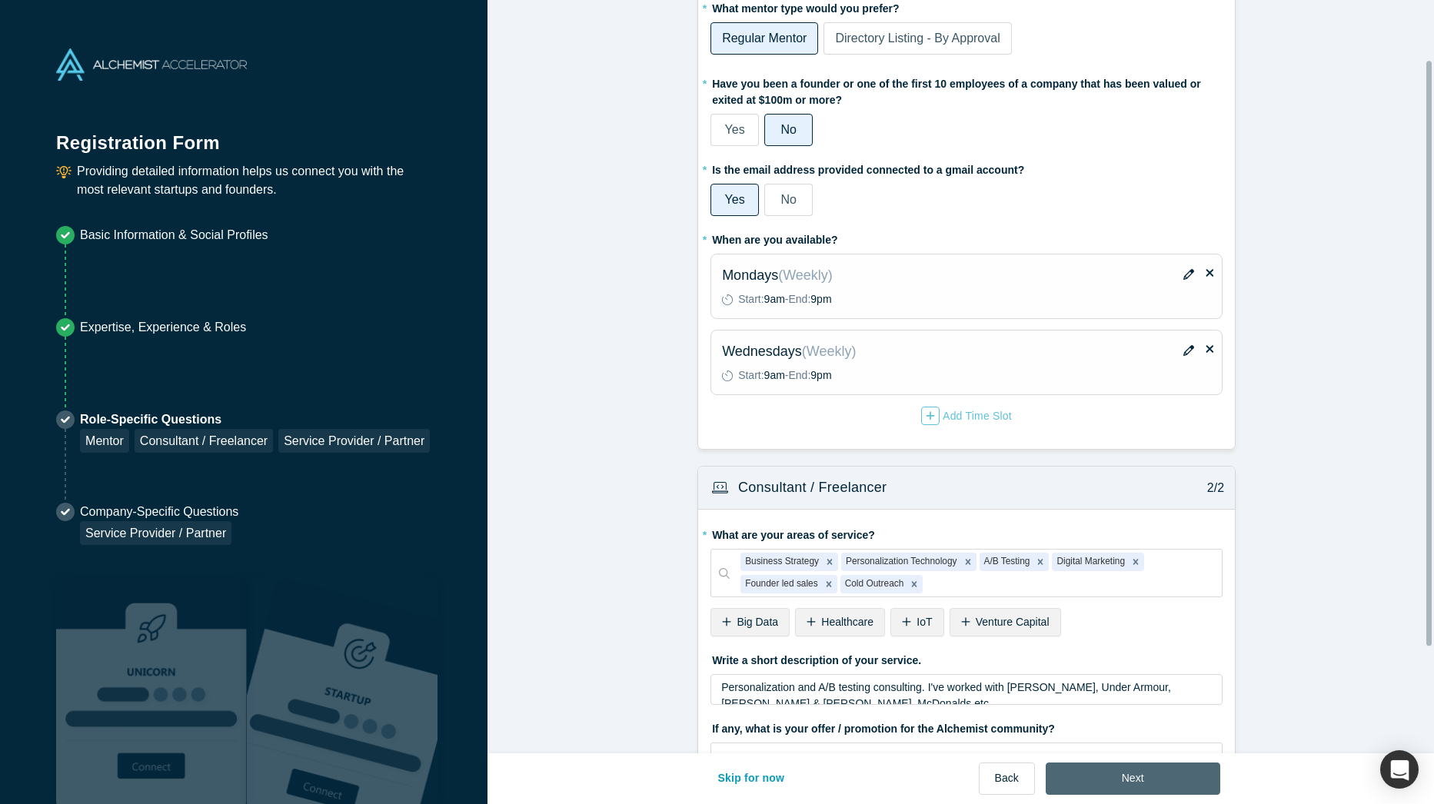
click at [1115, 766] on button "Next" at bounding box center [1132, 778] width 174 height 32
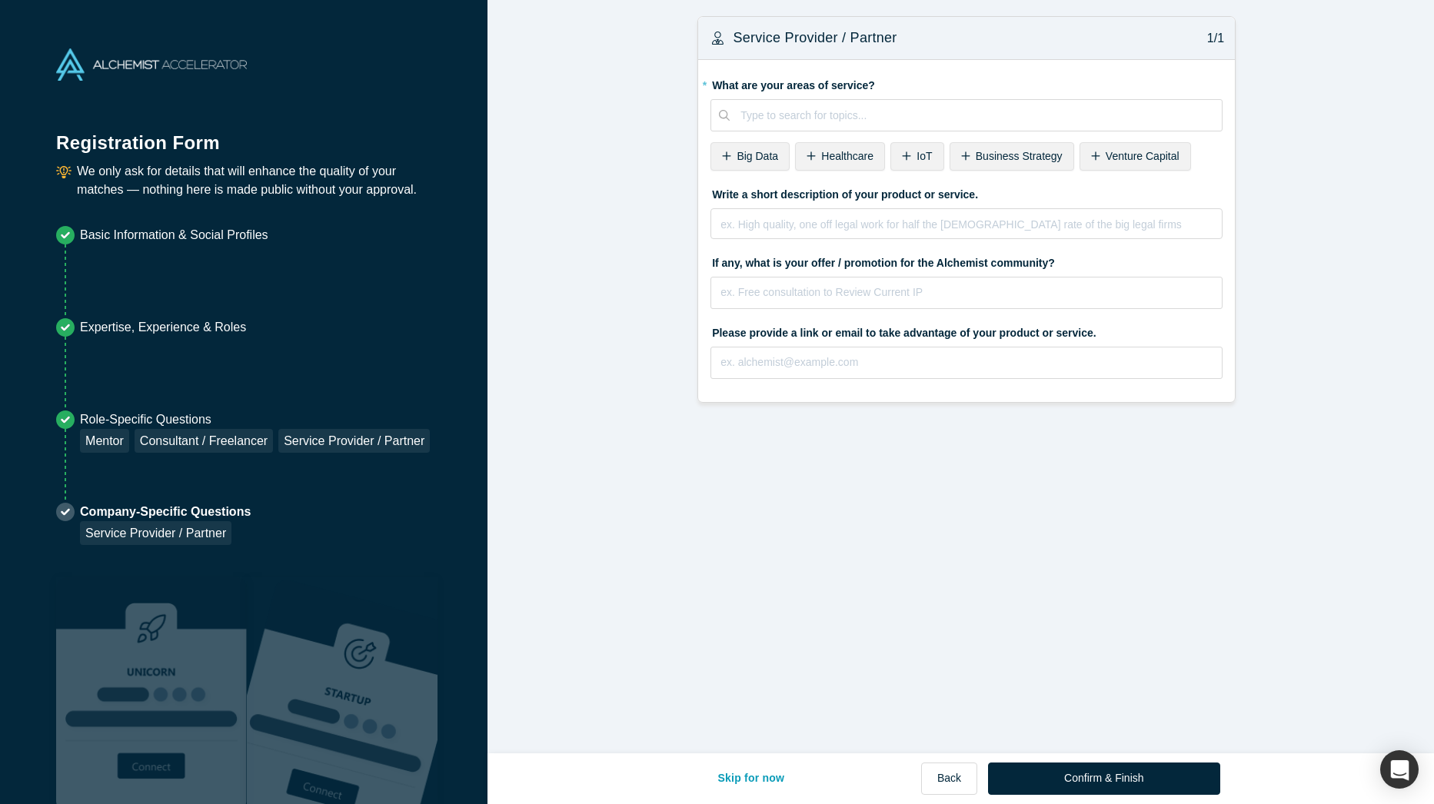
scroll to position [0, 0]
click at [742, 119] on div at bounding box center [975, 115] width 470 height 19
click at [578, 263] on form "Service Provider / Partner 1/1 * What are your areas of service? Use Up and Dow…" at bounding box center [966, 209] width 958 height 387
click at [765, 365] on input "text" at bounding box center [966, 363] width 512 height 32
type input "[PERSON_NAME][EMAIL_ADDRESS]"
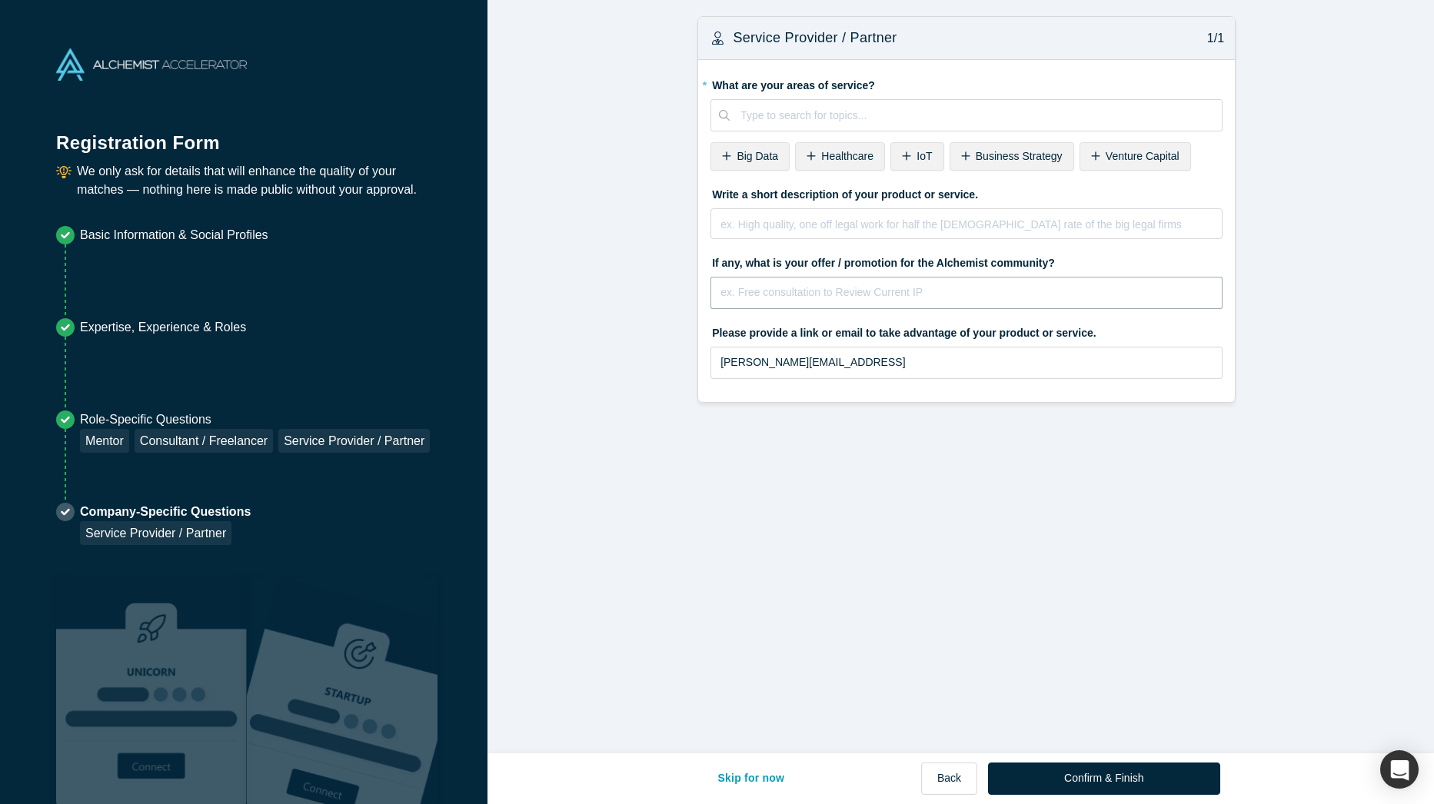
click at [794, 281] on input "text" at bounding box center [966, 293] width 512 height 32
type input "Discounted rates"
click at [820, 221] on div "rdw-editor" at bounding box center [966, 222] width 491 height 16
click at [773, 110] on div at bounding box center [975, 115] width 470 height 19
type input "RAG"
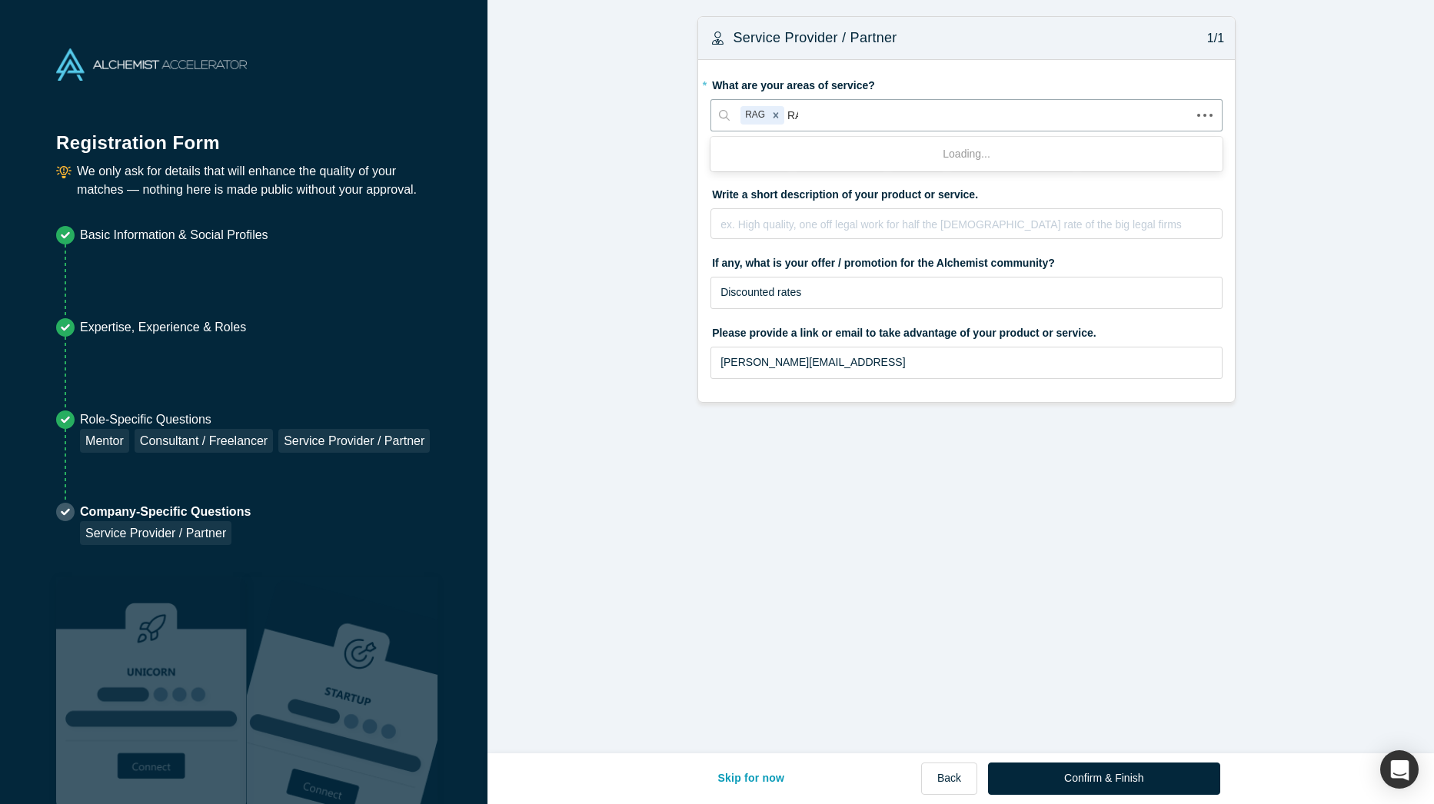
type input "RAG"
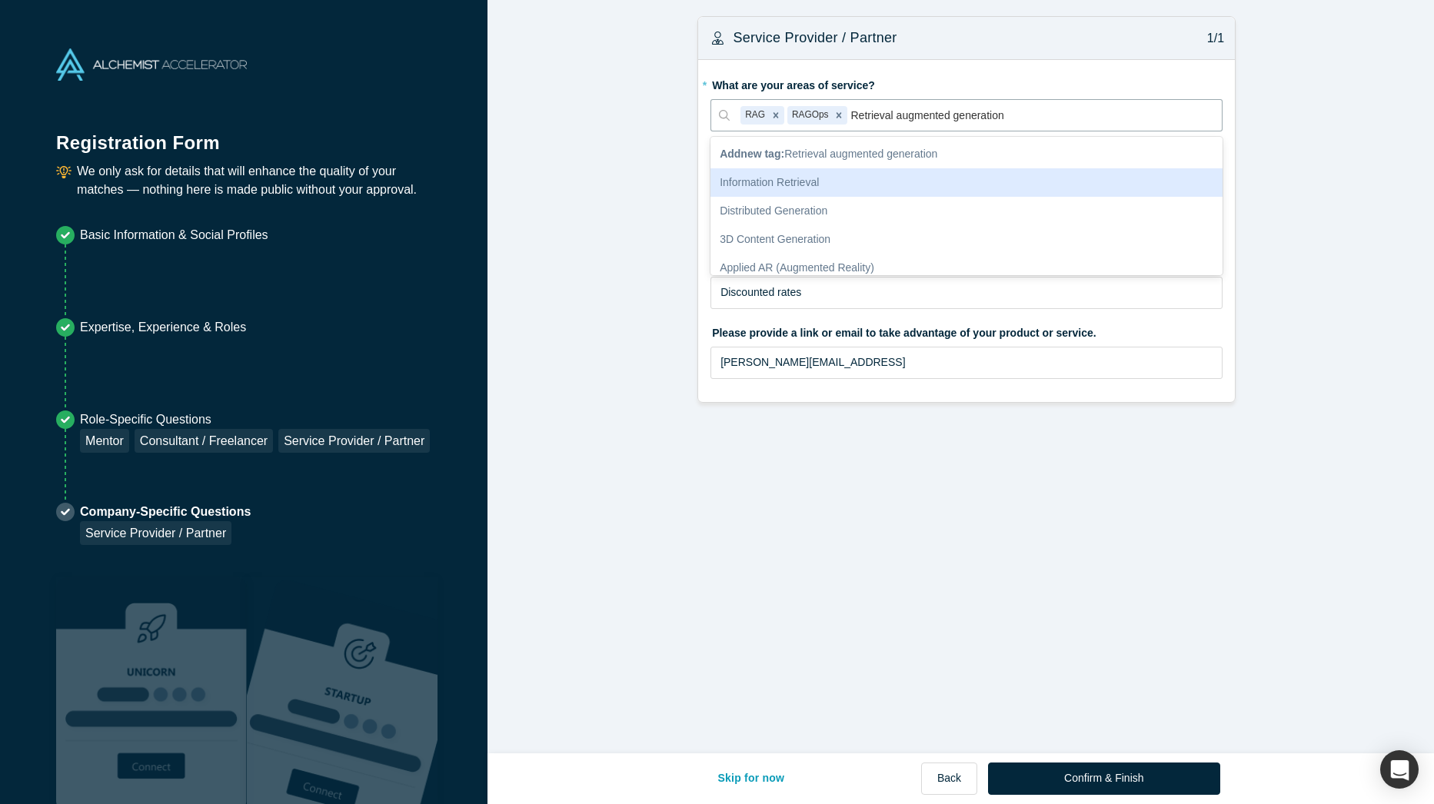
type input "Retrieval augmented generation"
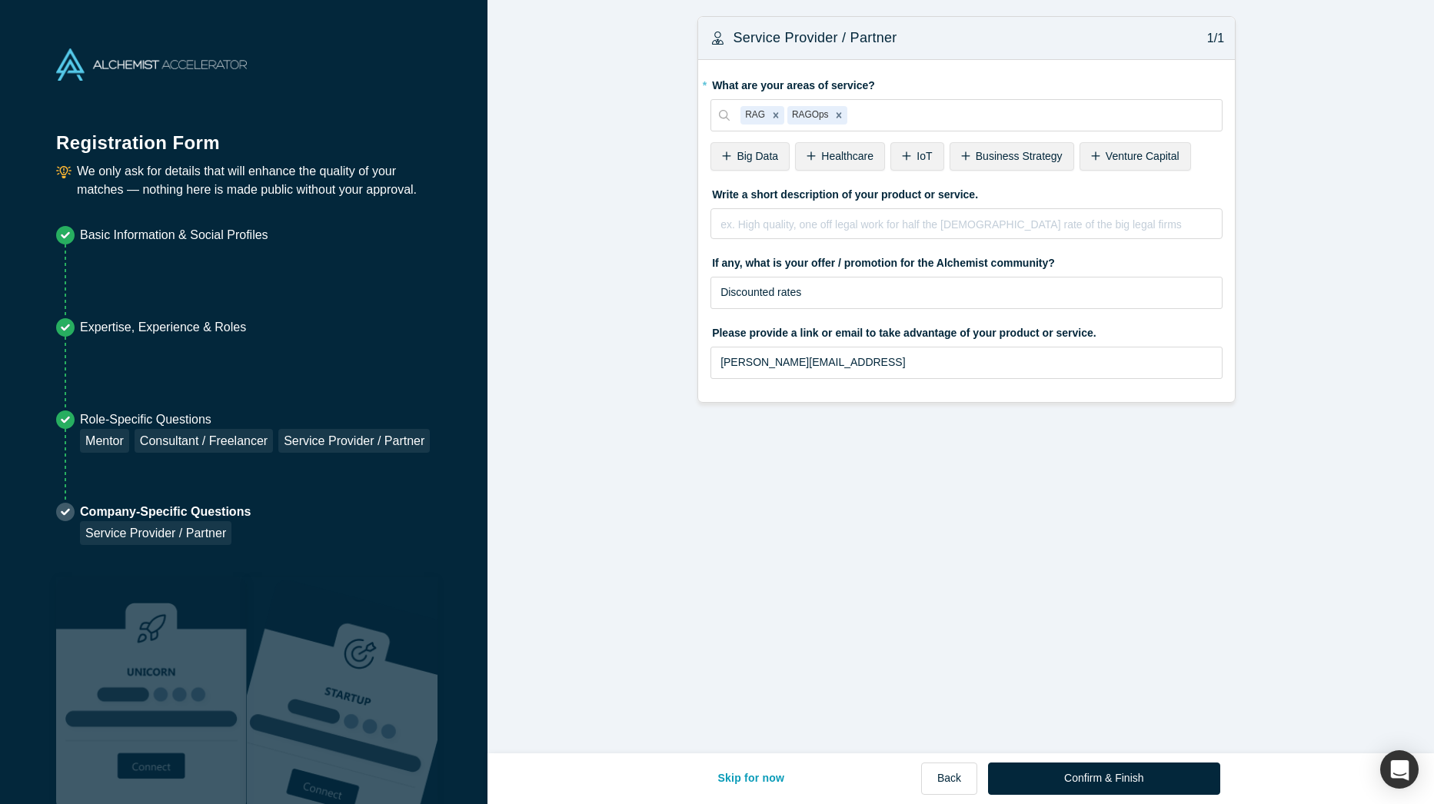
click at [717, 645] on div "Mentor / Advisor 1/2 * What mentor type would you prefer? Regular Mentor Direct…" at bounding box center [966, 382] width 958 height 765
